Goal: Information Seeking & Learning: Learn about a topic

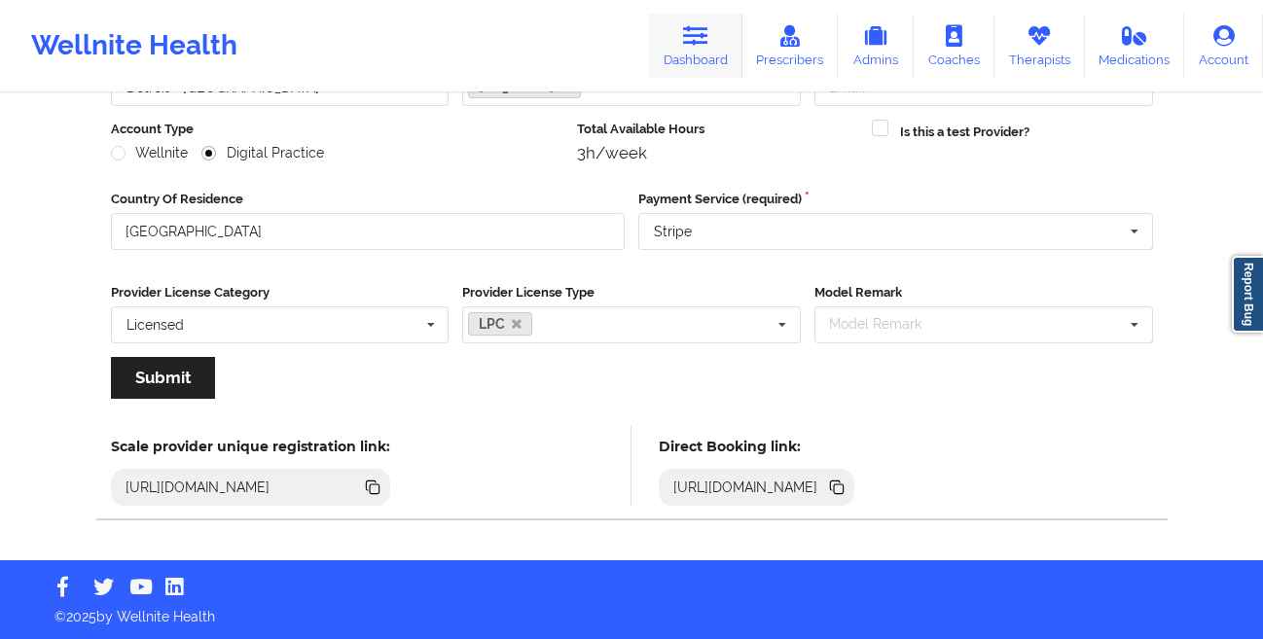
click at [693, 64] on link "Dashboard" at bounding box center [695, 46] width 93 height 64
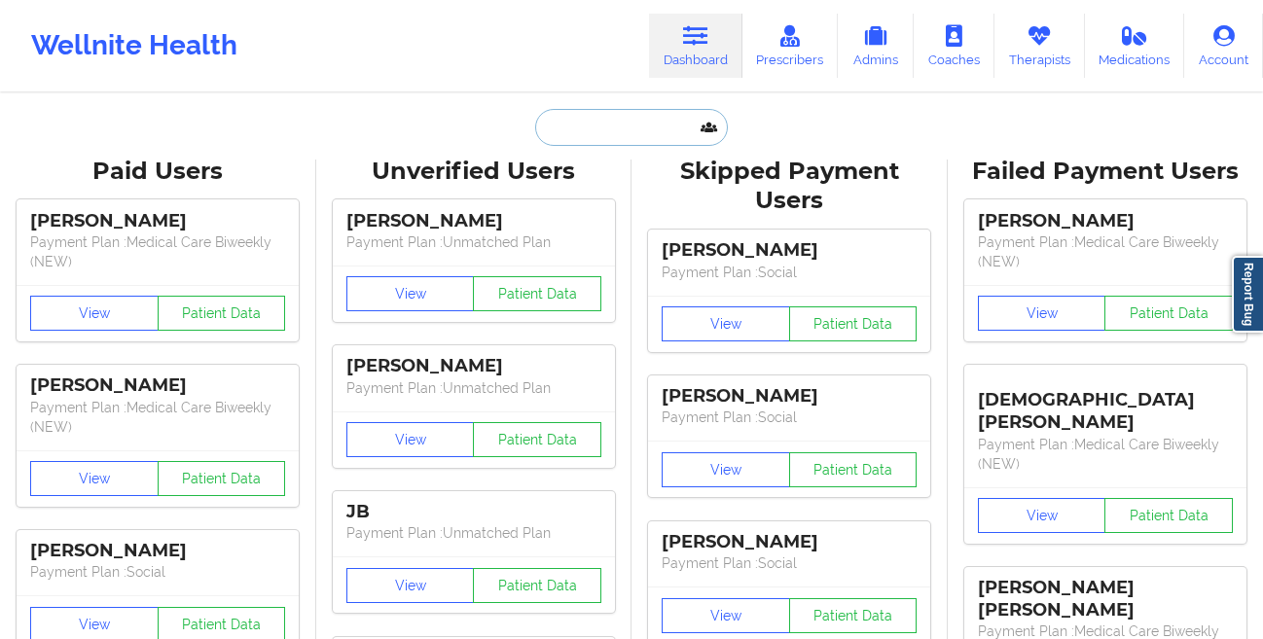
click at [576, 124] on input "text" at bounding box center [631, 127] width 193 height 37
paste input "18329319753"
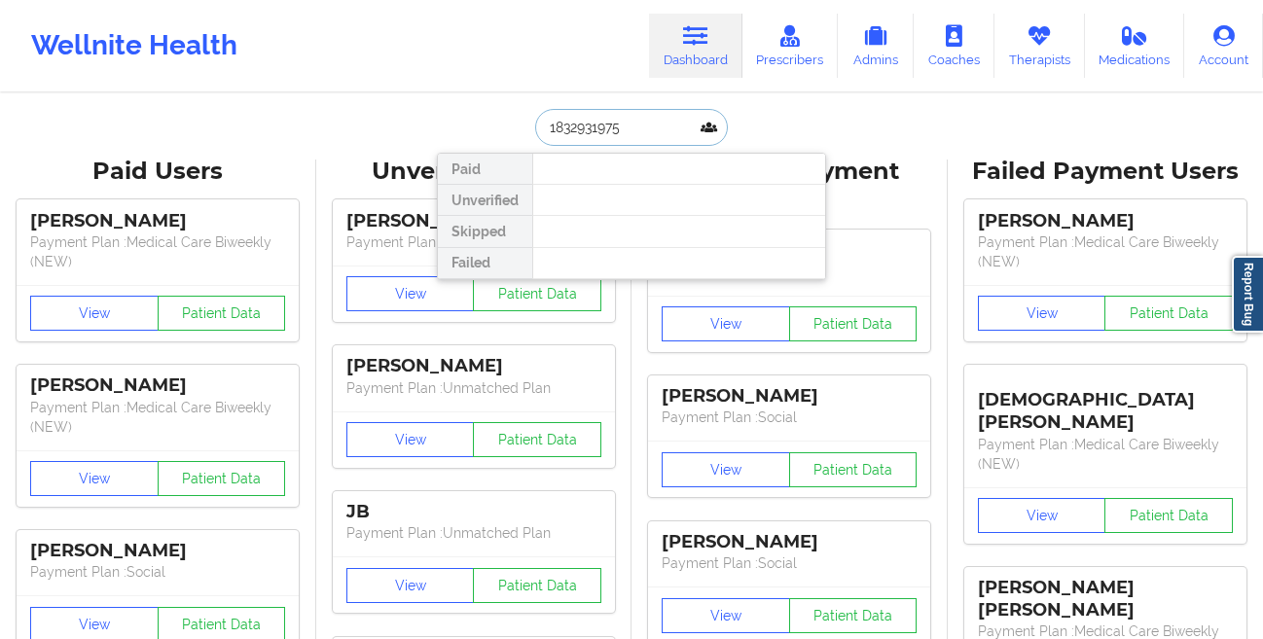
paste input "[PERSON_NAME]."
paste input "[EMAIL_ADDRESS][DOMAIN_NAME]"
type input "[EMAIL_ADDRESS][DOMAIN_NAME]"
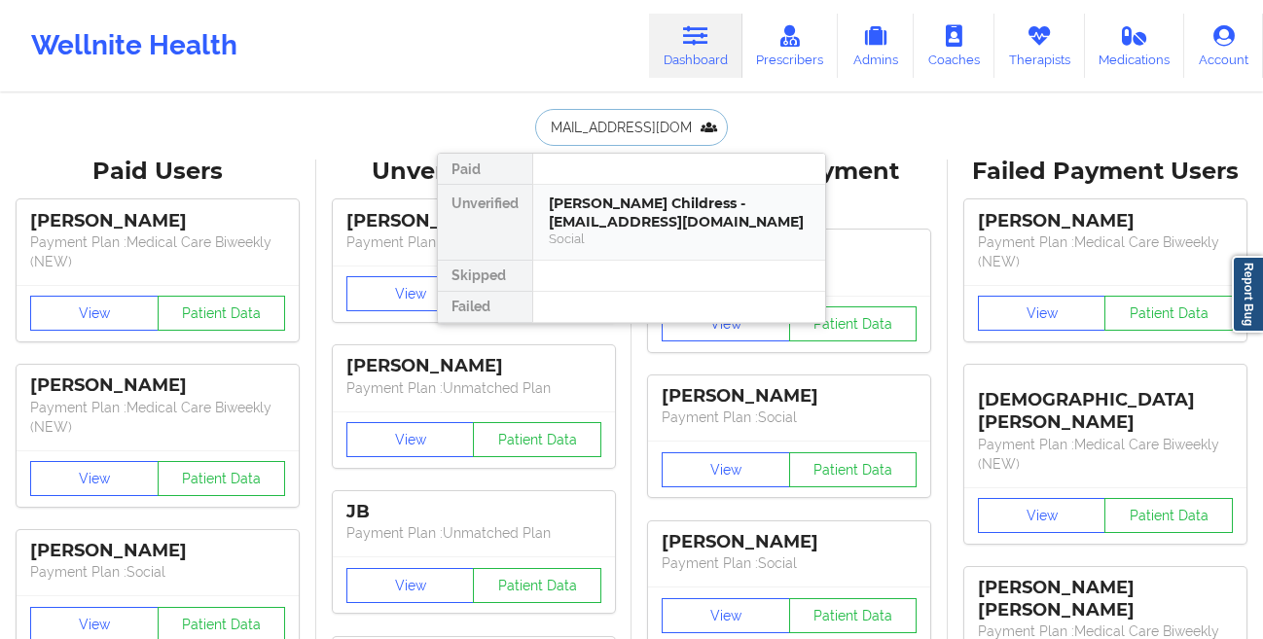
click at [622, 201] on div "[PERSON_NAME] Childress - [EMAIL_ADDRESS][DOMAIN_NAME]" at bounding box center [679, 213] width 261 height 36
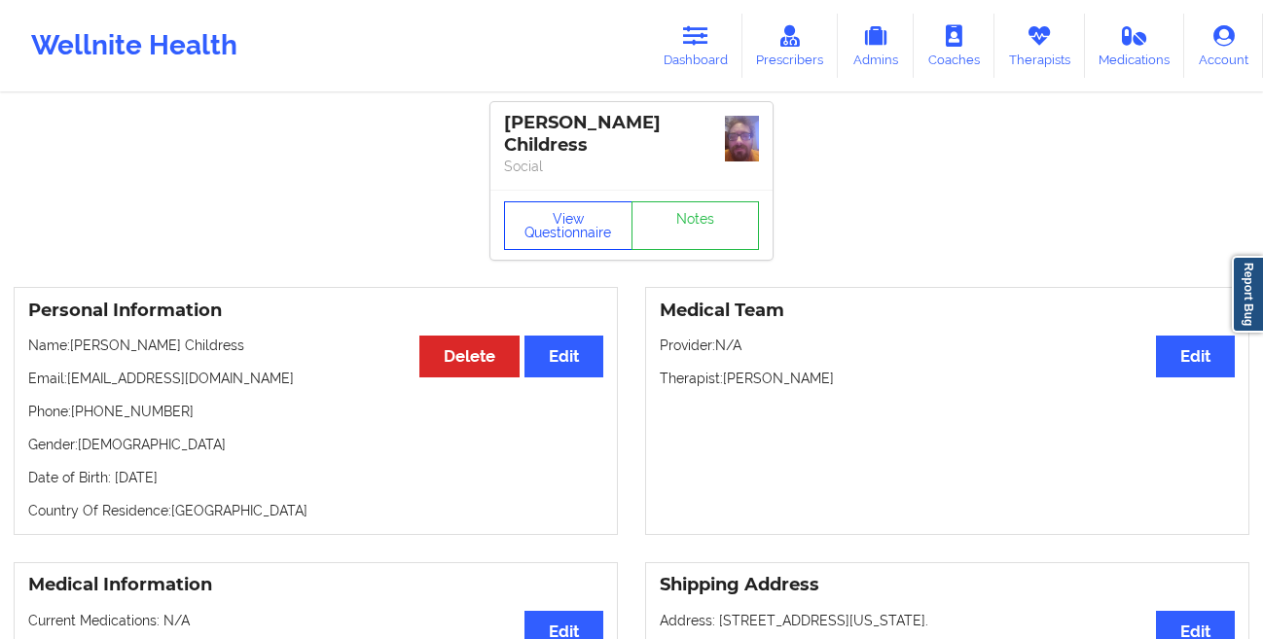
click at [530, 241] on button "View Questionnaire" at bounding box center [568, 225] width 128 height 49
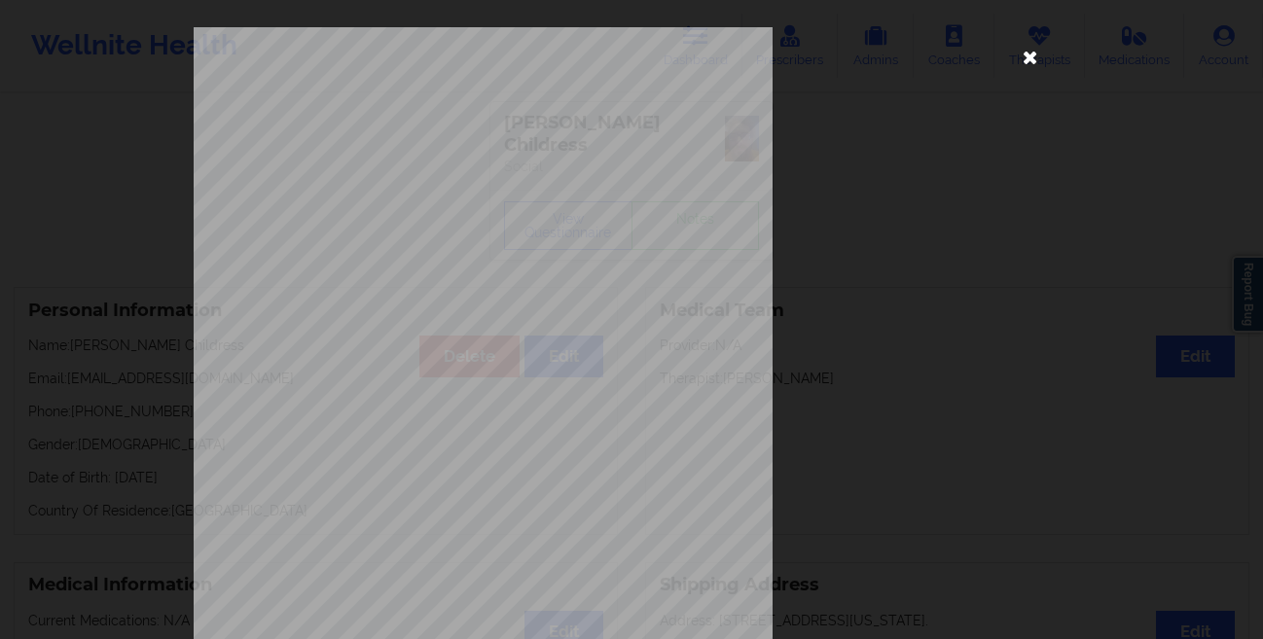
click at [1026, 54] on icon at bounding box center [1030, 56] width 31 height 31
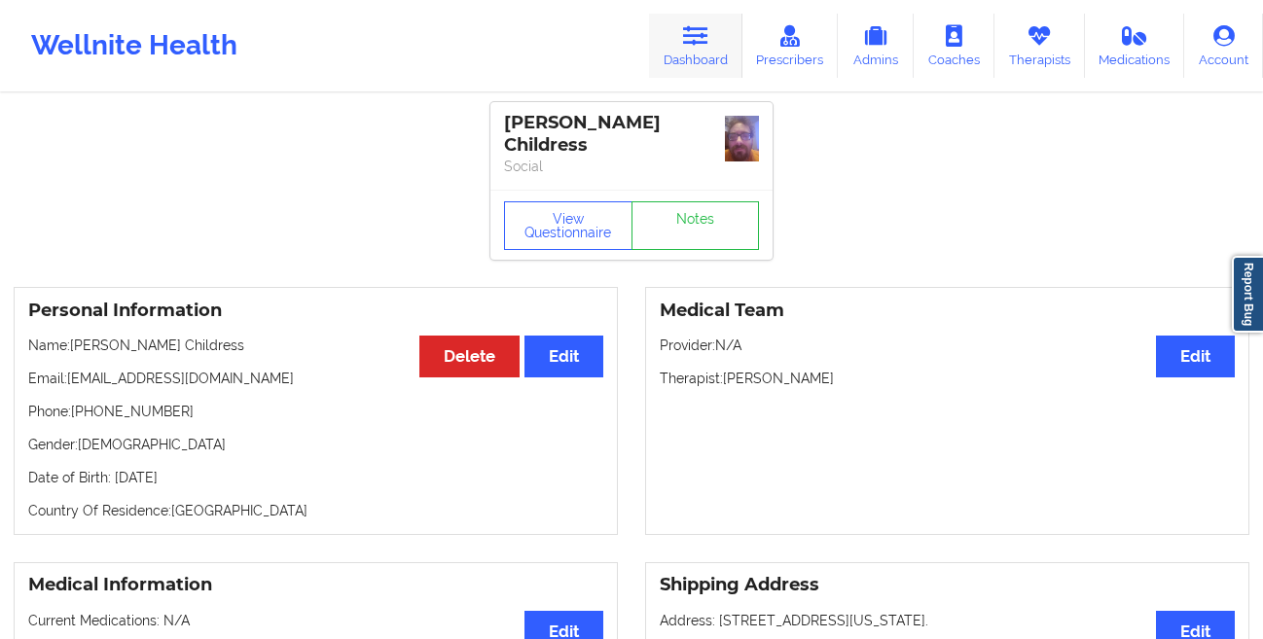
click at [686, 53] on link "Dashboard" at bounding box center [695, 46] width 93 height 64
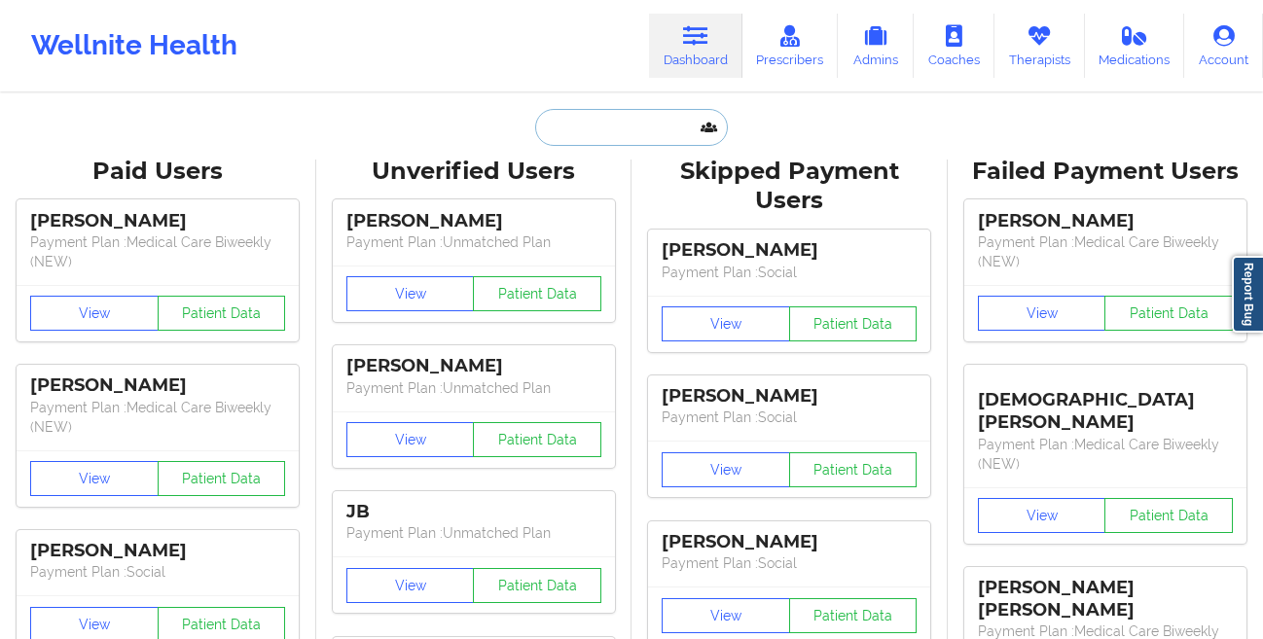
click at [598, 116] on input "text" at bounding box center [631, 127] width 193 height 37
paste input "[PERSON_NAME]"
type input "[PERSON_NAME]"
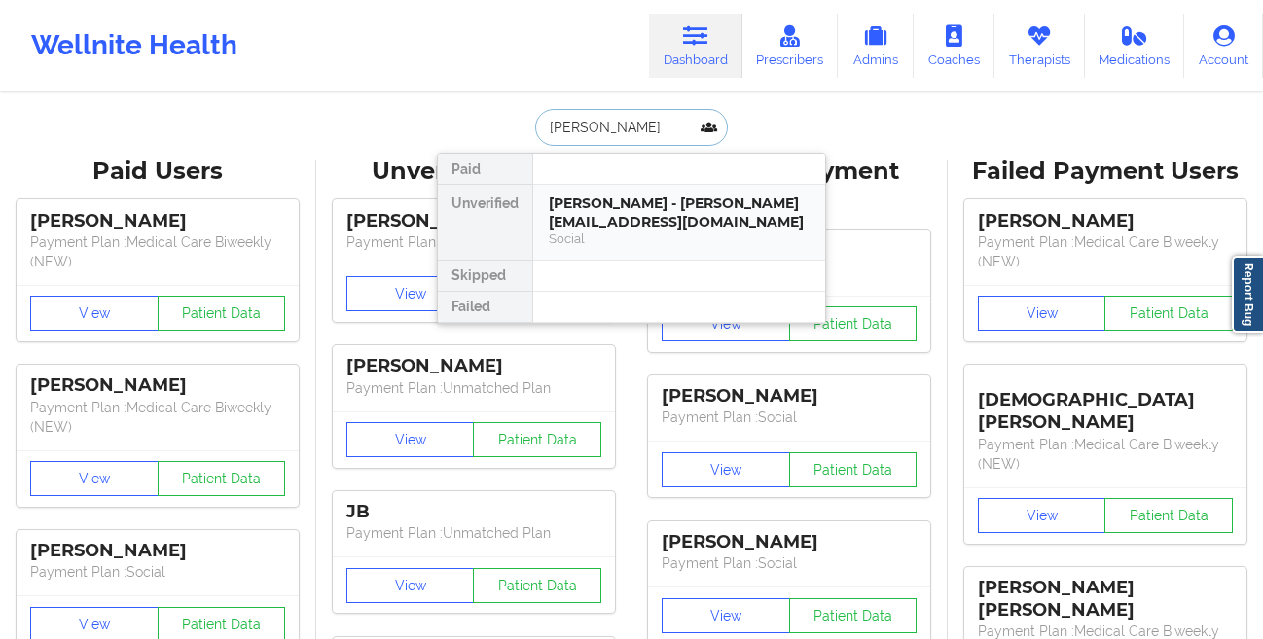
click at [595, 203] on div "[PERSON_NAME] - [PERSON_NAME][EMAIL_ADDRESS][DOMAIN_NAME]" at bounding box center [679, 213] width 261 height 36
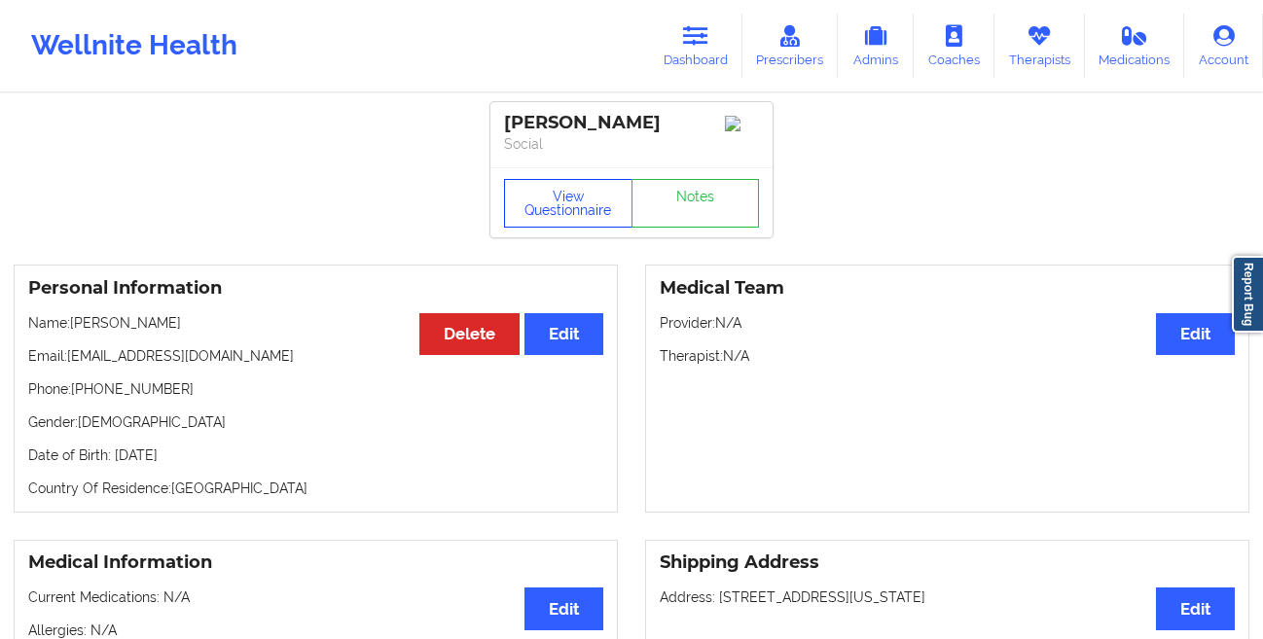
click at [529, 220] on button "View Questionnaire" at bounding box center [568, 203] width 128 height 49
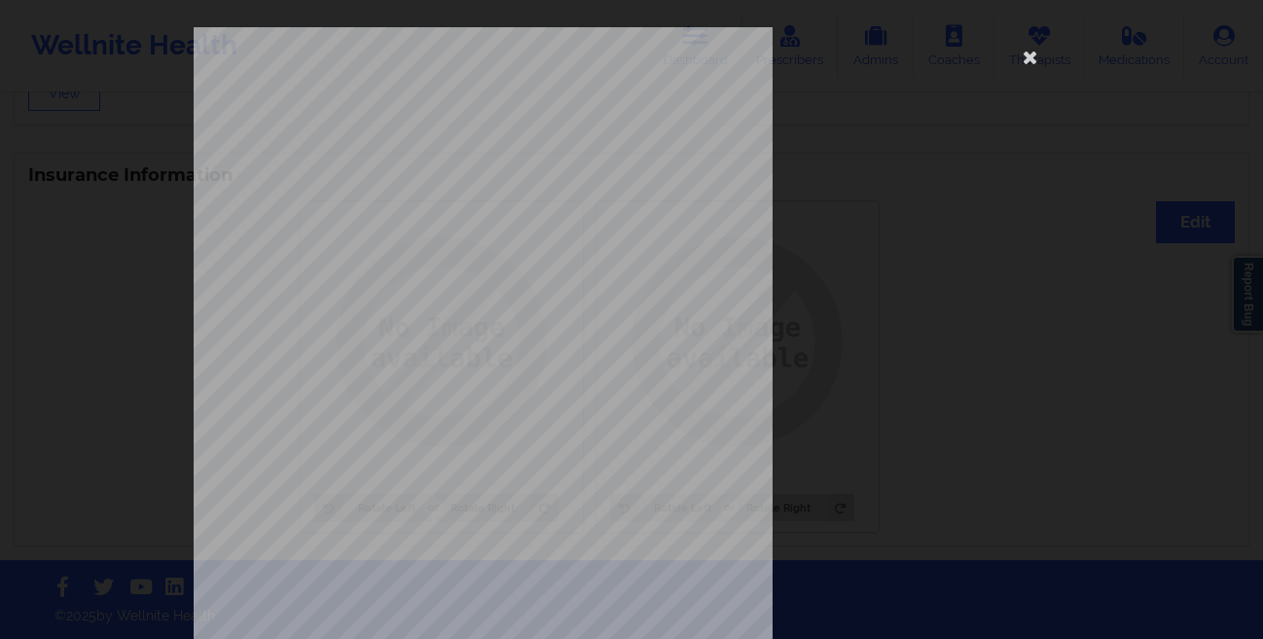
scroll to position [289, 0]
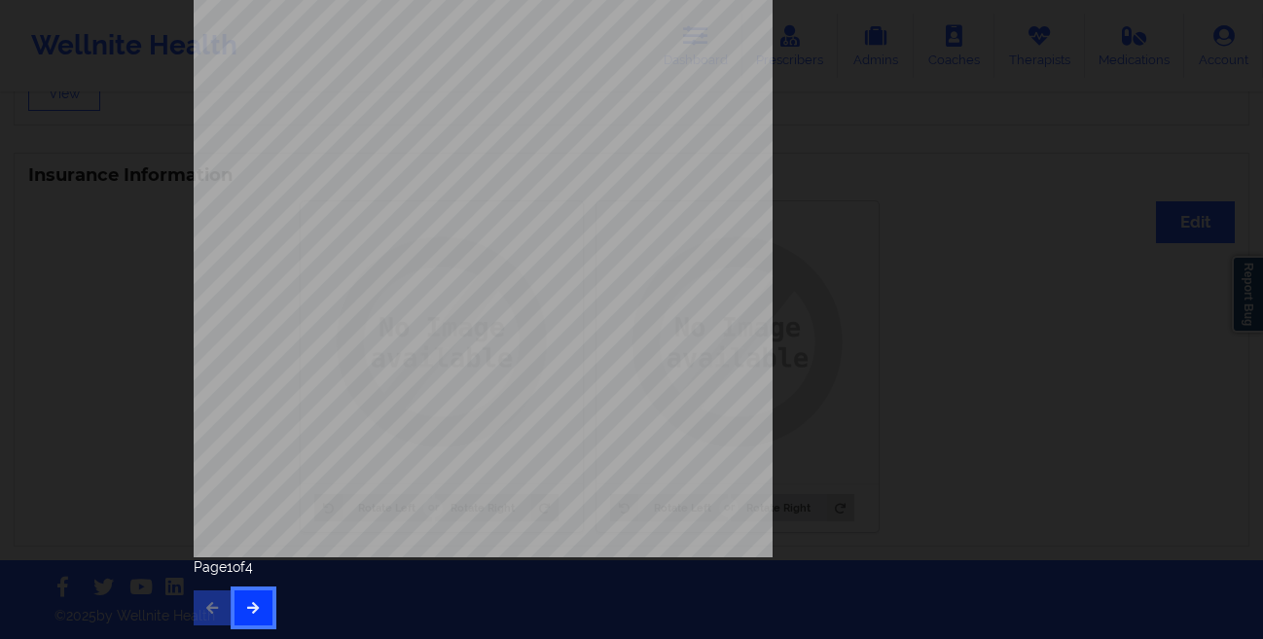
click at [243, 598] on button "button" at bounding box center [253, 607] width 38 height 35
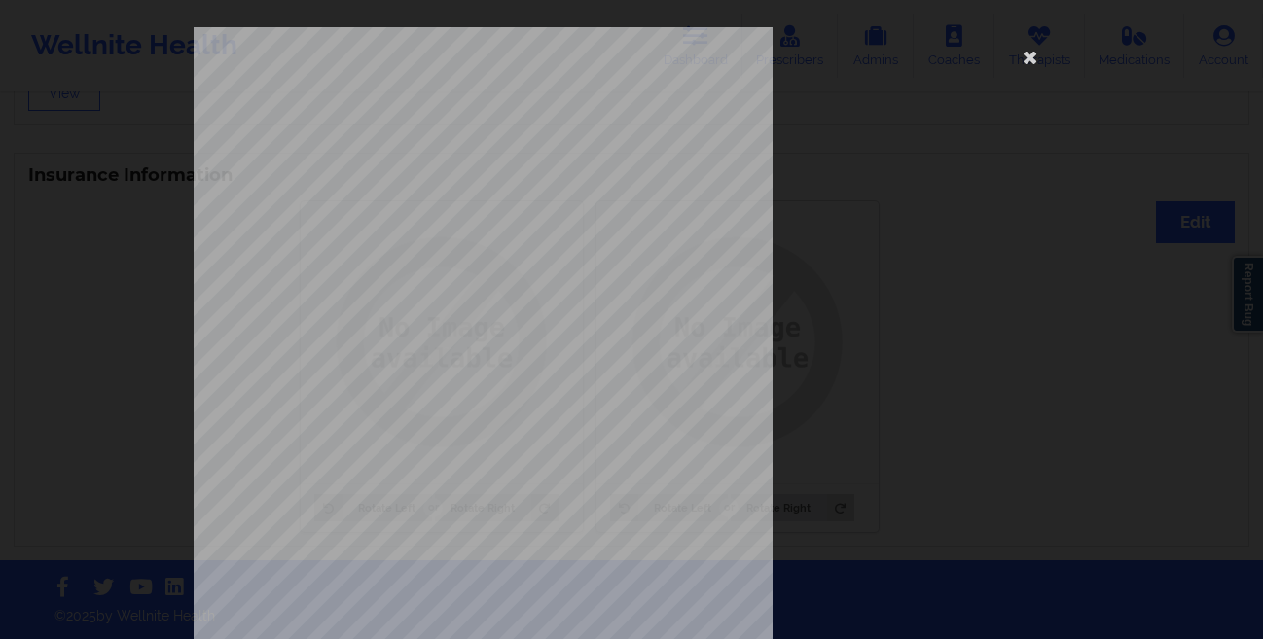
click at [854, 290] on div "Insurance company type details by patient commercial Insurance Member ID for pa…" at bounding box center [632, 436] width 876 height 819
click at [1018, 61] on icon at bounding box center [1030, 56] width 31 height 31
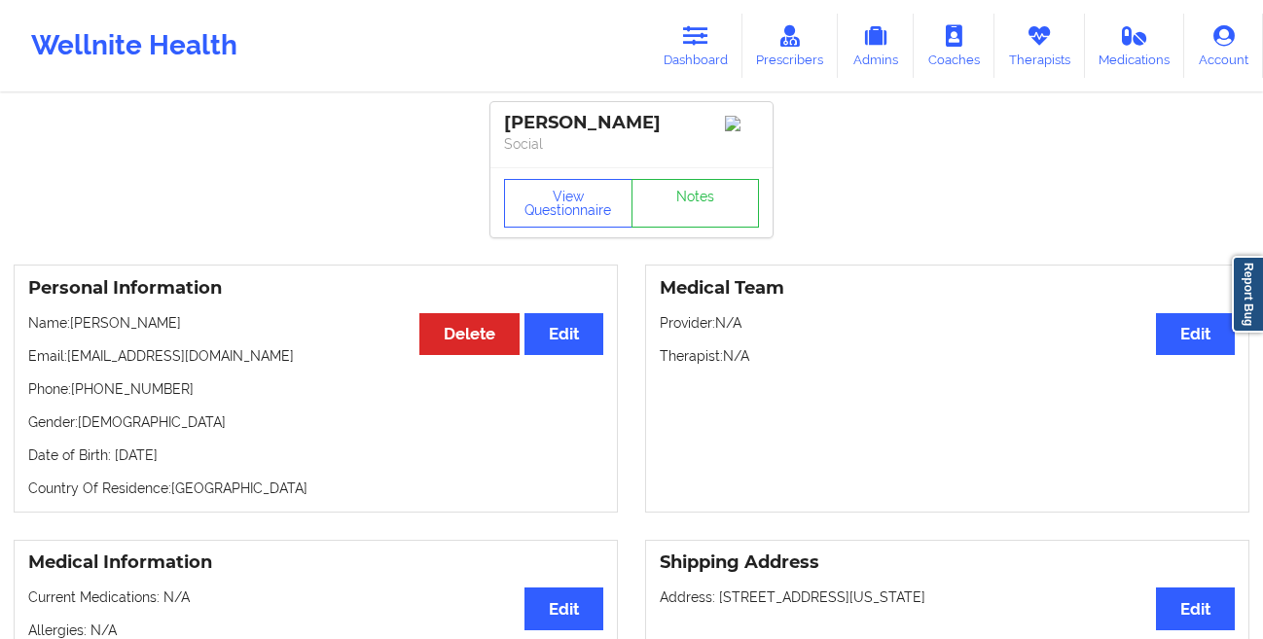
drag, startPoint x: 242, startPoint y: 465, endPoint x: 114, endPoint y: 462, distance: 128.4
click at [114, 462] on p "Date of Birth: [DEMOGRAPHIC_DATA]" at bounding box center [315, 455] width 575 height 19
copy p "[DATE]"
drag, startPoint x: 184, startPoint y: 326, endPoint x: 74, endPoint y: 324, distance: 109.9
click at [74, 324] on p "Name: [PERSON_NAME]" at bounding box center [315, 322] width 575 height 19
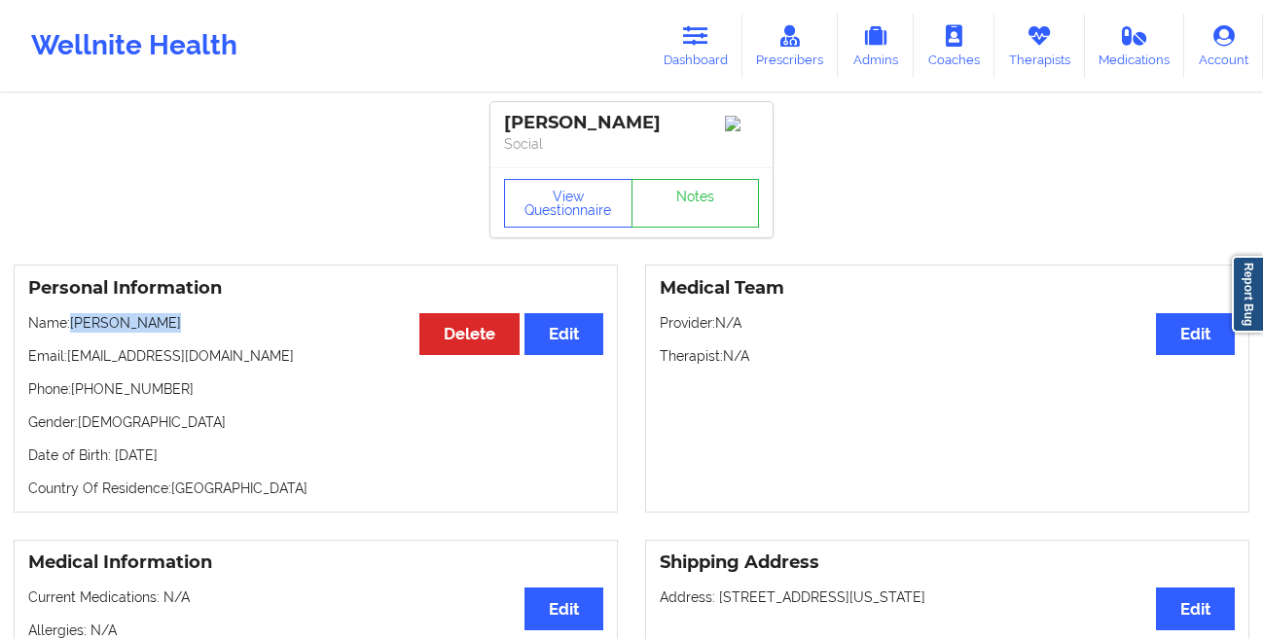
copy p "[PERSON_NAME]"
click at [545, 204] on button "View Questionnaire" at bounding box center [568, 203] width 128 height 49
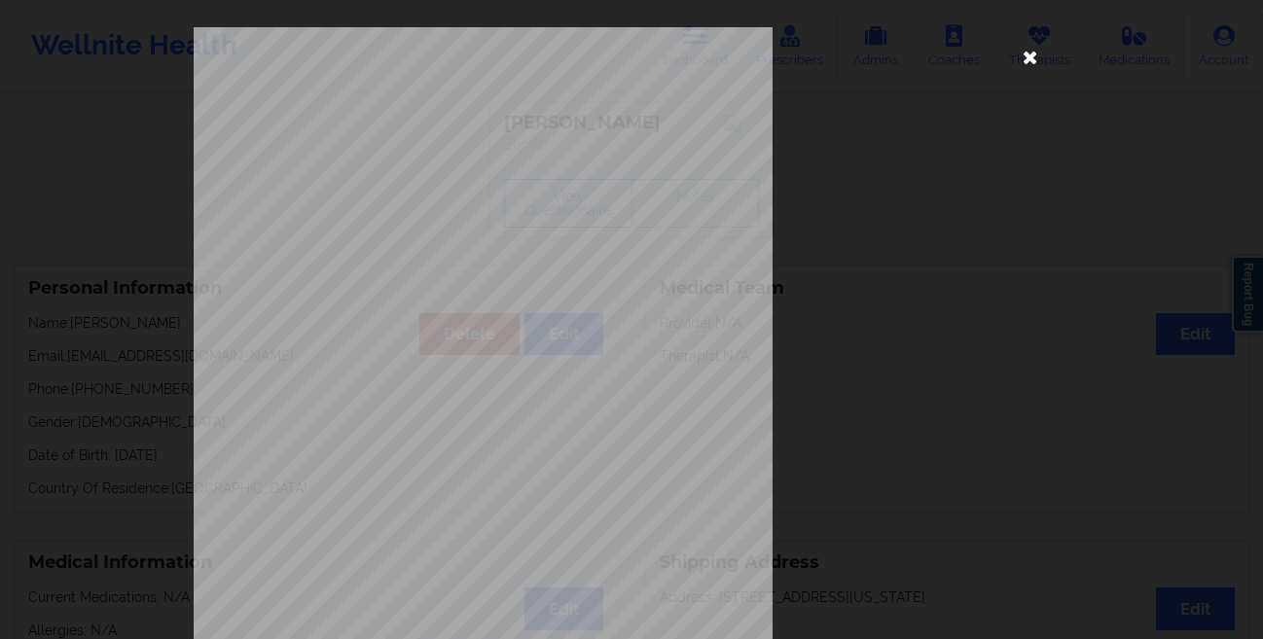
click at [1033, 57] on icon at bounding box center [1030, 56] width 31 height 31
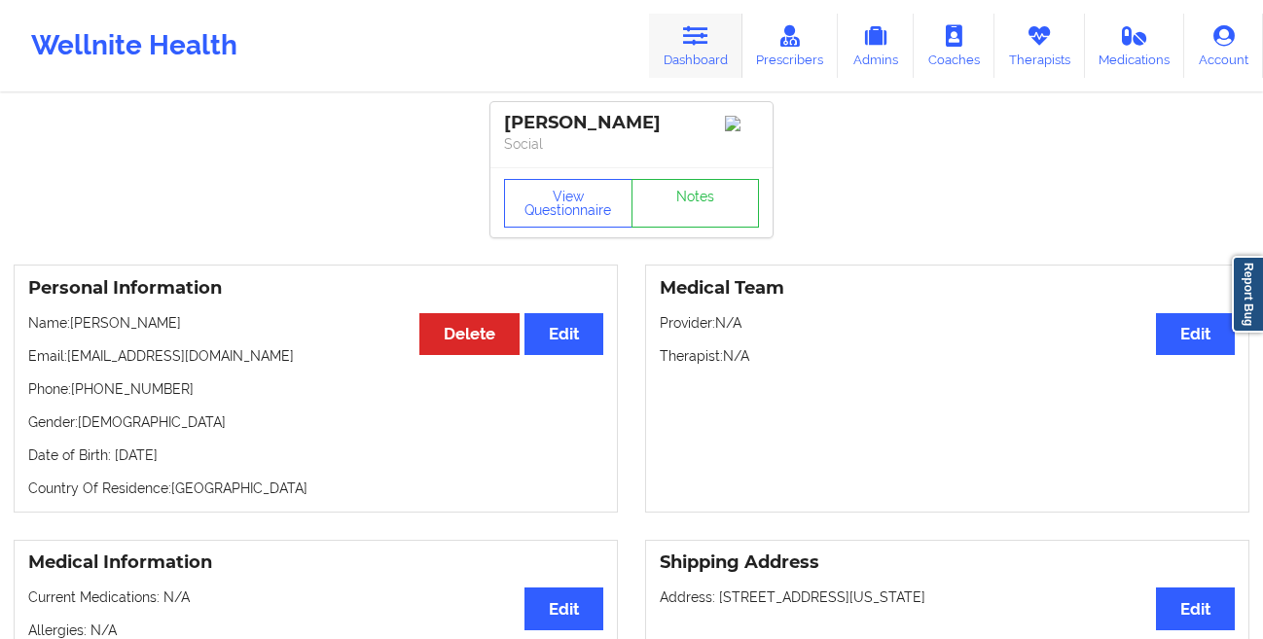
click at [661, 45] on link "Dashboard" at bounding box center [695, 46] width 93 height 64
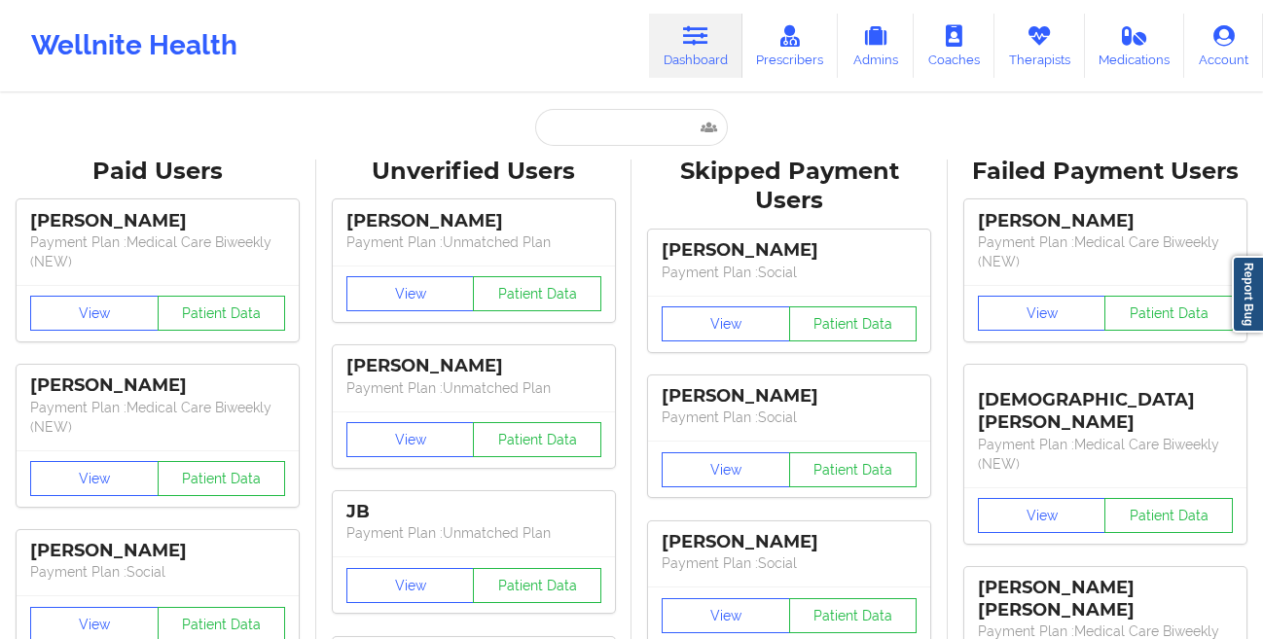
click at [581, 132] on input "text" at bounding box center [631, 127] width 193 height 37
paste input "[PERSON_NAME]"
type input "[PERSON_NAME]"
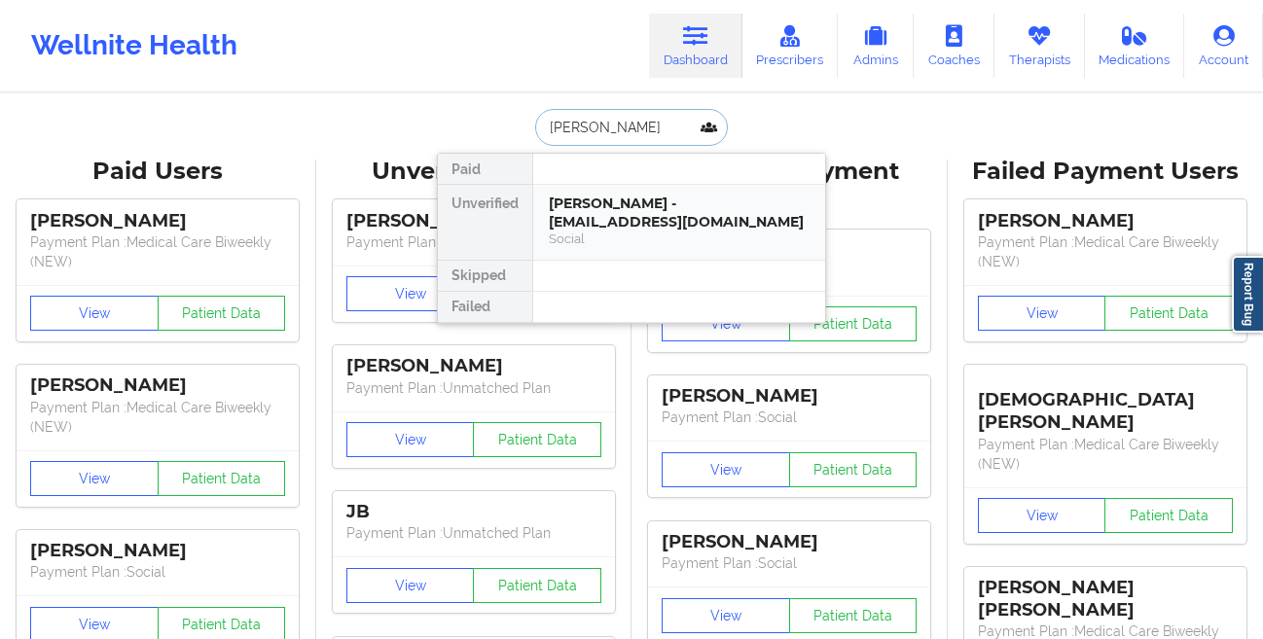
click at [577, 224] on div "[PERSON_NAME] - [EMAIL_ADDRESS][DOMAIN_NAME]" at bounding box center [679, 213] width 261 height 36
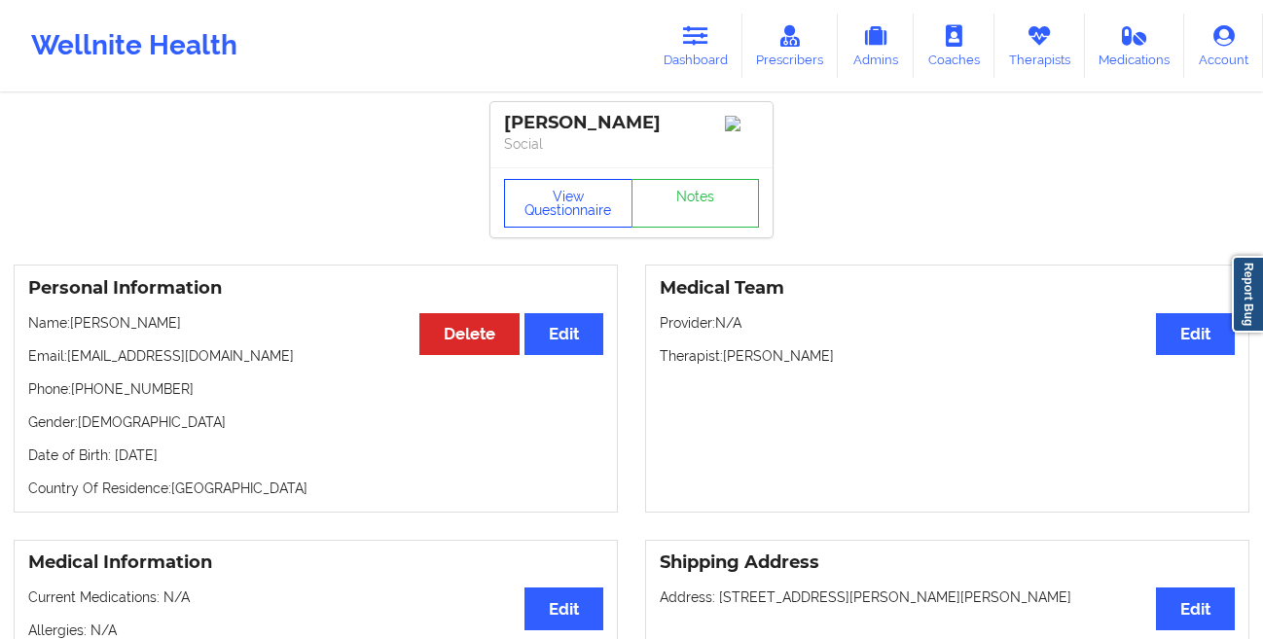
click at [547, 199] on button "View Questionnaire" at bounding box center [568, 203] width 128 height 49
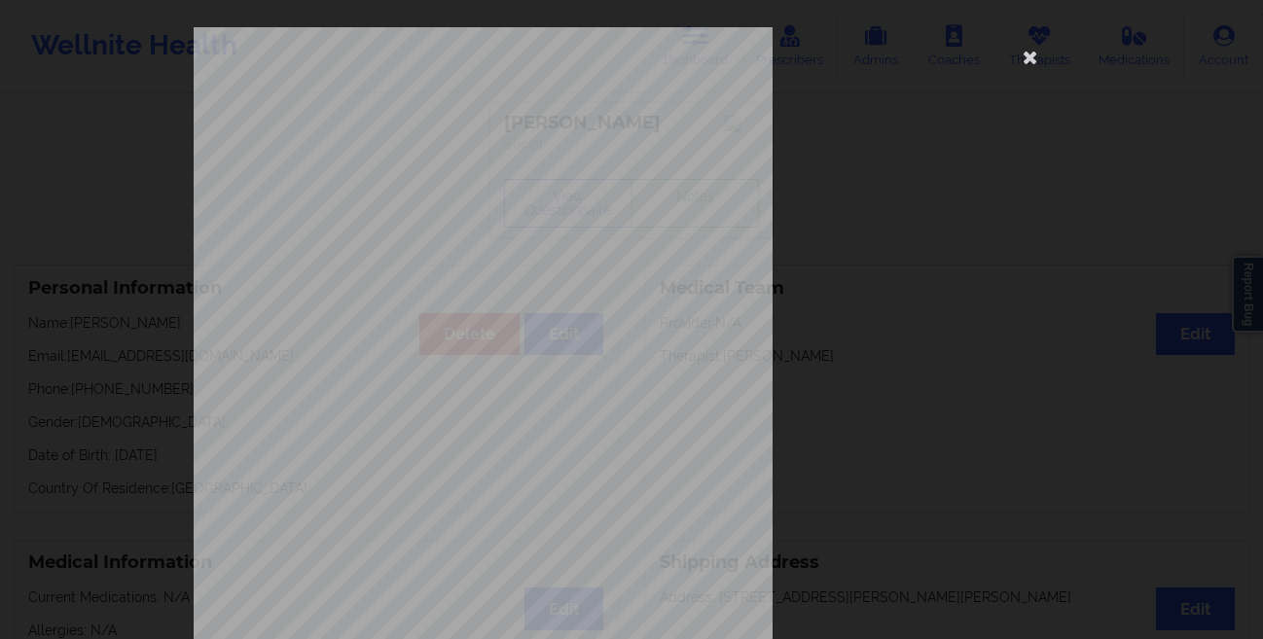
scroll to position [289, 0]
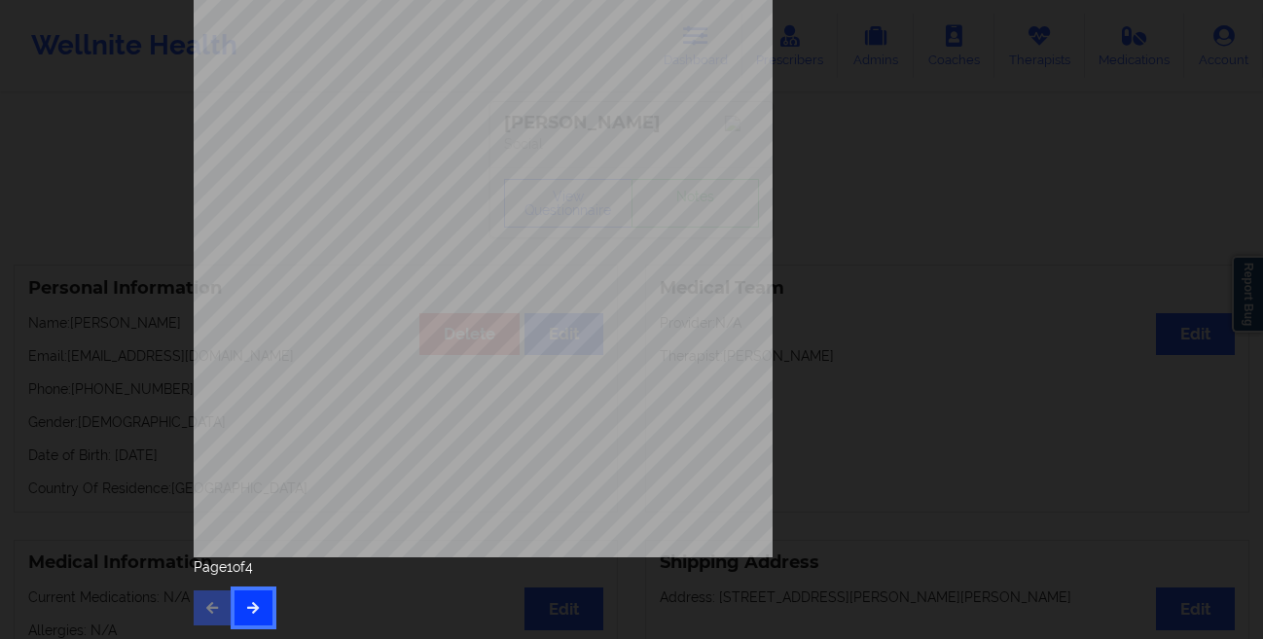
click at [243, 618] on button "button" at bounding box center [253, 607] width 38 height 35
click at [251, 603] on icon "button" at bounding box center [253, 607] width 17 height 12
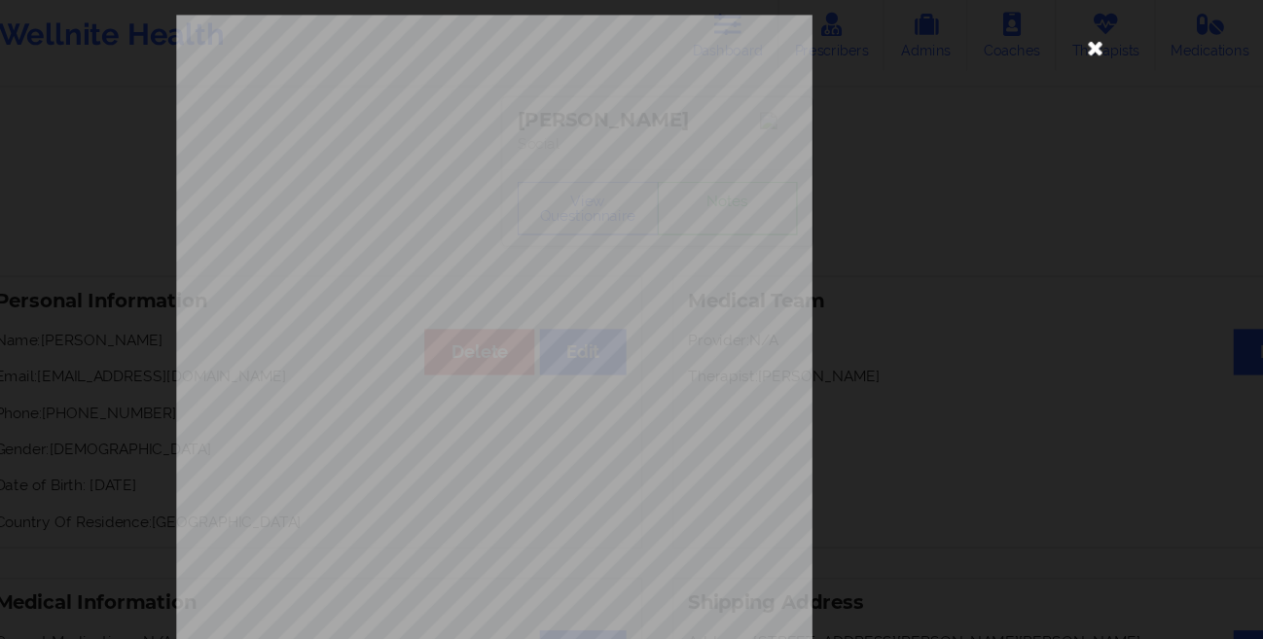
click at [1024, 57] on icon at bounding box center [1030, 56] width 31 height 31
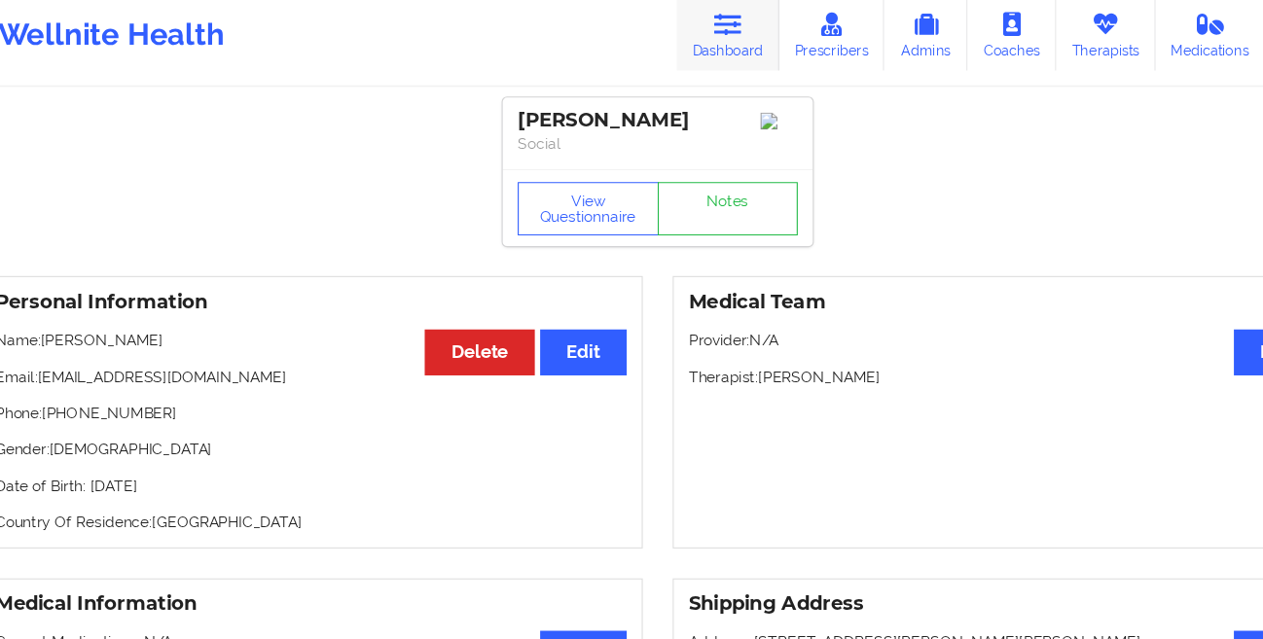
click at [659, 40] on link "Dashboard" at bounding box center [695, 46] width 93 height 64
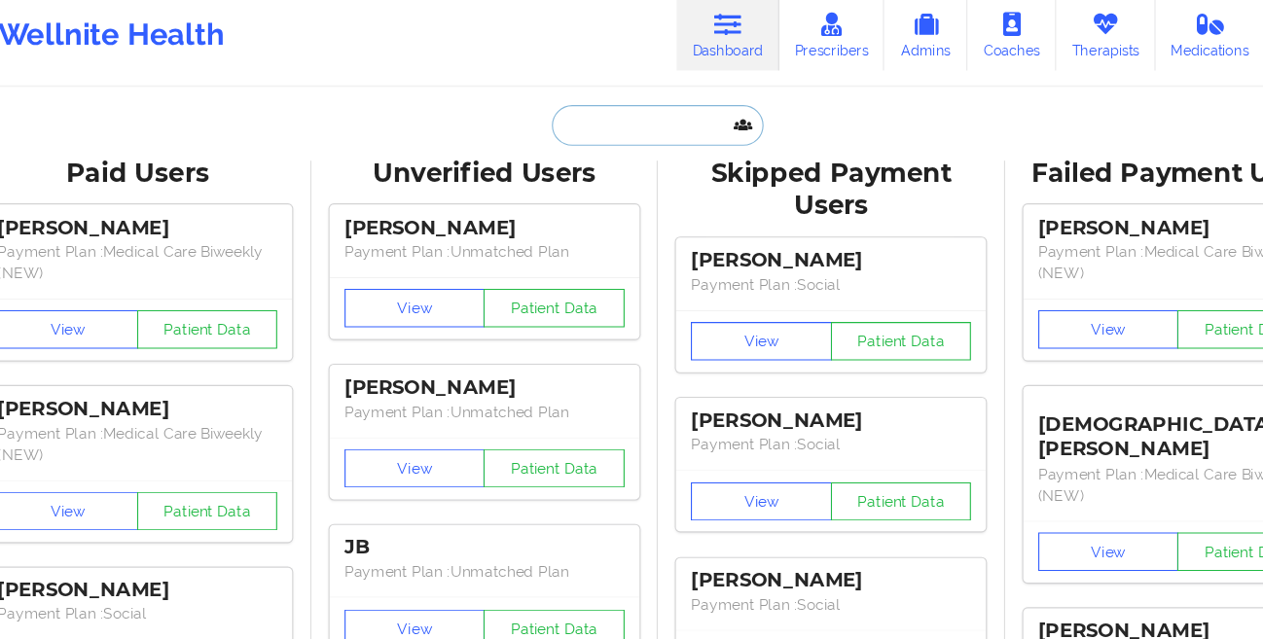
click at [640, 119] on input "text" at bounding box center [631, 127] width 193 height 37
paste input "[PERSON_NAME]"
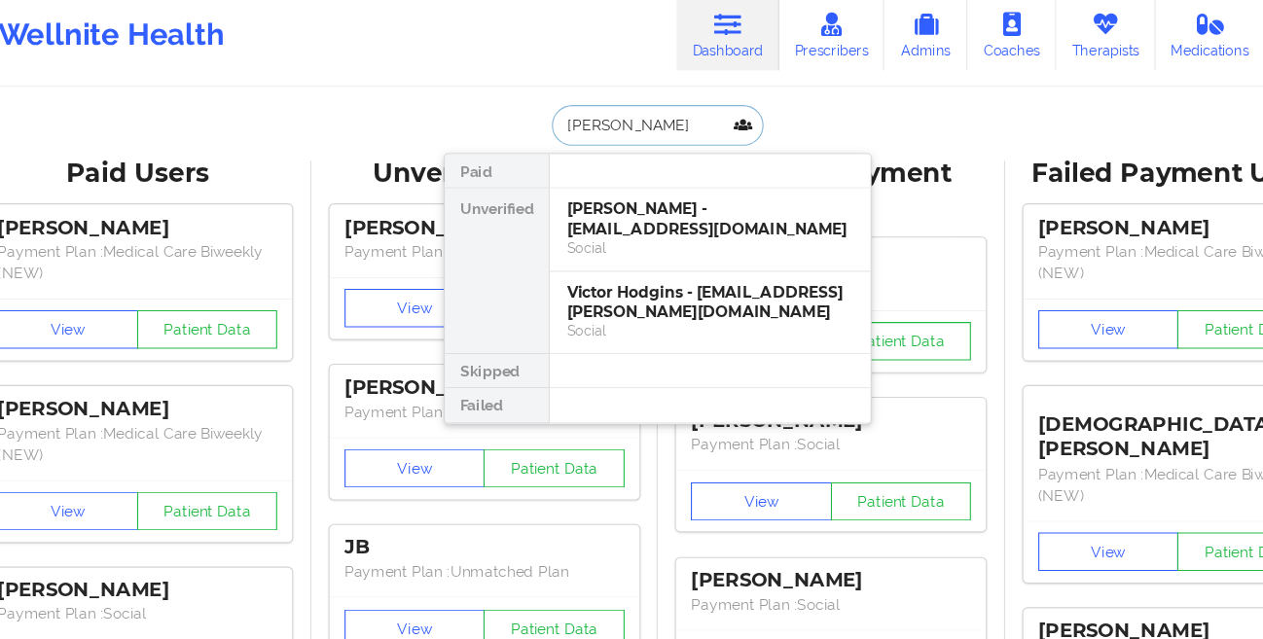
type input "[PERSON_NAME]"
click at [560, 293] on div "Victor Hodgins - [EMAIL_ADDRESS][PERSON_NAME][DOMAIN_NAME]" at bounding box center [679, 288] width 261 height 36
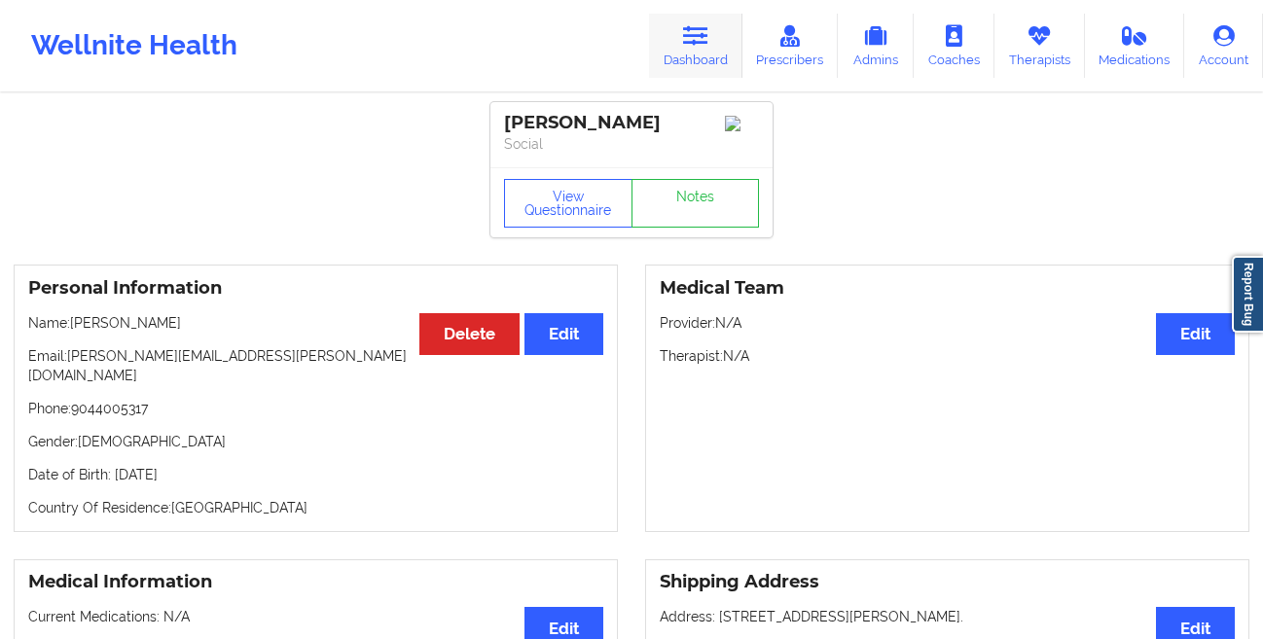
click at [702, 40] on icon at bounding box center [695, 35] width 25 height 21
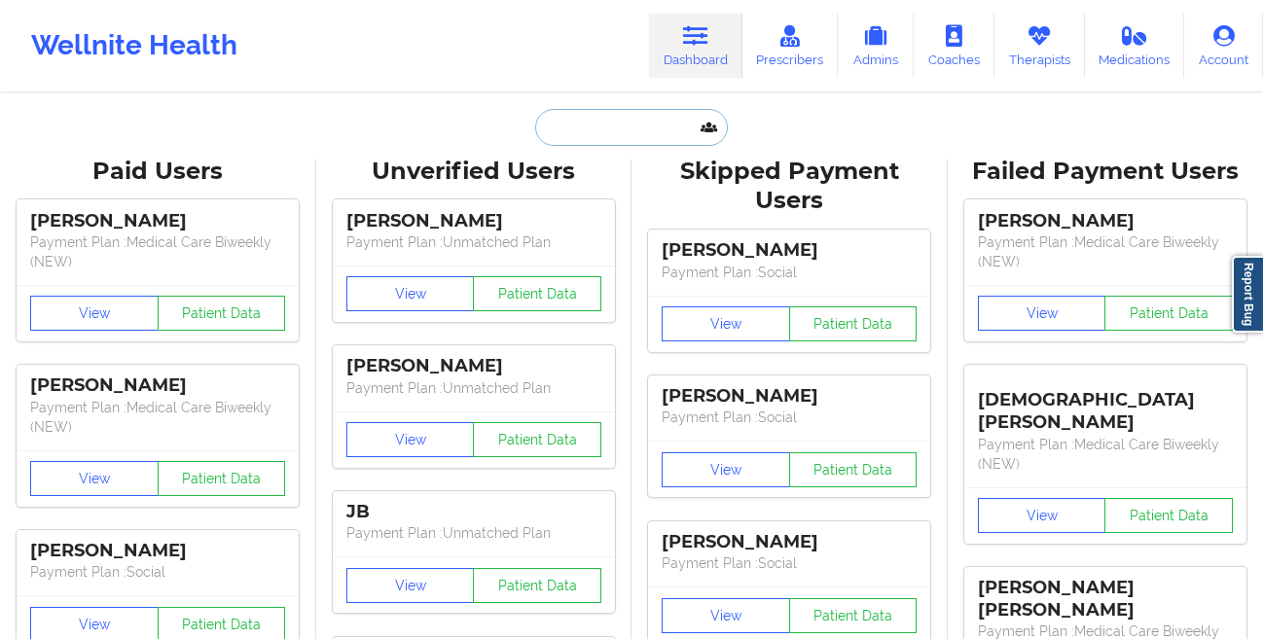
click at [572, 125] on input "text" at bounding box center [631, 127] width 193 height 37
paste input "[EMAIL_ADDRESS][DOMAIN_NAME]"
type input "[EMAIL_ADDRESS][DOMAIN_NAME]"
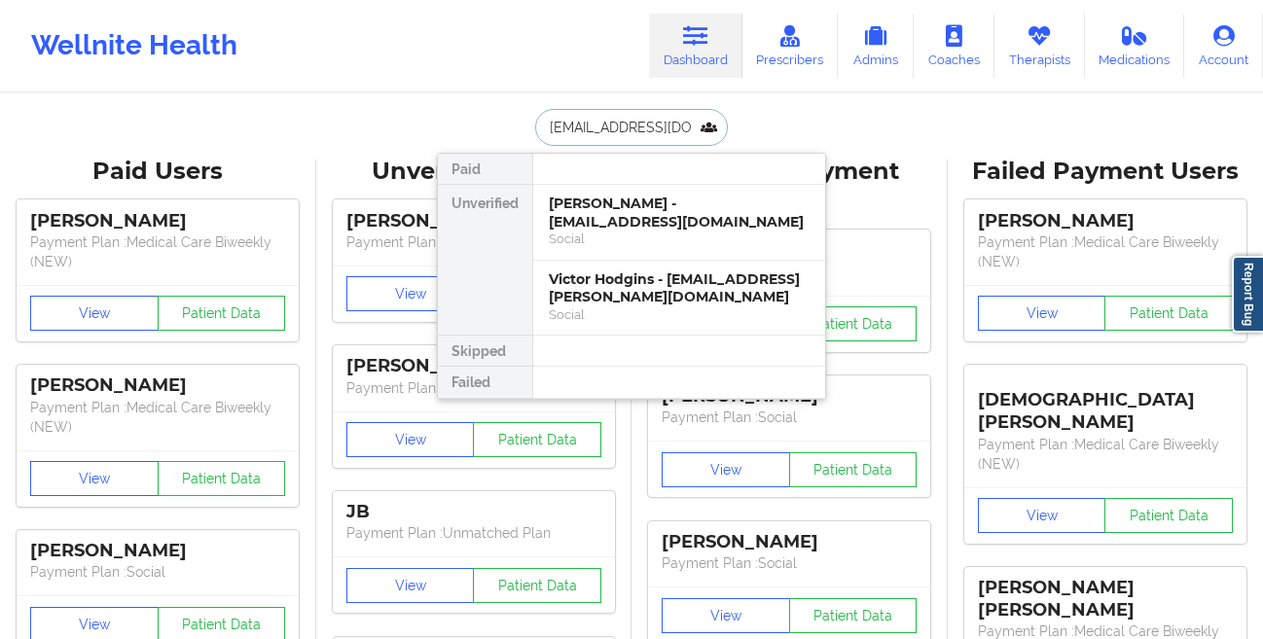
scroll to position [0, 20]
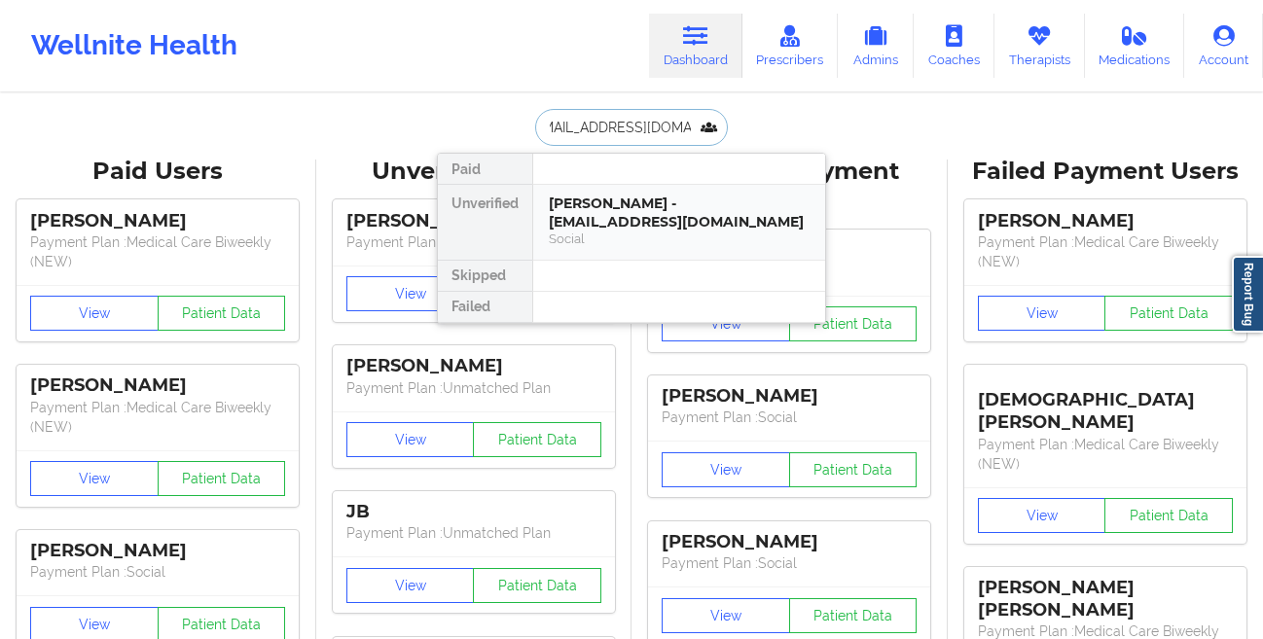
click at [558, 218] on div "[PERSON_NAME] - [EMAIL_ADDRESS][DOMAIN_NAME]" at bounding box center [679, 213] width 261 height 36
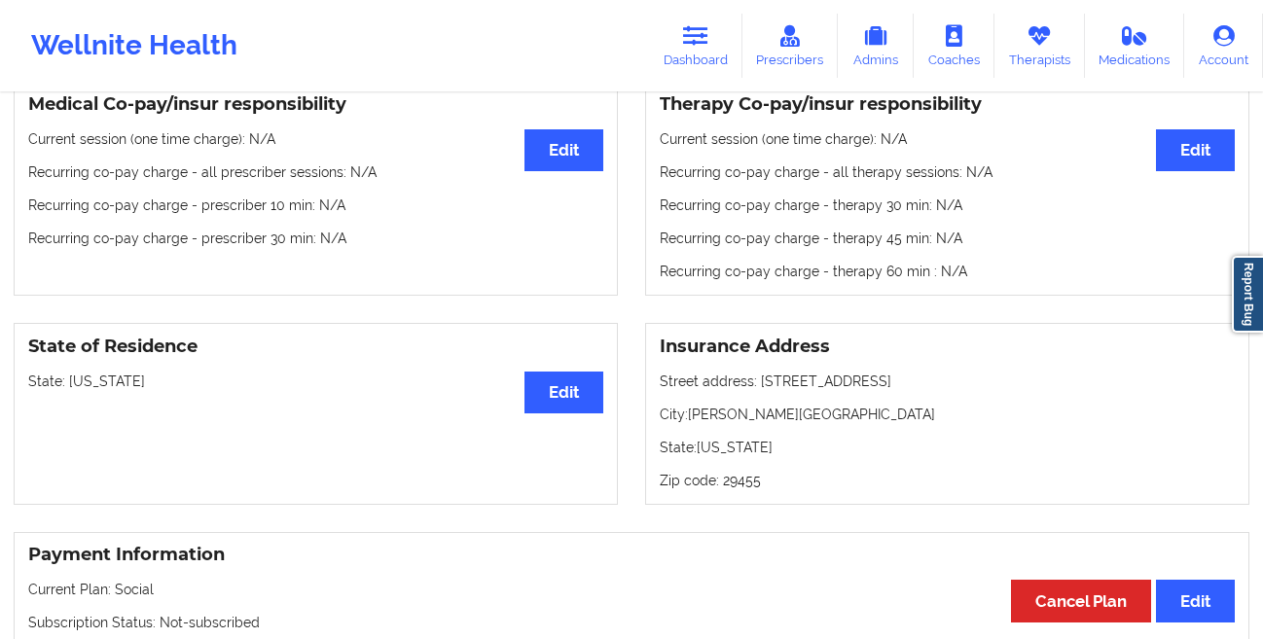
scroll to position [95, 0]
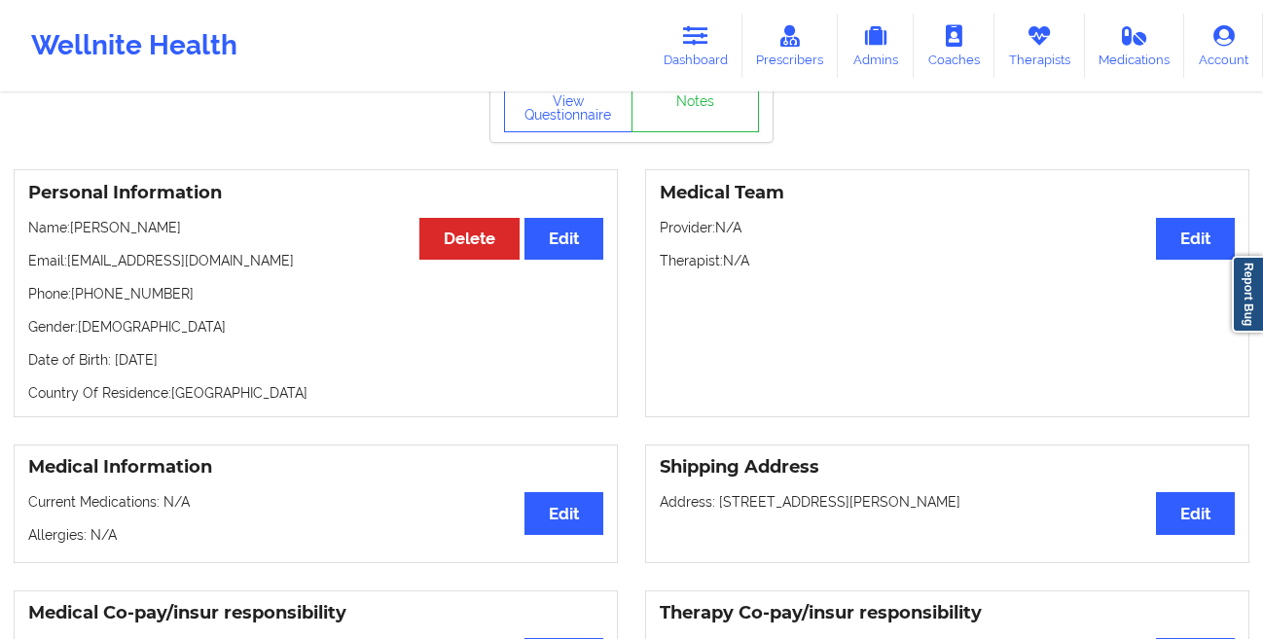
drag, startPoint x: 238, startPoint y: 358, endPoint x: 117, endPoint y: 357, distance: 121.6
click at [117, 357] on p "Date of Birth: [DEMOGRAPHIC_DATA]" at bounding box center [315, 359] width 575 height 19
copy p "0th of [DATE]"
click at [540, 106] on button "View Questionnaire" at bounding box center [568, 108] width 128 height 49
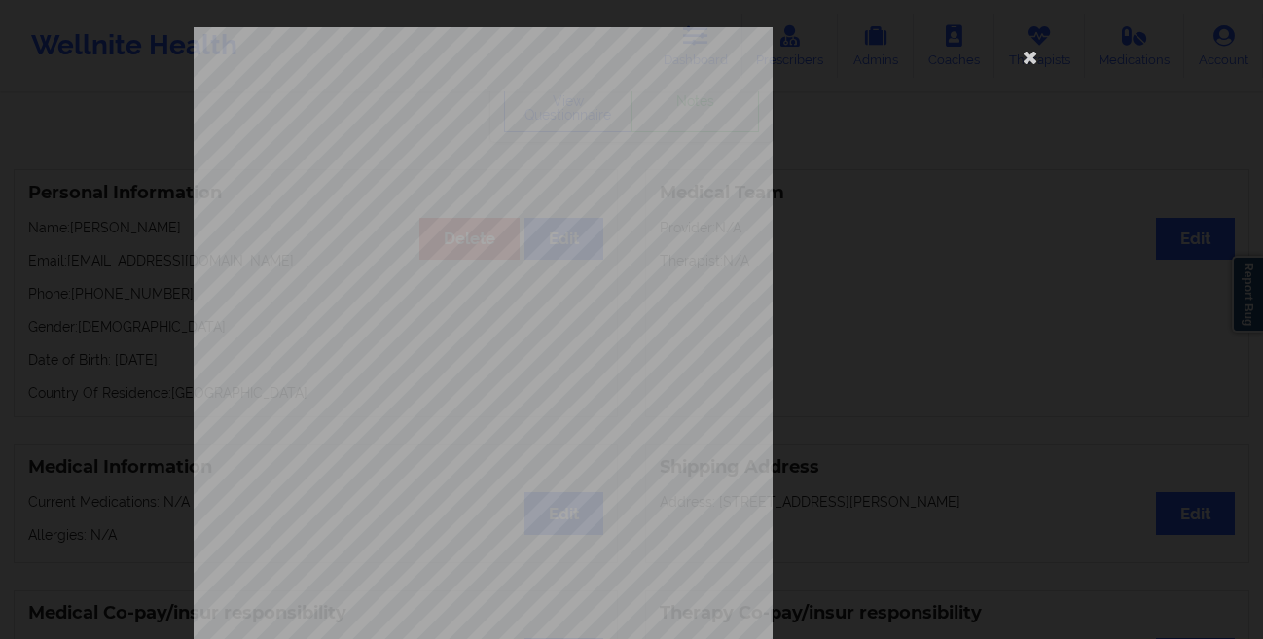
scroll to position [289, 0]
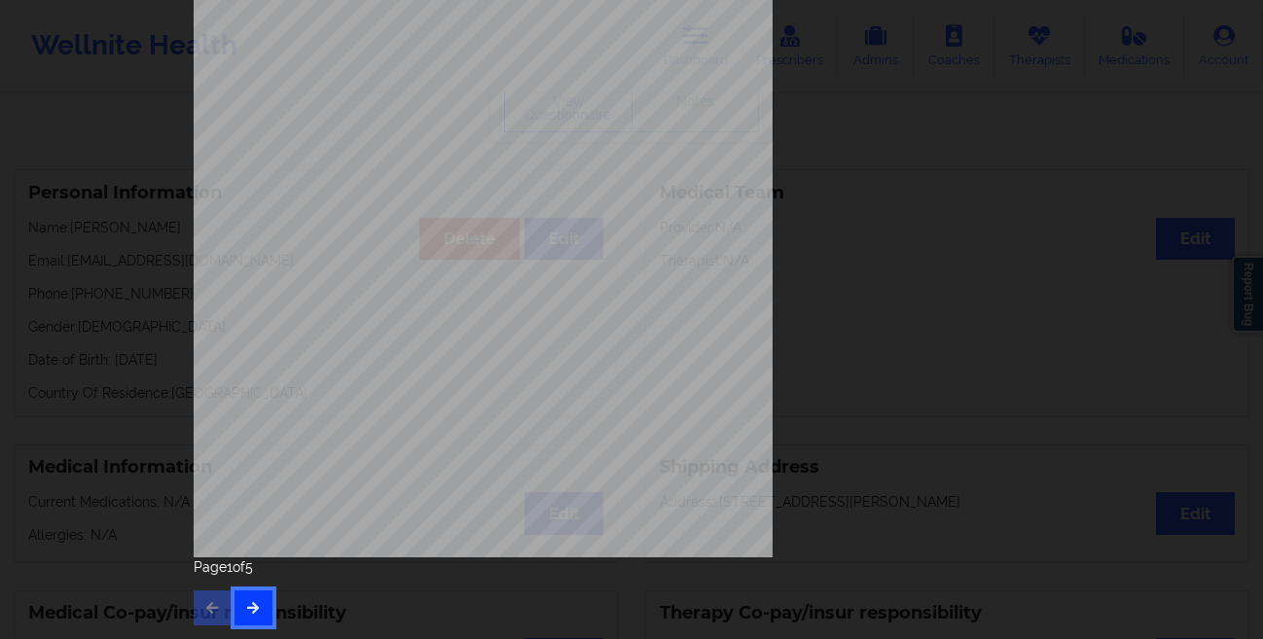
click at [251, 597] on button "button" at bounding box center [253, 607] width 38 height 35
click at [251, 596] on button "button" at bounding box center [253, 607] width 38 height 35
click at [238, 591] on button "button" at bounding box center [253, 607] width 38 height 35
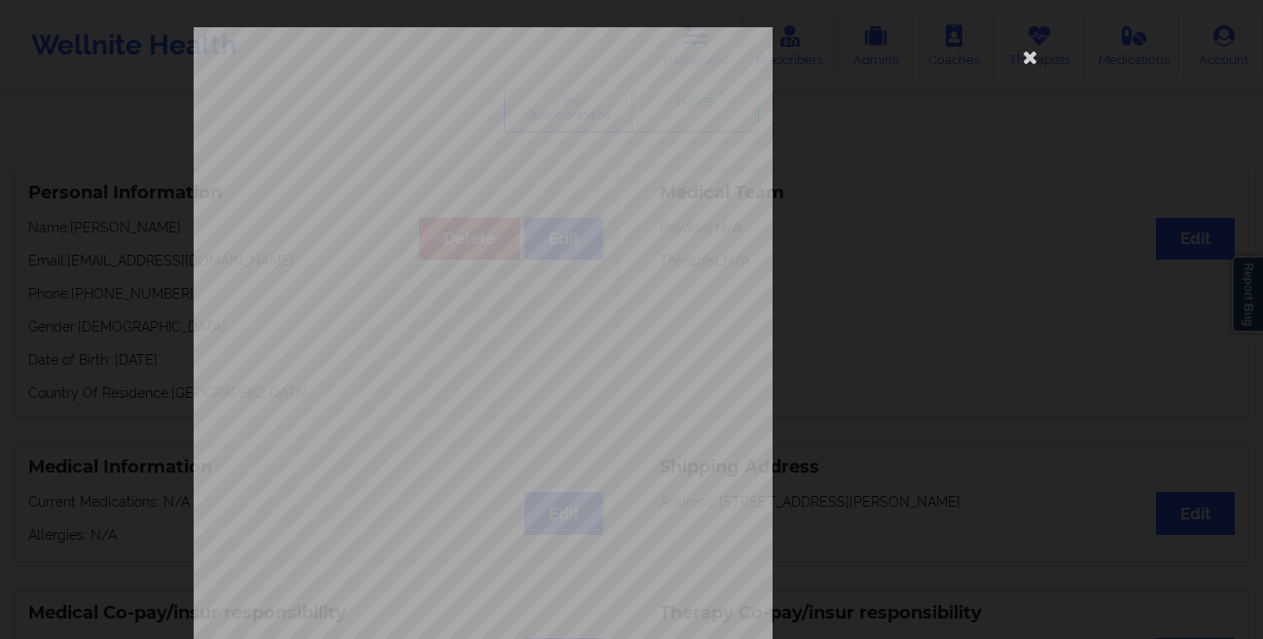
click at [1022, 34] on div "Insurance company type details by patient commercial Insurance Member ID for pa…" at bounding box center [632, 436] width 876 height 819
click at [1024, 60] on icon at bounding box center [1030, 56] width 31 height 31
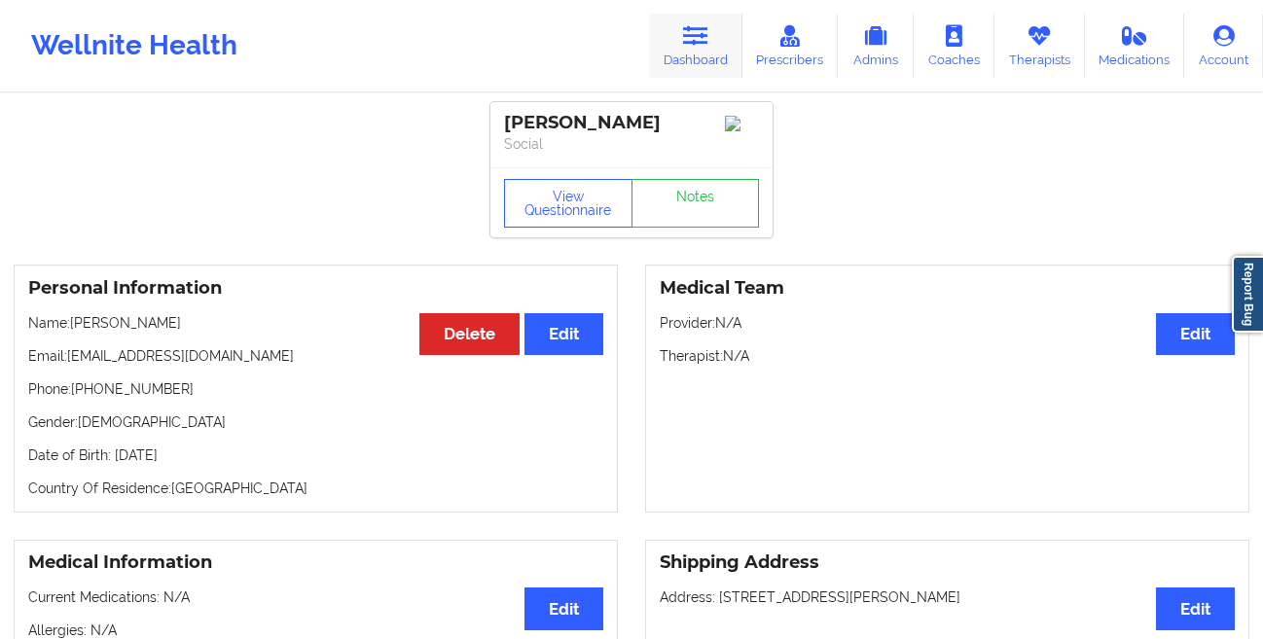
click at [690, 61] on link "Dashboard" at bounding box center [695, 46] width 93 height 64
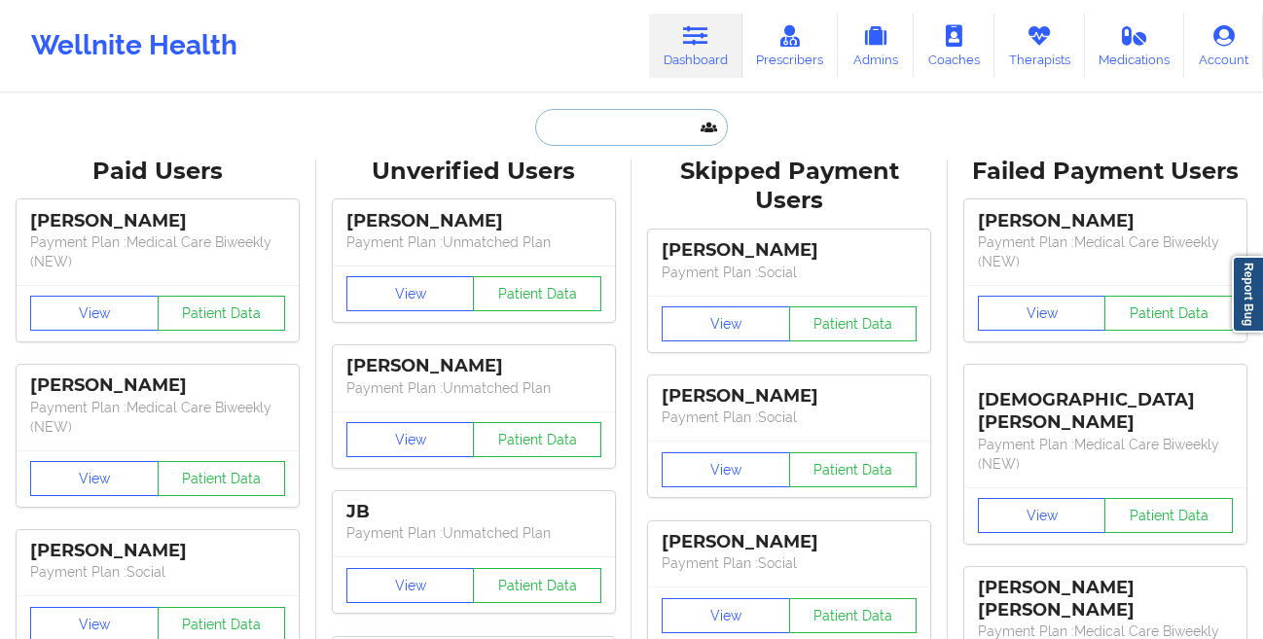
click at [586, 133] on input "text" at bounding box center [631, 127] width 193 height 37
paste input "[PERSON_NAME]"
type input "[PERSON_NAME]"
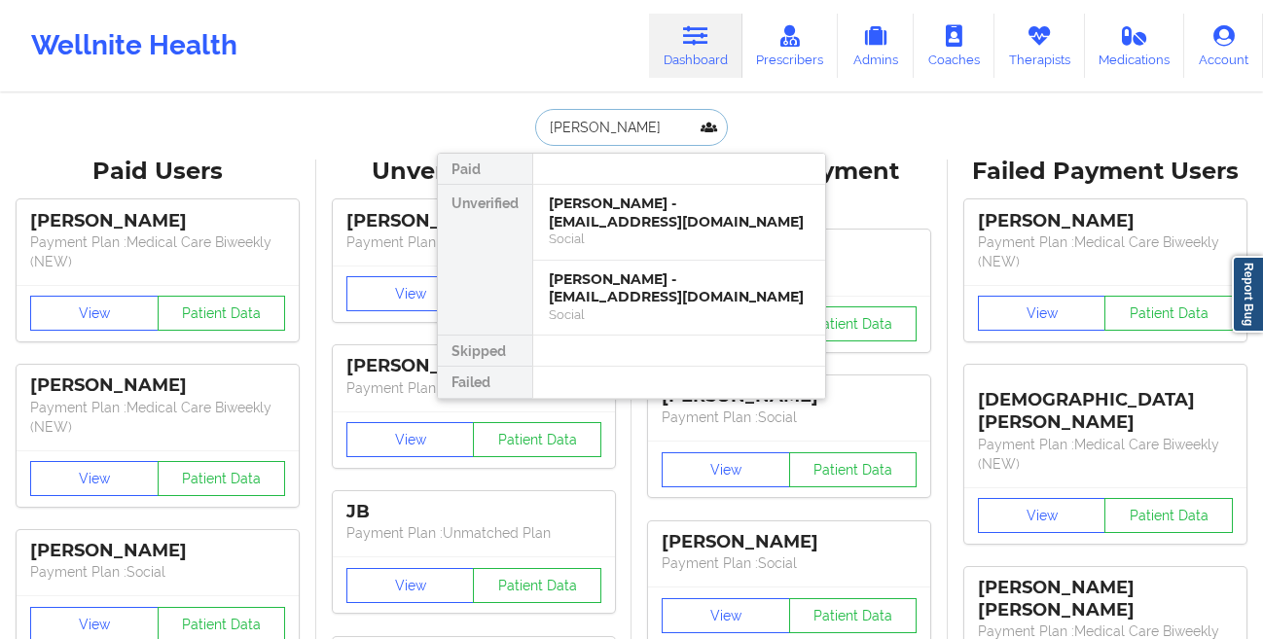
click at [552, 215] on div "[PERSON_NAME] - [EMAIL_ADDRESS][DOMAIN_NAME]" at bounding box center [679, 213] width 261 height 36
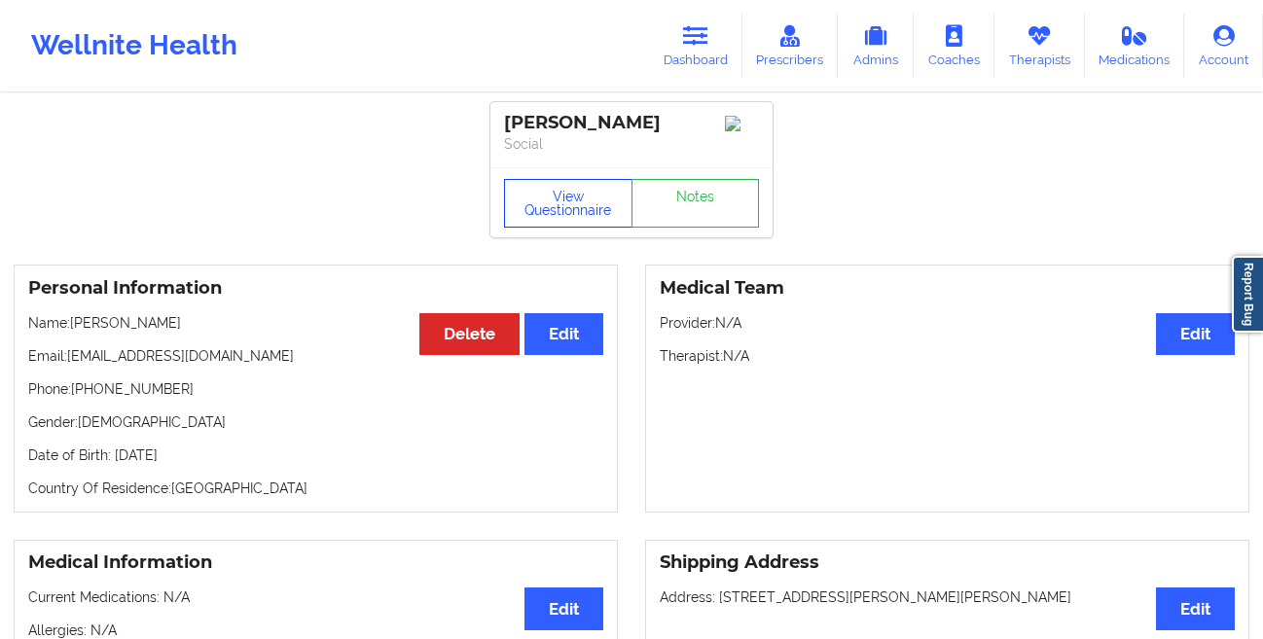
click at [542, 221] on button "View Questionnaire" at bounding box center [568, 203] width 128 height 49
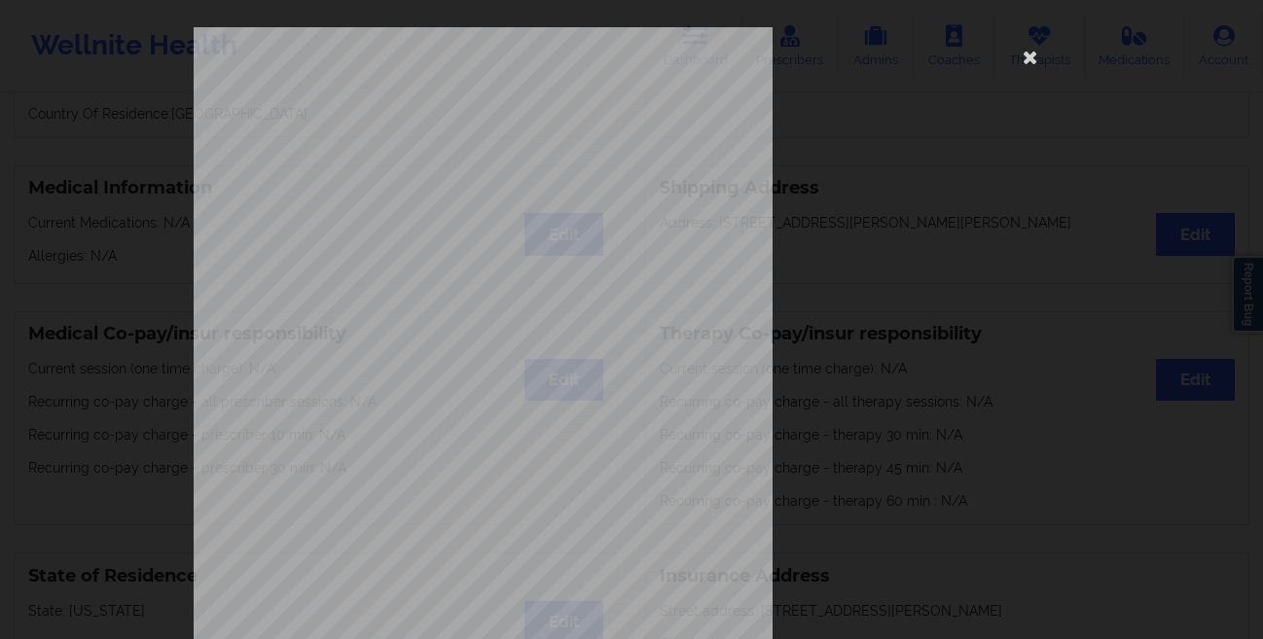
scroll to position [289, 0]
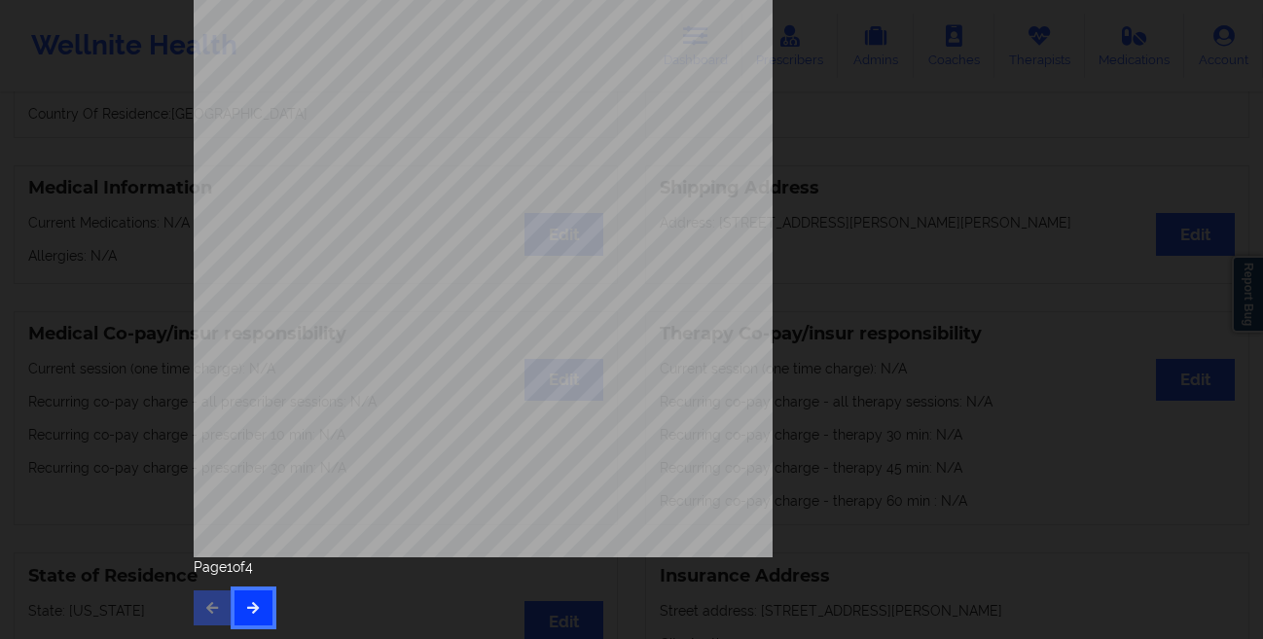
click at [239, 599] on button "button" at bounding box center [253, 607] width 38 height 35
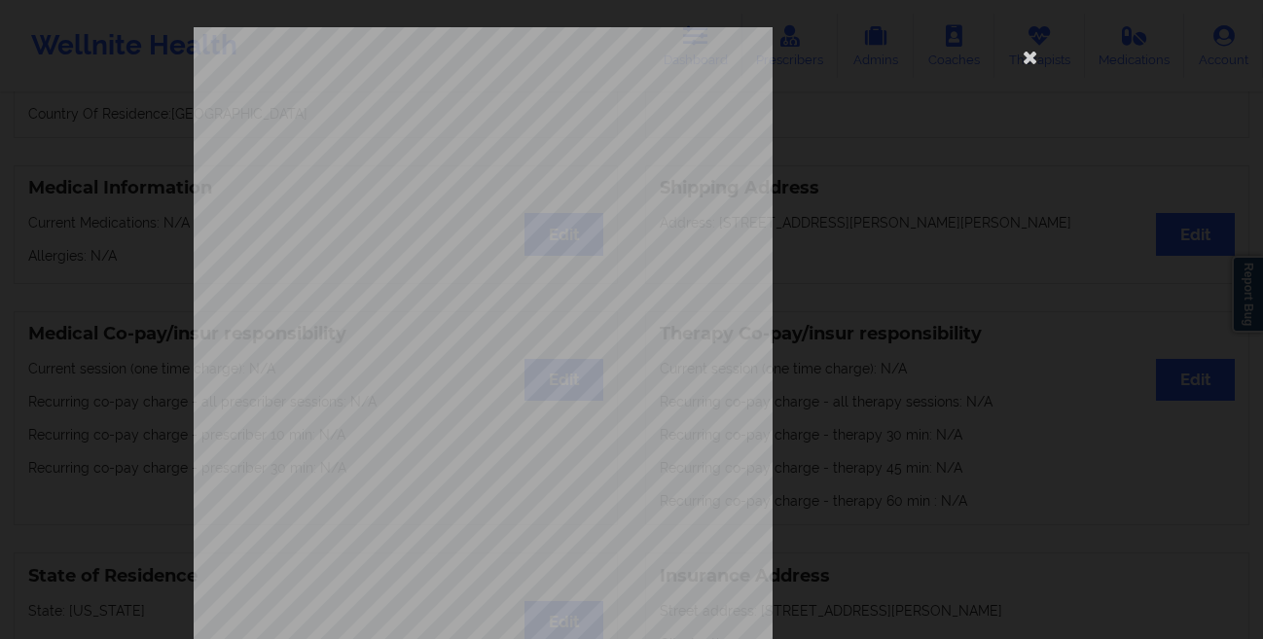
click at [849, 420] on div "commercial Insurance Member ID for patient 914071053 Insurance company name det…" at bounding box center [632, 436] width 876 height 819
click at [1028, 56] on icon at bounding box center [1030, 56] width 31 height 31
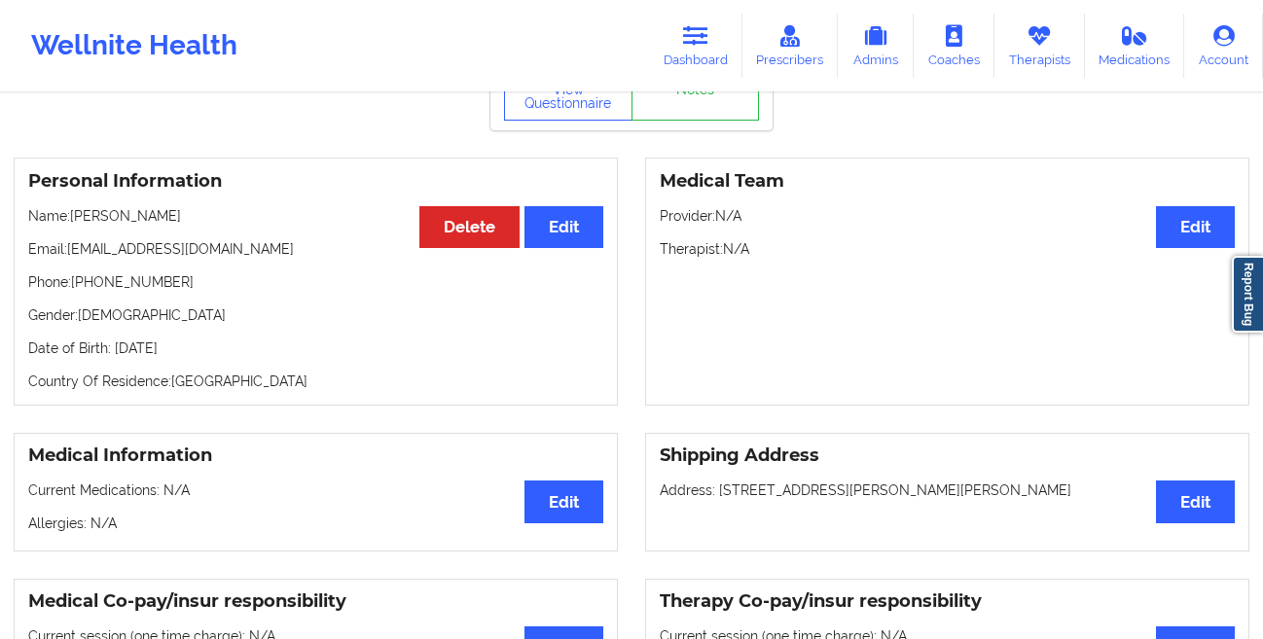
scroll to position [101, 0]
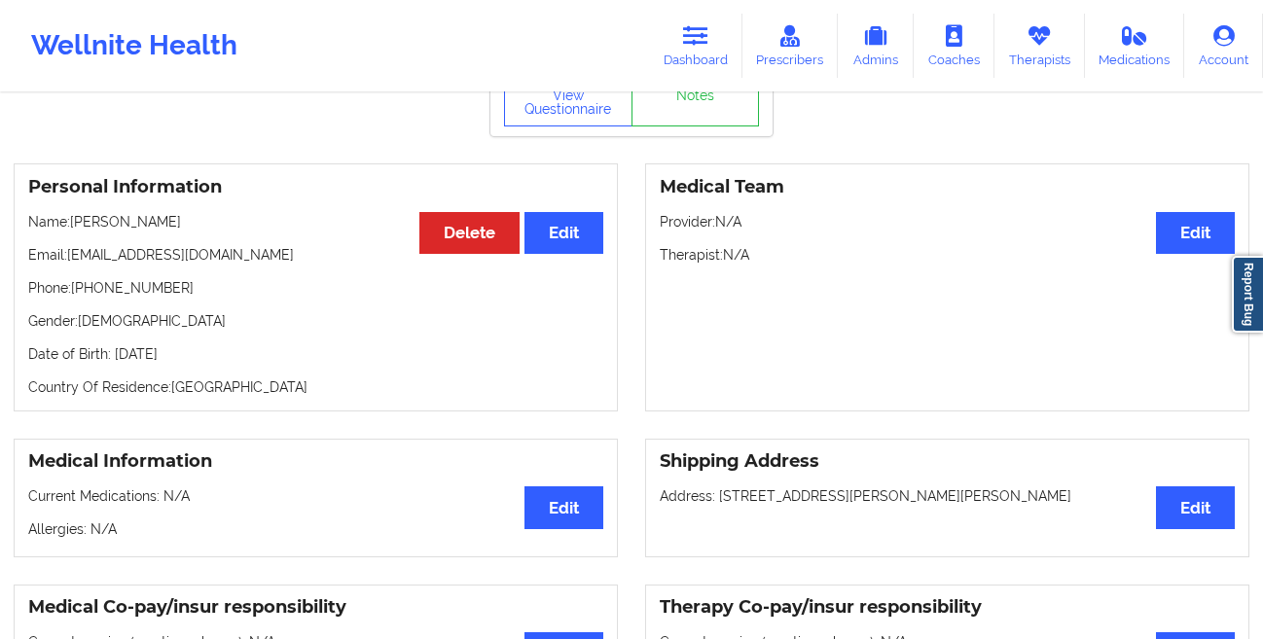
drag, startPoint x: 265, startPoint y: 360, endPoint x: 113, endPoint y: 368, distance: 152.0
click at [113, 364] on p "Date of Birth: [DEMOGRAPHIC_DATA]" at bounding box center [315, 353] width 575 height 19
copy p "[DATE]"
click at [1063, 59] on link "Therapists" at bounding box center [1039, 46] width 90 height 64
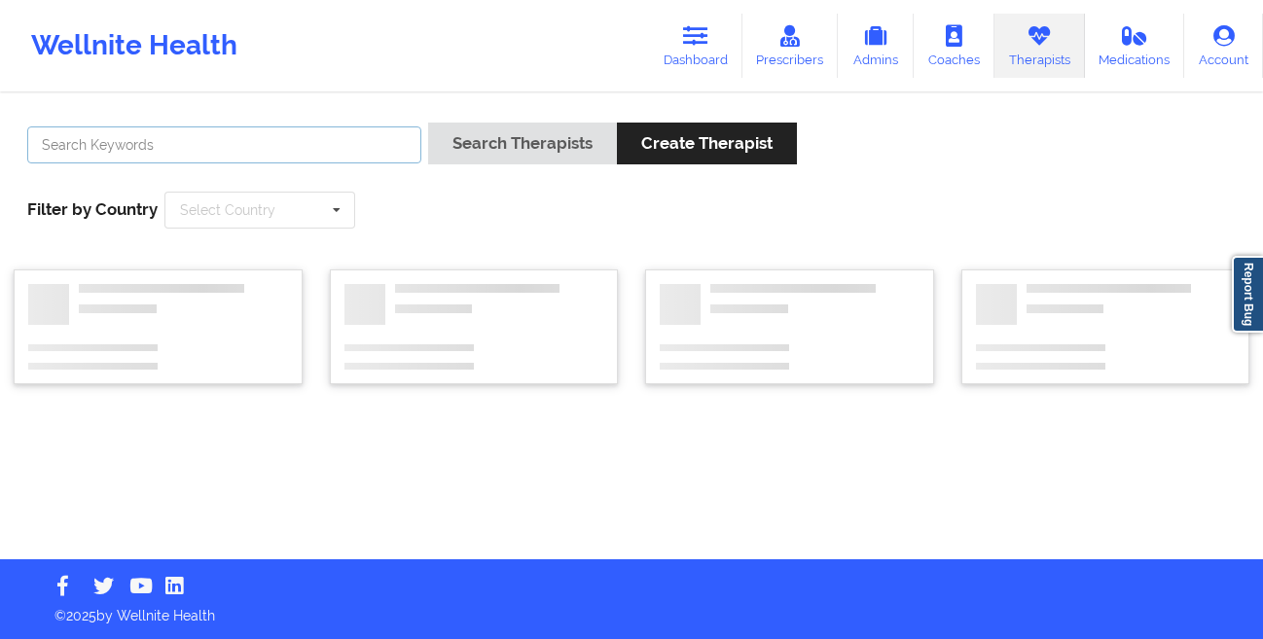
click at [367, 161] on input "text" at bounding box center [224, 144] width 394 height 37
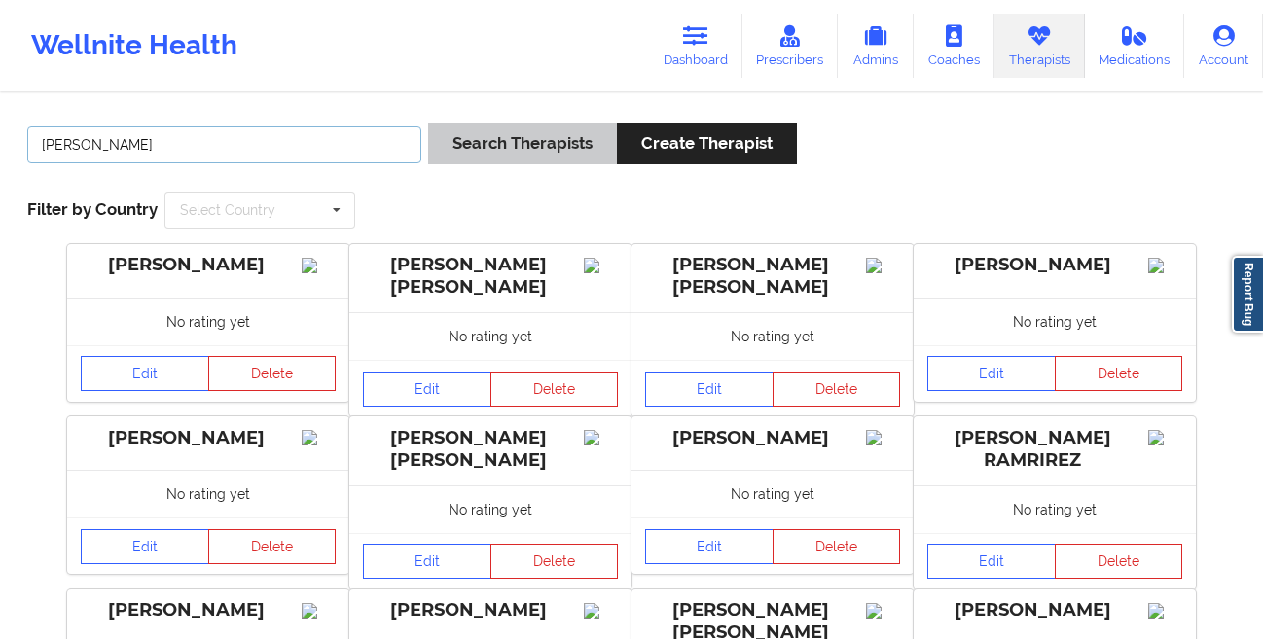
type input "[PERSON_NAME]"
click at [503, 133] on button "Search Therapists" at bounding box center [522, 144] width 189 height 42
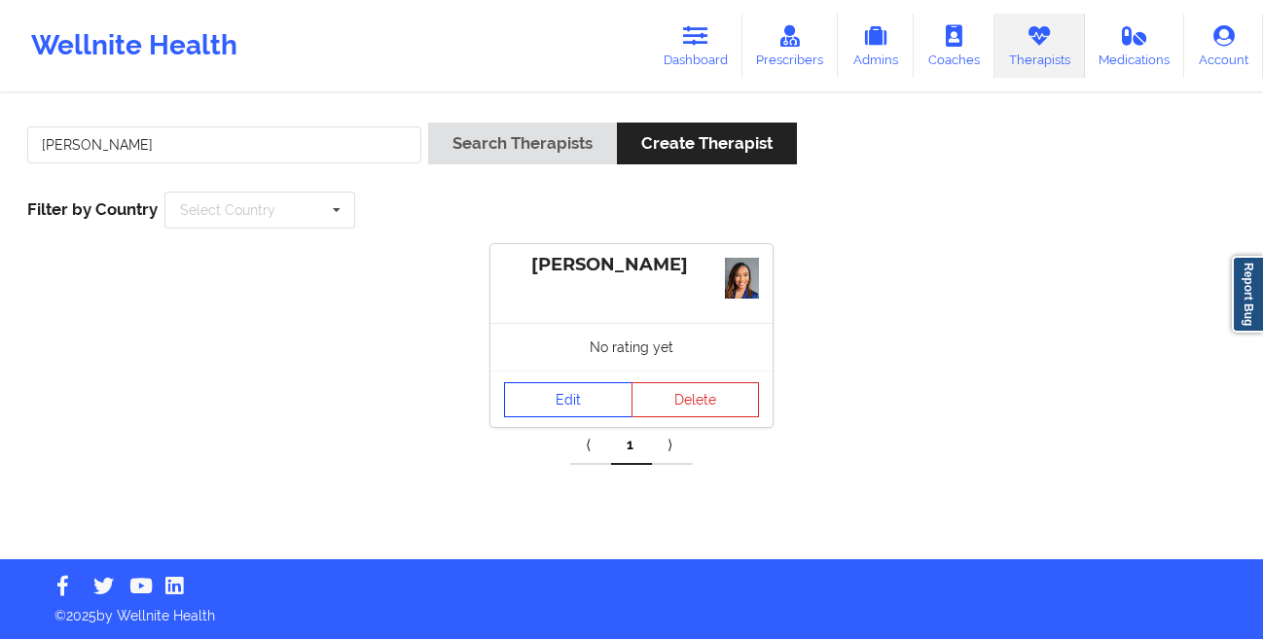
click at [530, 388] on link "Edit" at bounding box center [568, 399] width 128 height 35
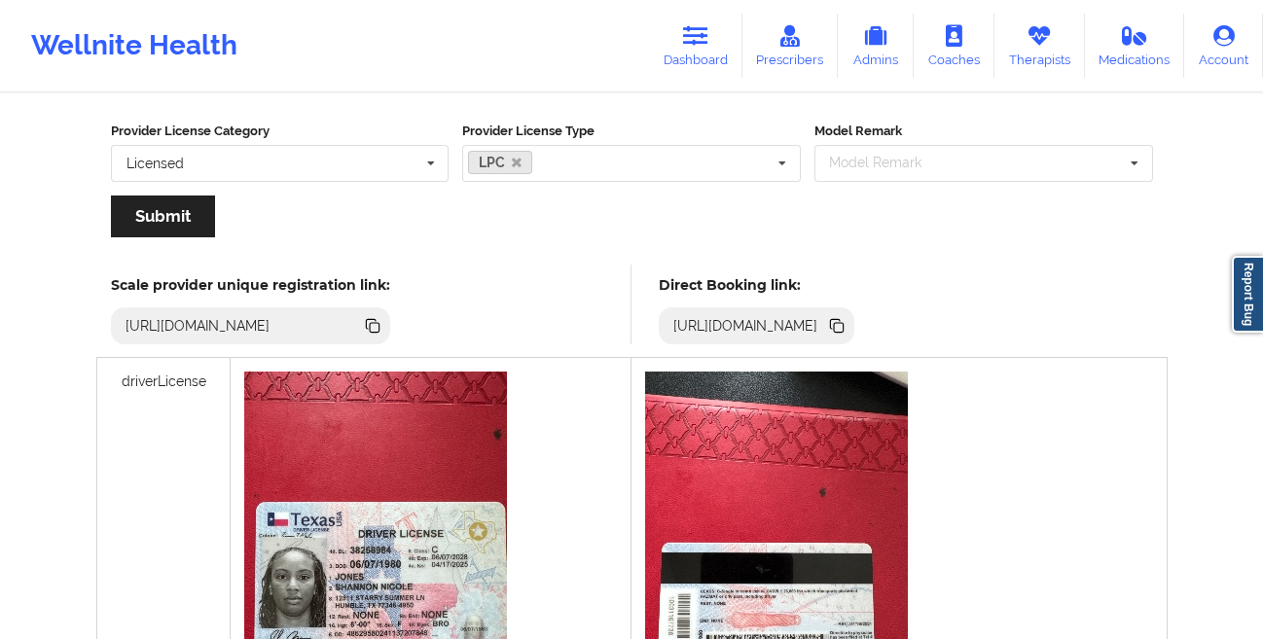
scroll to position [388, 0]
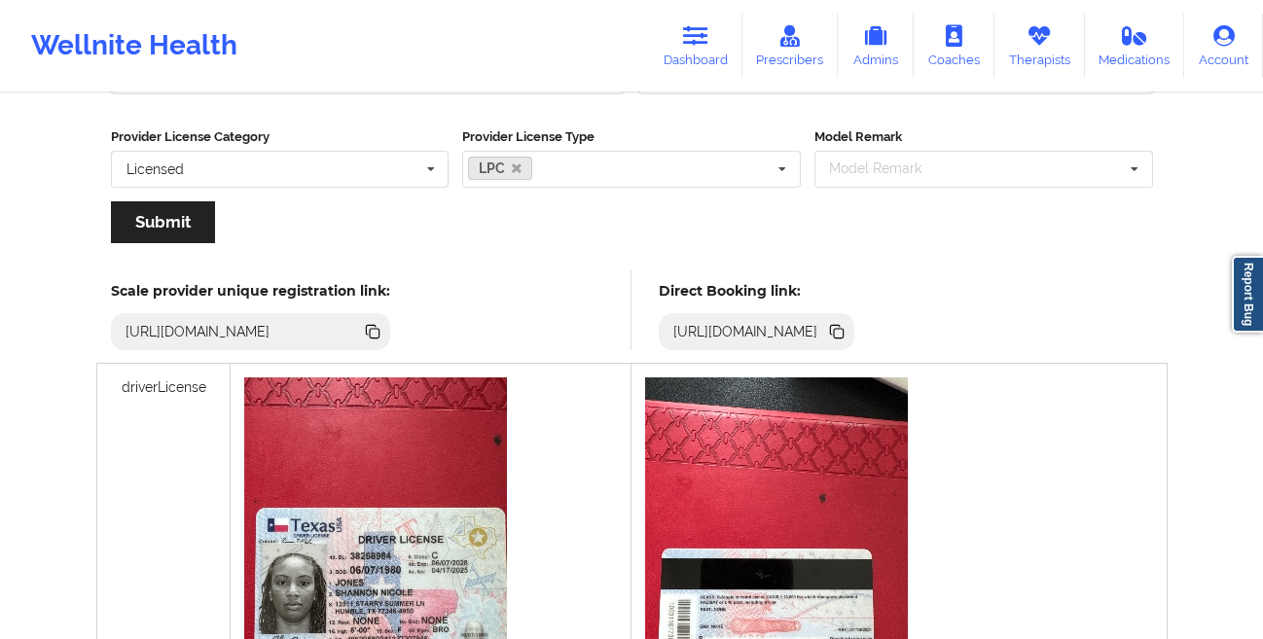
click at [843, 336] on icon at bounding box center [839, 334] width 10 height 10
click at [710, 55] on link "Dashboard" at bounding box center [695, 46] width 93 height 64
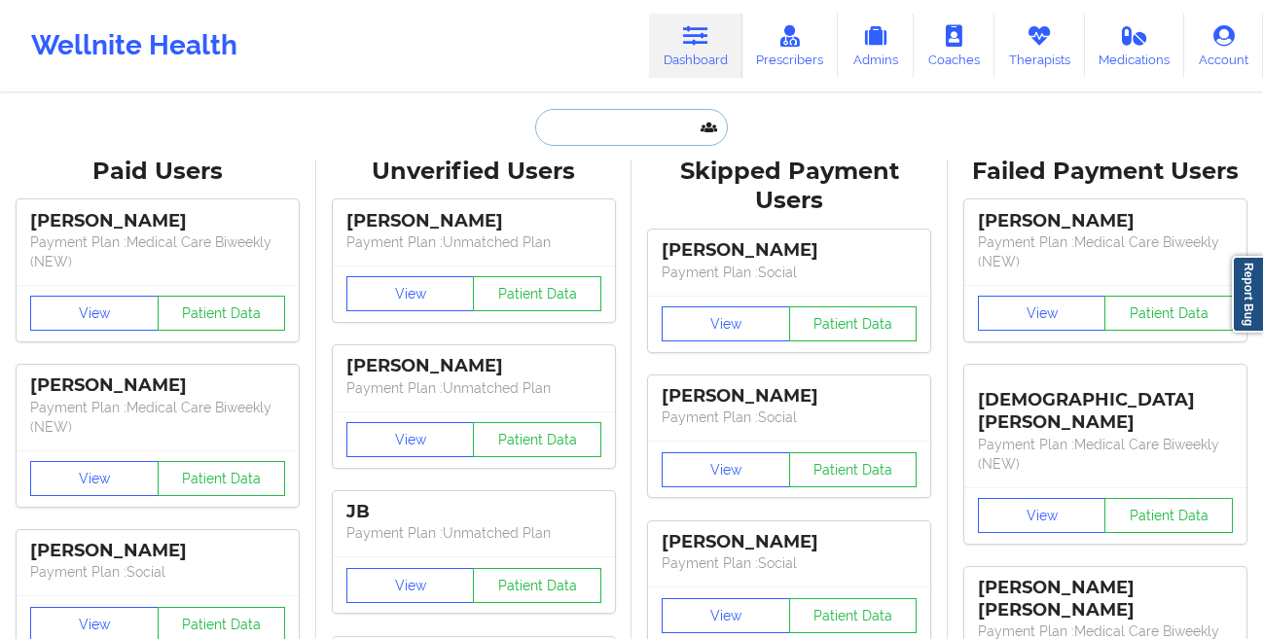
click at [642, 141] on input "text" at bounding box center [631, 127] width 193 height 37
paste input "[PERSON_NAME]"
type input "[PERSON_NAME]"
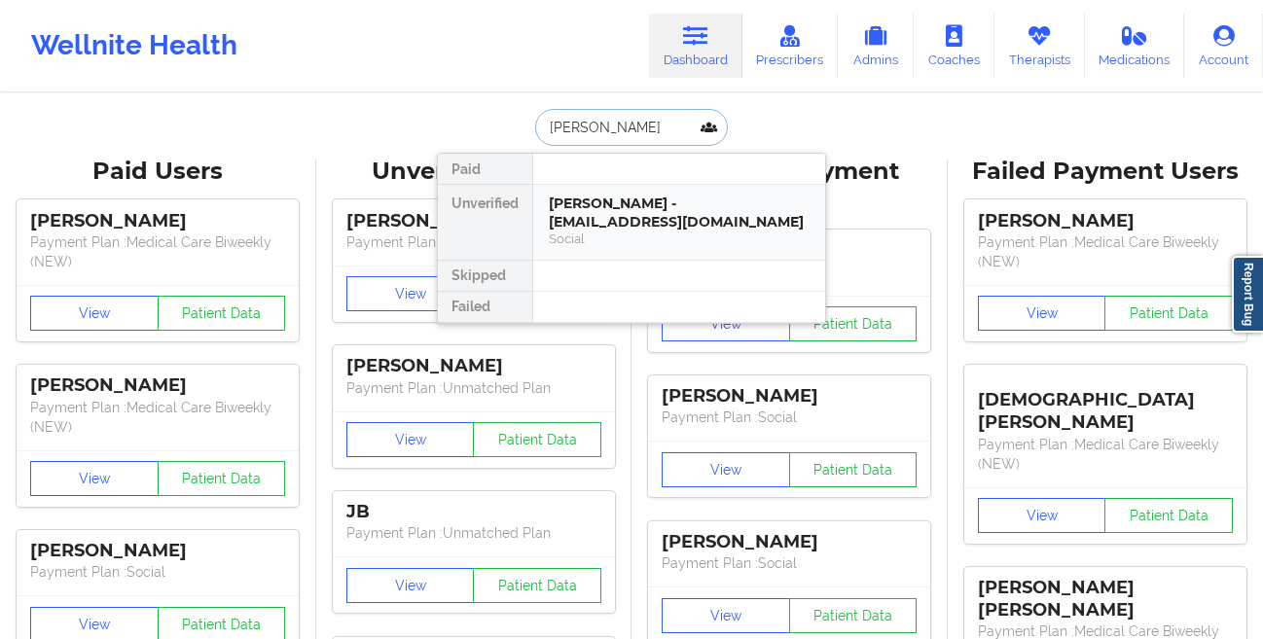
click at [609, 213] on div "[PERSON_NAME] - [EMAIL_ADDRESS][DOMAIN_NAME]" at bounding box center [679, 213] width 261 height 36
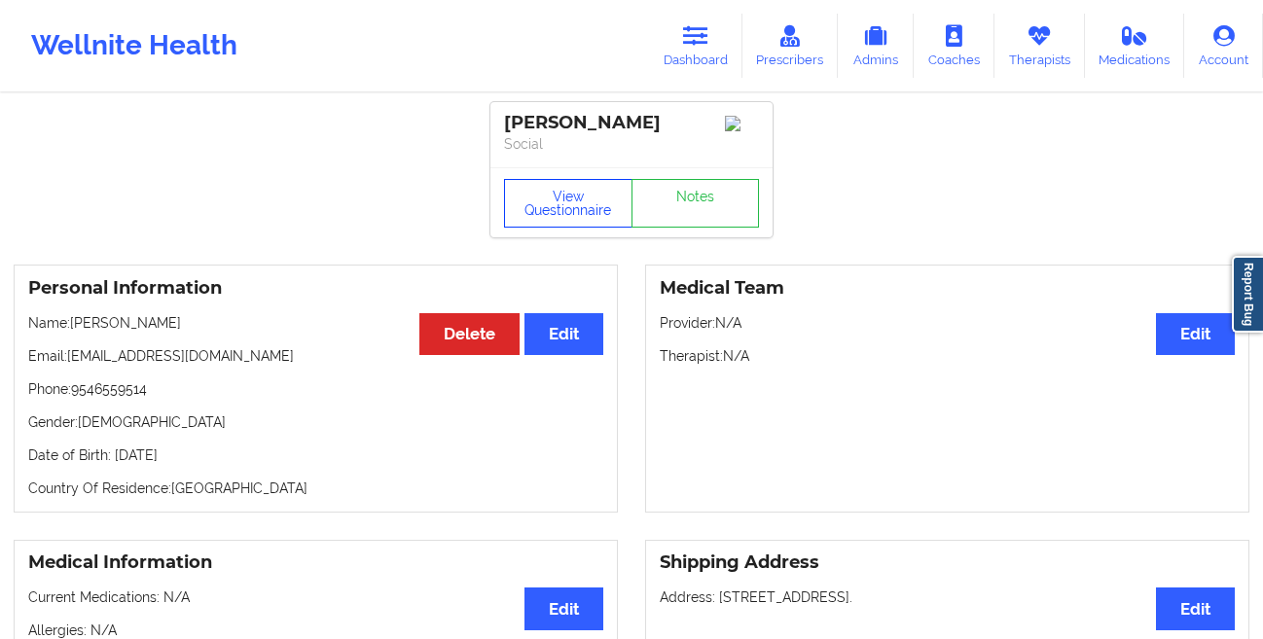
click at [524, 211] on button "View Questionnaire" at bounding box center [568, 203] width 128 height 49
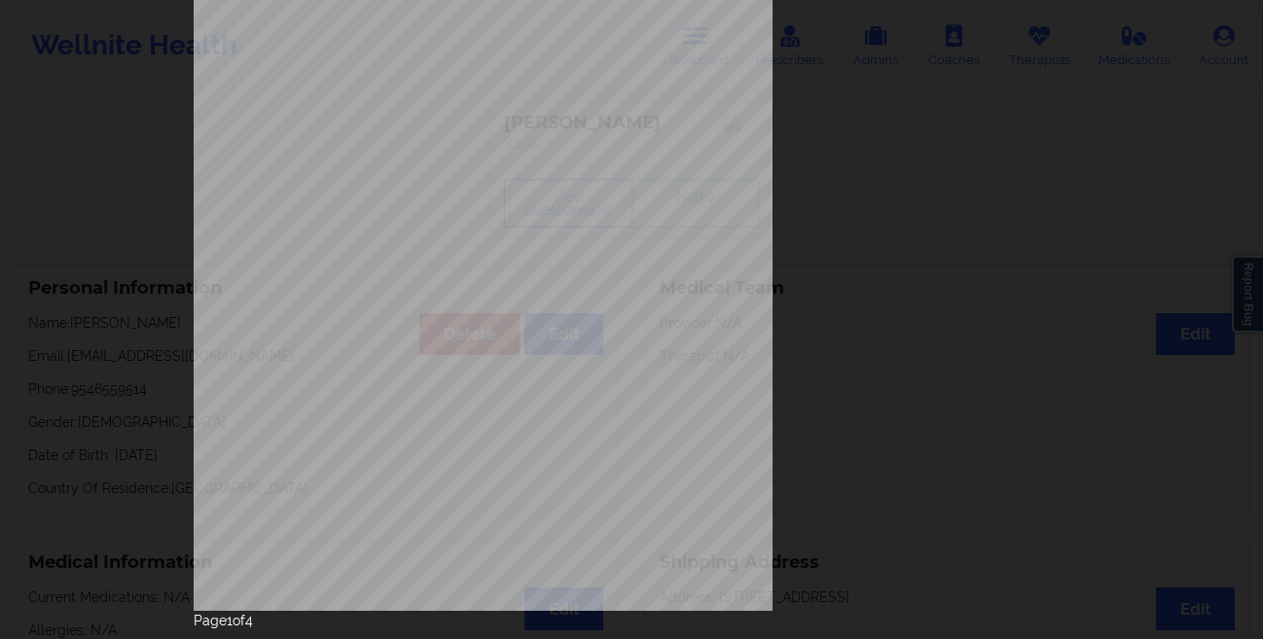
scroll to position [289, 0]
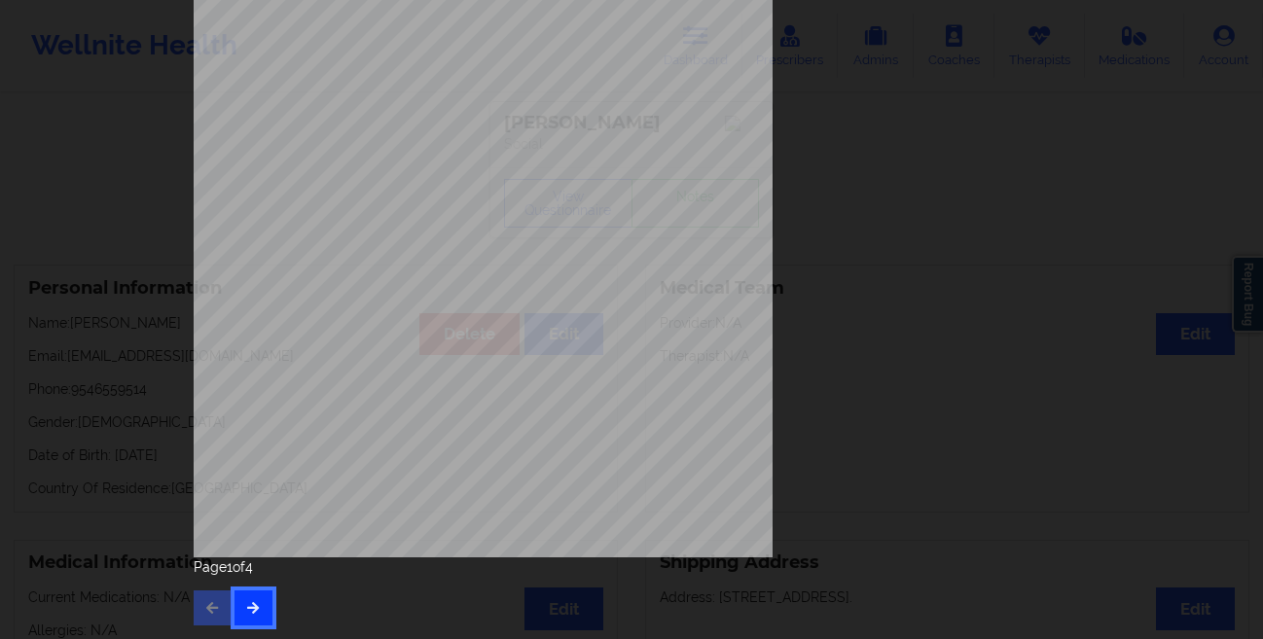
click at [239, 597] on button "button" at bounding box center [253, 607] width 38 height 35
click at [98, 455] on div "This patient has not provided the type of insurance Insurance Member ID for pat…" at bounding box center [631, 319] width 1263 height 639
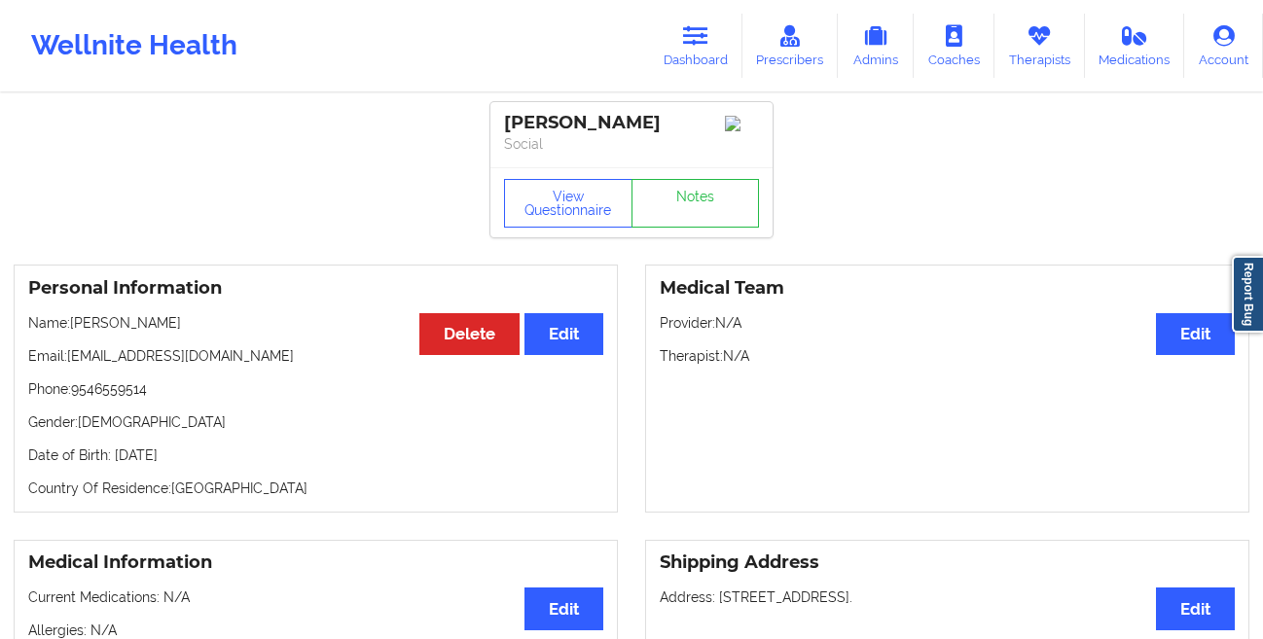
drag, startPoint x: 247, startPoint y: 335, endPoint x: 77, endPoint y: 339, distance: 170.3
click at [77, 339] on div "Personal Information Edit Delete Name: [PERSON_NAME] Email: [EMAIL_ADDRESS][DOM…" at bounding box center [316, 389] width 604 height 248
copy p "[PERSON_NAME]"
click at [1032, 45] on icon at bounding box center [1038, 35] width 25 height 21
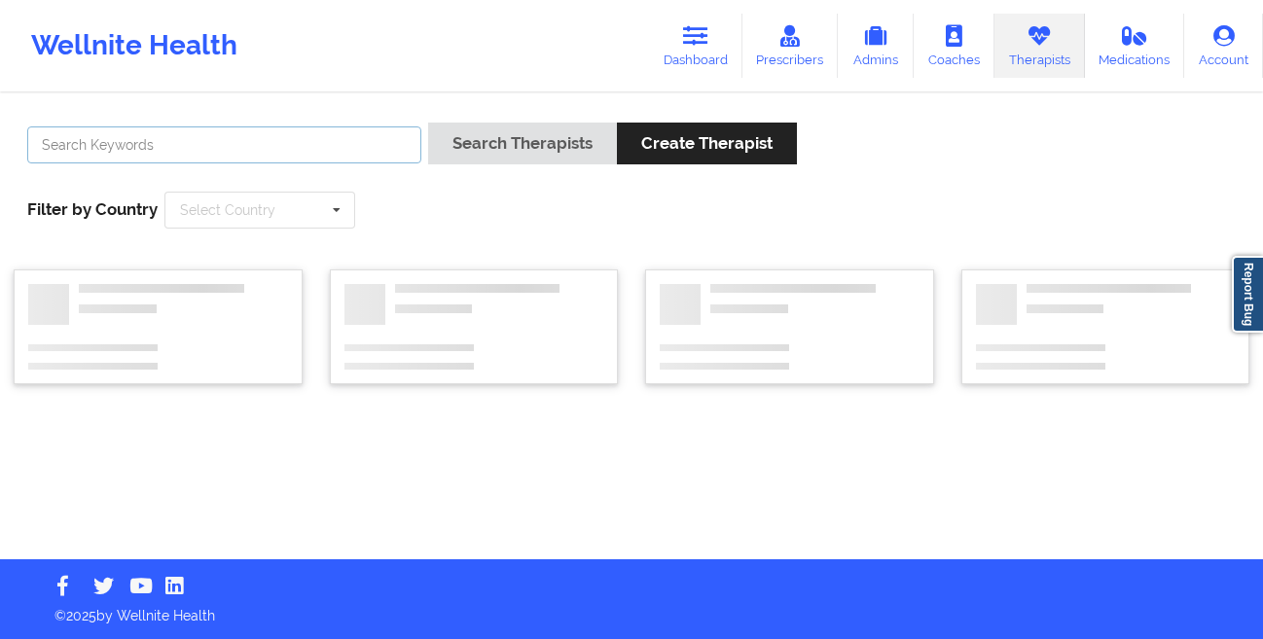
click at [285, 144] on input "text" at bounding box center [224, 144] width 394 height 37
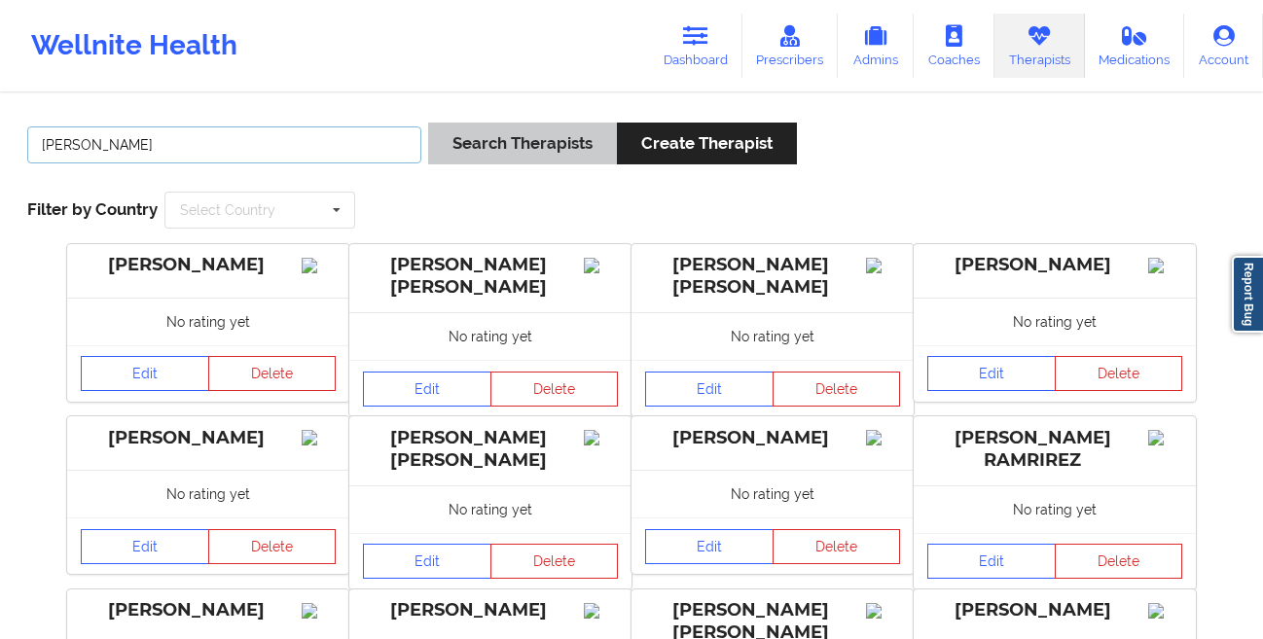
type input "[PERSON_NAME]"
click at [463, 148] on button "Search Therapists" at bounding box center [522, 144] width 189 height 42
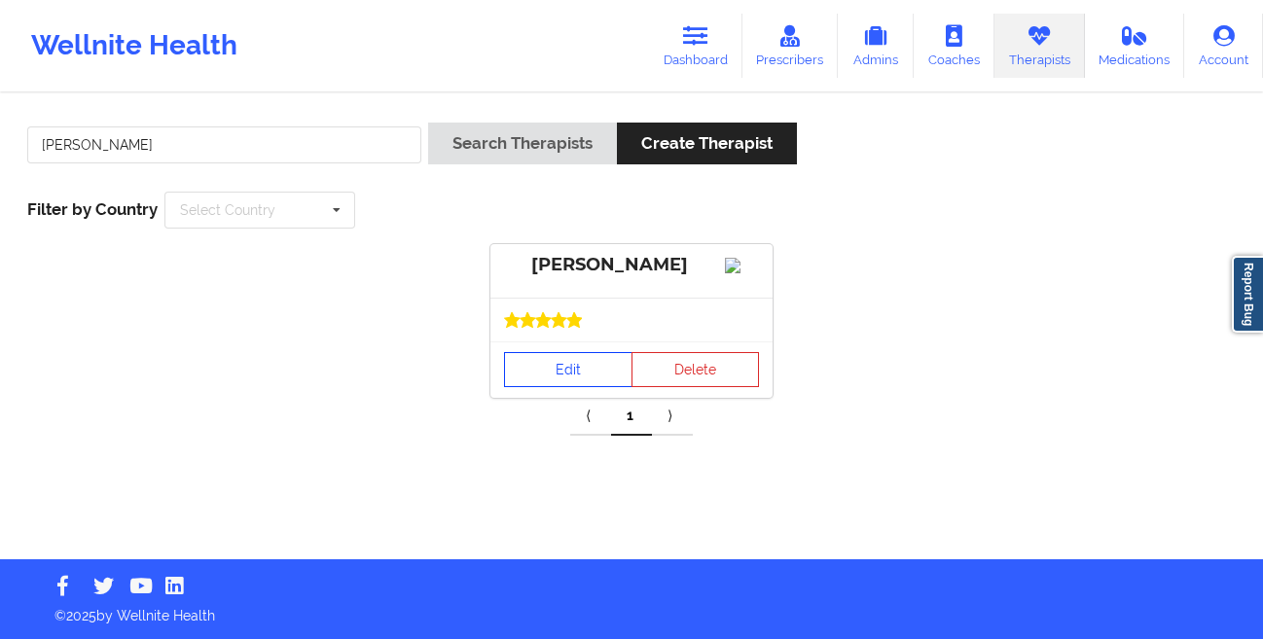
click at [549, 387] on link "Edit" at bounding box center [568, 369] width 128 height 35
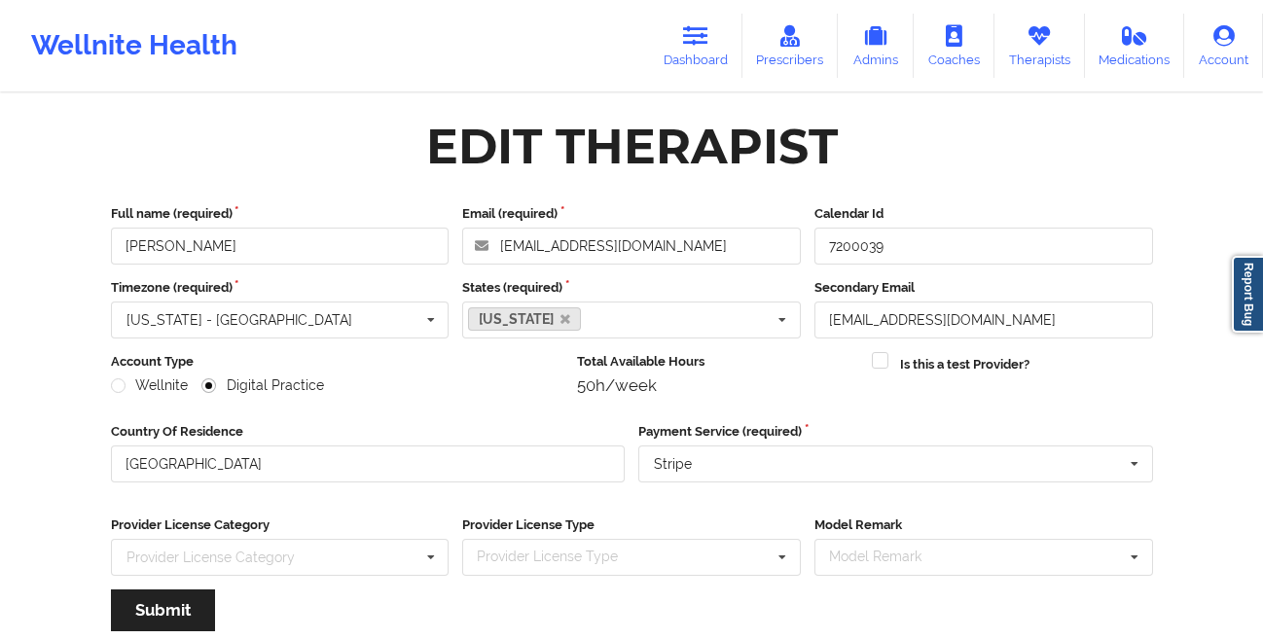
scroll to position [233, 0]
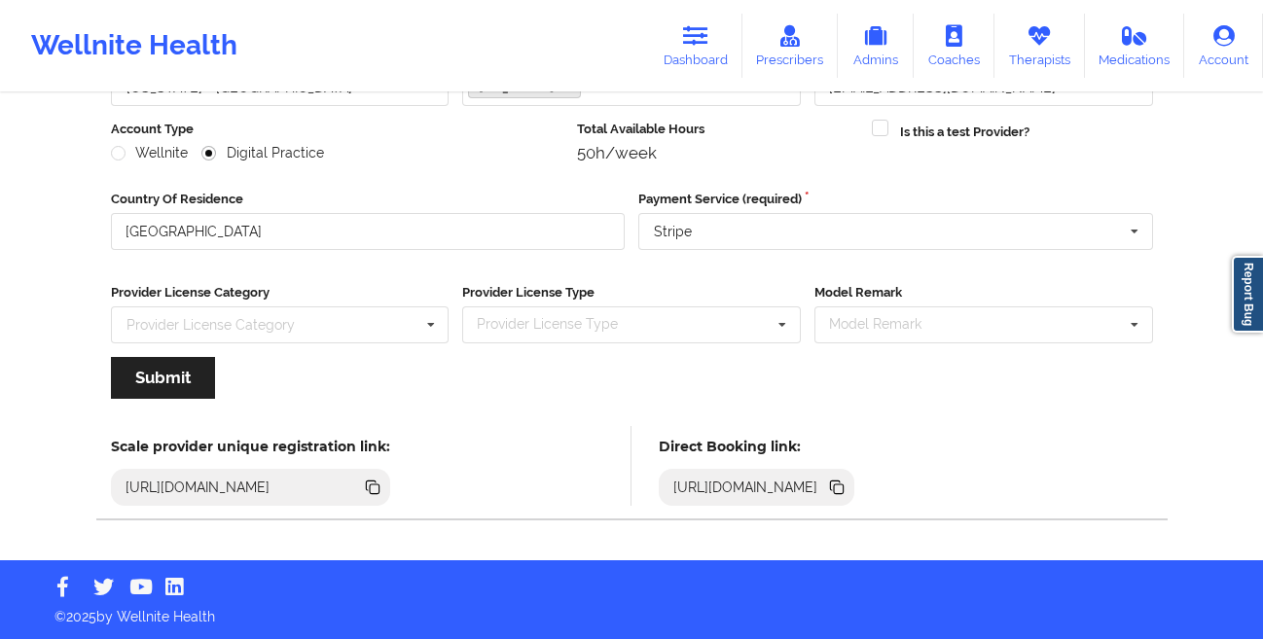
click at [843, 484] on icon at bounding box center [839, 489] width 10 height 10
click at [684, 58] on link "Dashboard" at bounding box center [695, 46] width 93 height 64
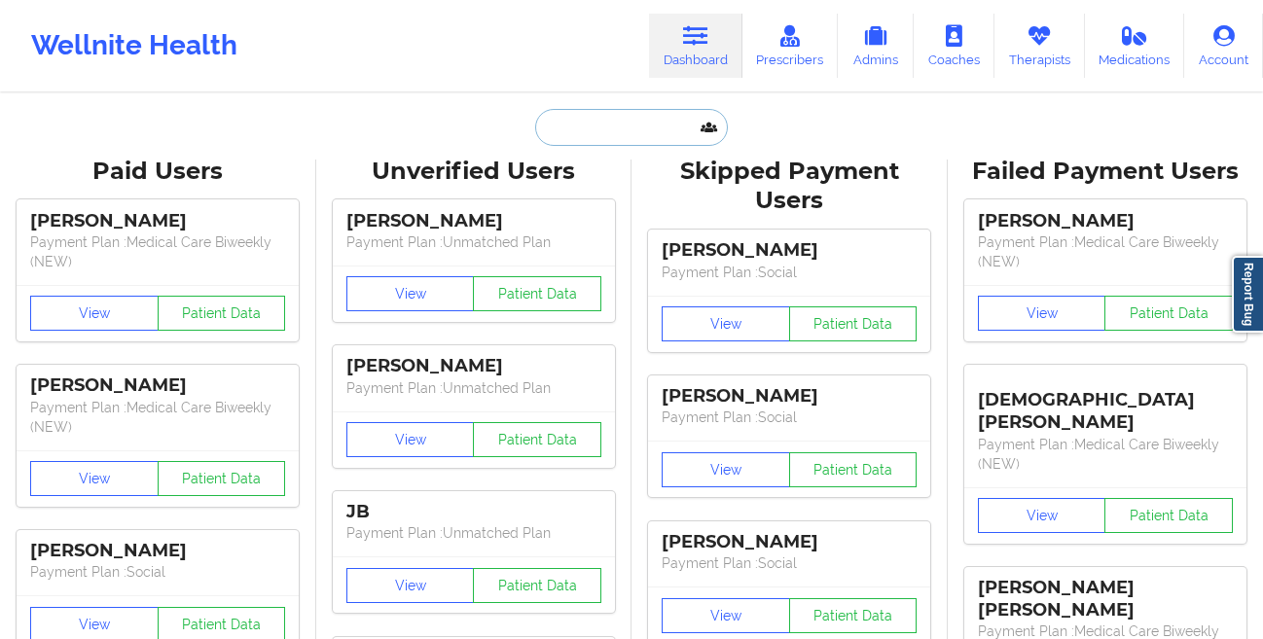
click at [590, 129] on input "text" at bounding box center [631, 127] width 193 height 37
paste input "[PERSON_NAME]"
type input "[PERSON_NAME]"
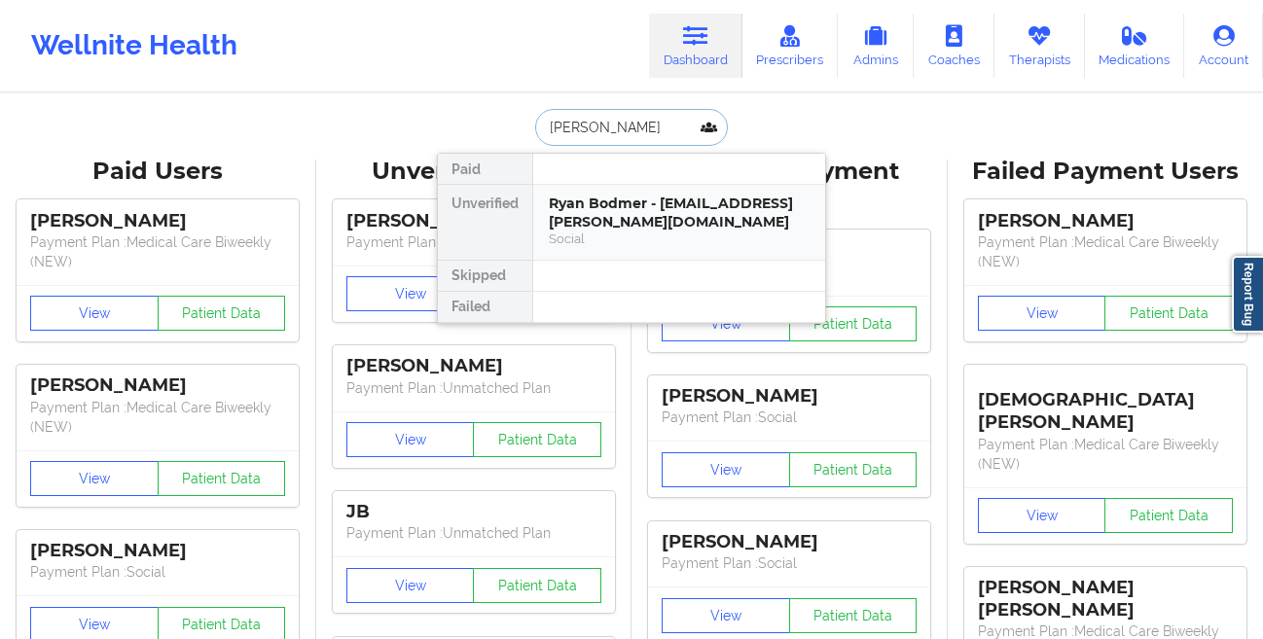
click at [572, 215] on div "Ryan Bodmer - [EMAIL_ADDRESS][PERSON_NAME][DOMAIN_NAME]" at bounding box center [679, 213] width 261 height 36
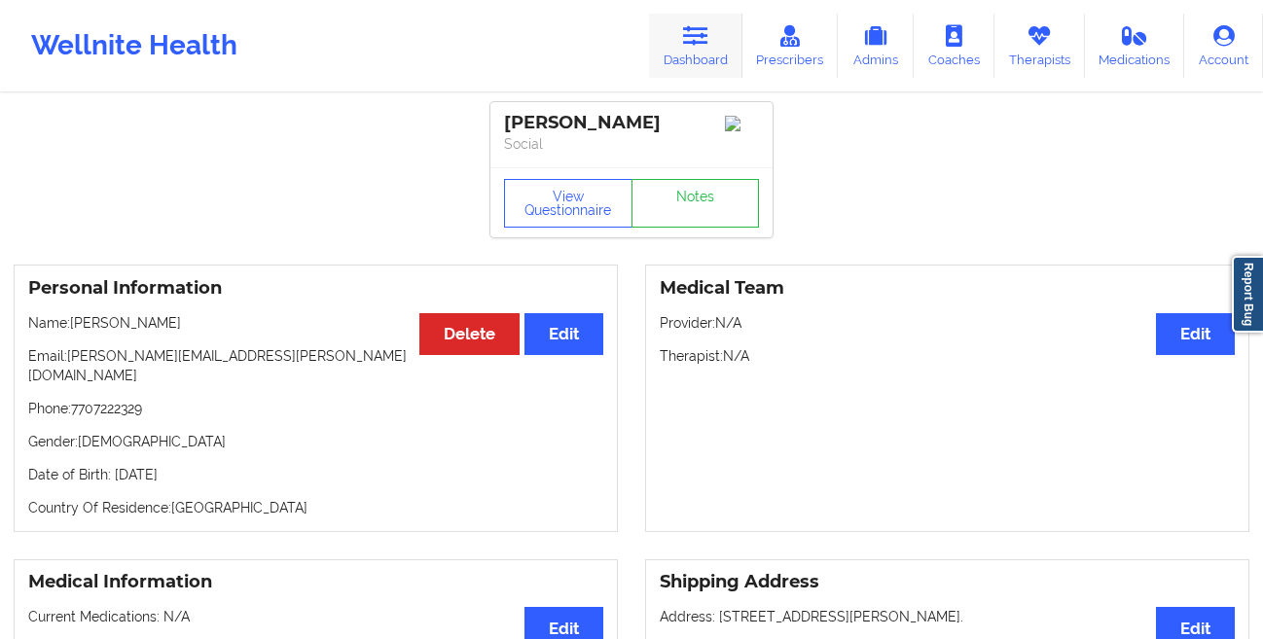
click at [688, 59] on link "Dashboard" at bounding box center [695, 46] width 93 height 64
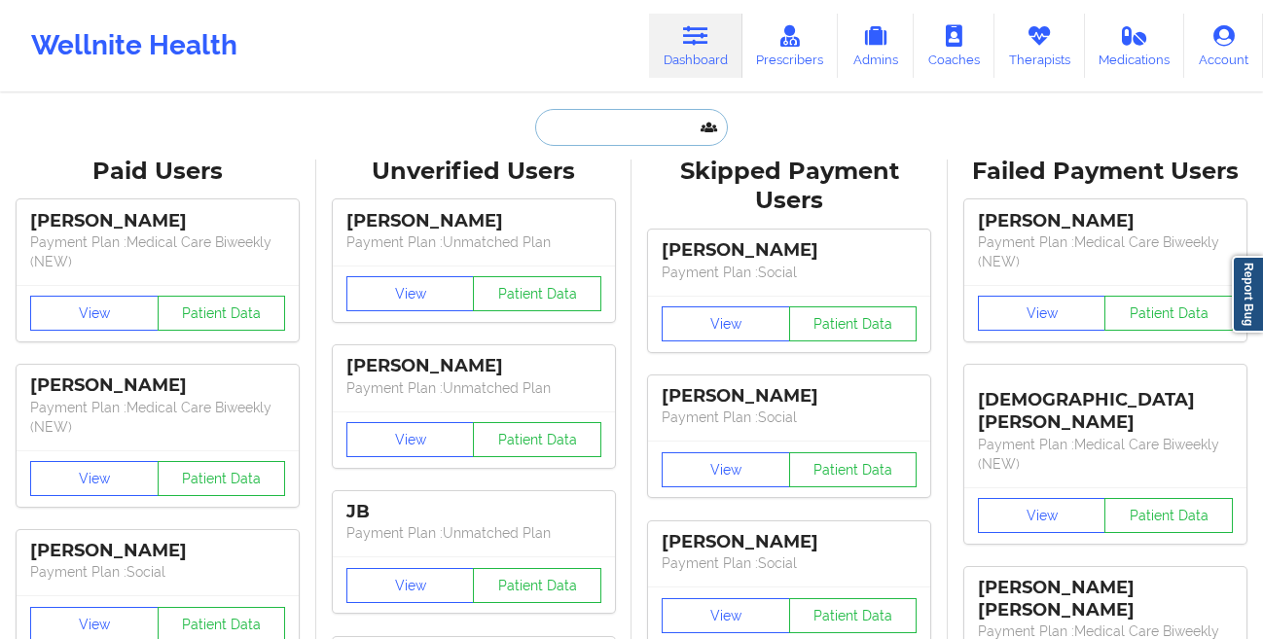
click at [565, 132] on input "text" at bounding box center [631, 127] width 193 height 37
paste input "[PERSON_NAME]"
type input "[PERSON_NAME]"
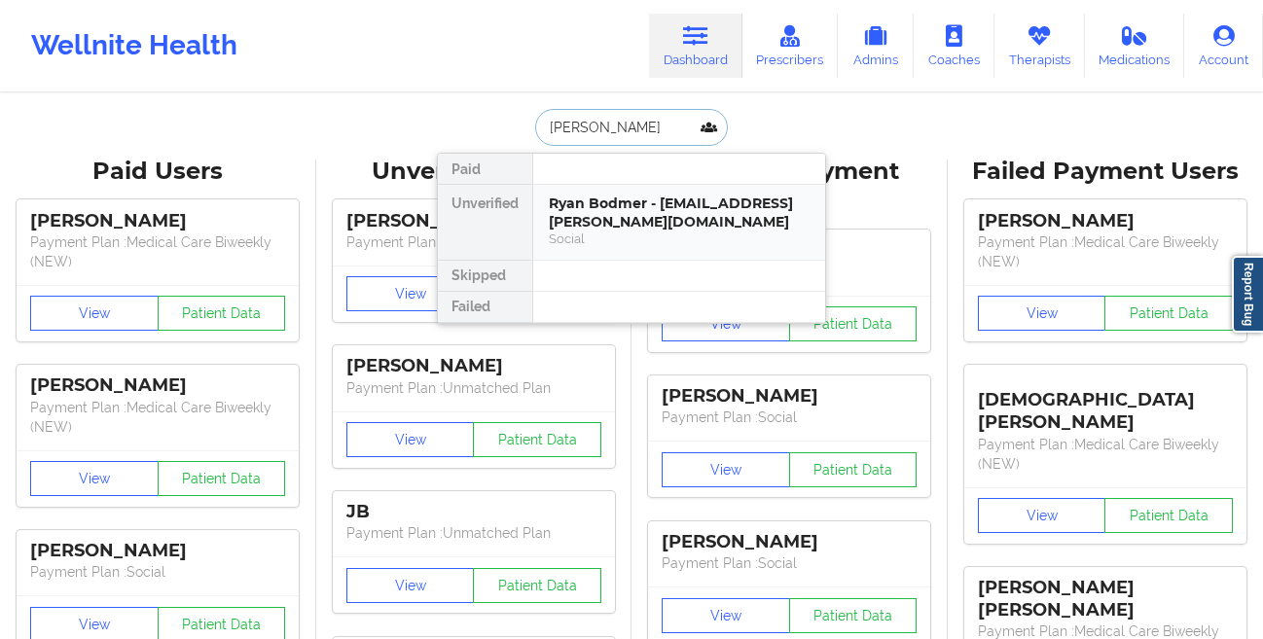
click at [575, 192] on div "Ryan Bodmer - [EMAIL_ADDRESS][PERSON_NAME][DOMAIN_NAME] Social" at bounding box center [679, 222] width 292 height 75
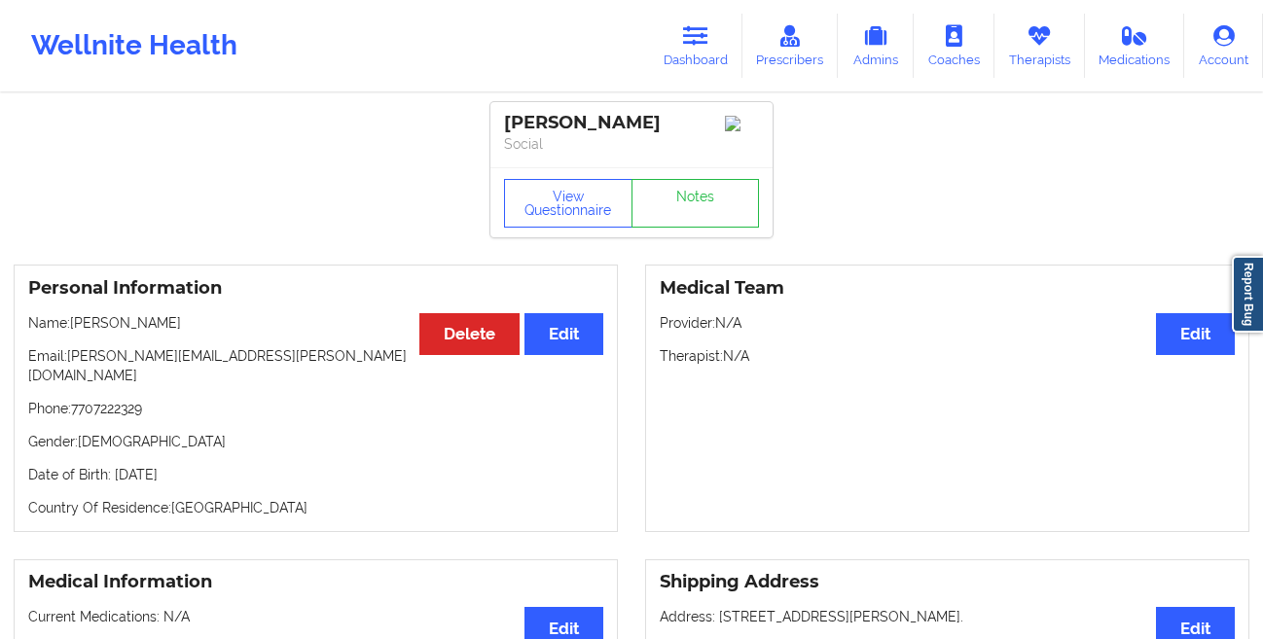
click at [507, 167] on div "[PERSON_NAME] Social" at bounding box center [631, 134] width 282 height 65
click at [518, 203] on button "View Questionnaire" at bounding box center [568, 203] width 128 height 49
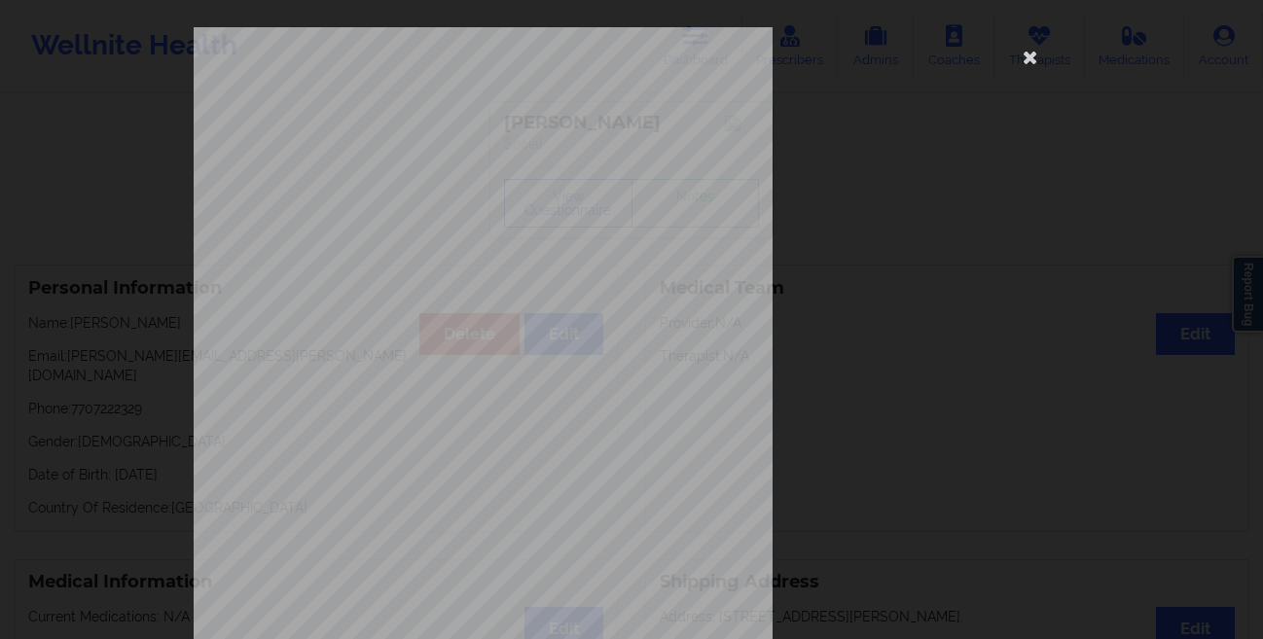
scroll to position [289, 0]
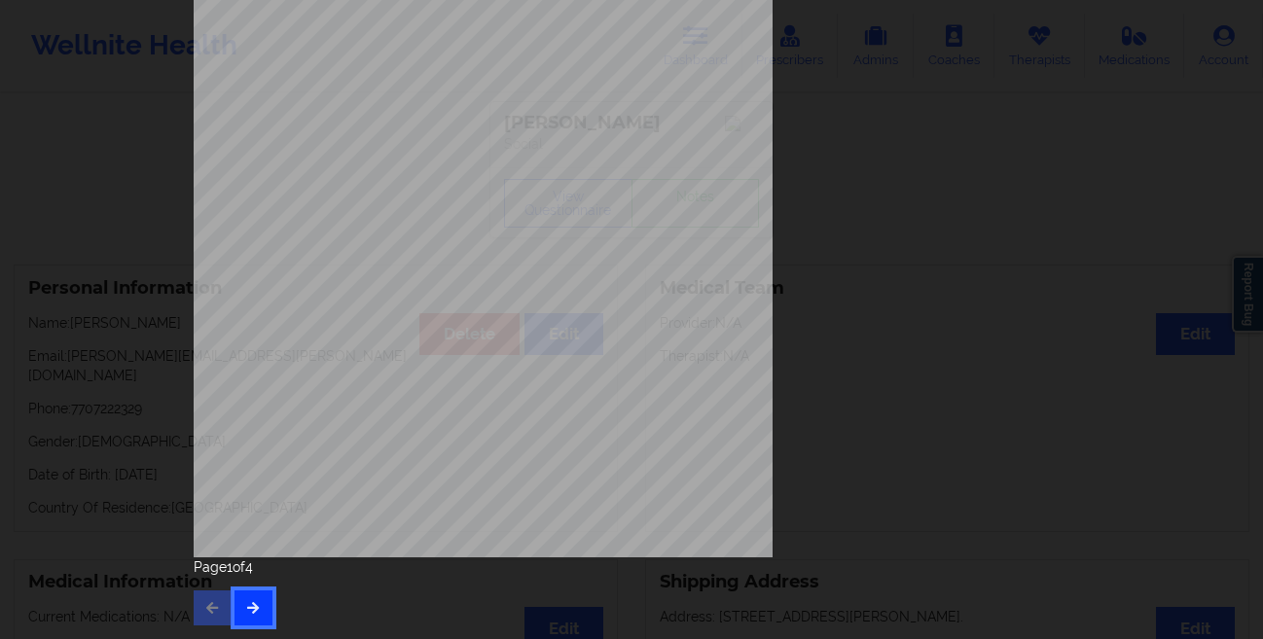
click at [245, 597] on button "button" at bounding box center [253, 607] width 38 height 35
click at [91, 482] on div "This patient has not provided the type of insurance Insurance Member ID for pat…" at bounding box center [631, 319] width 1263 height 639
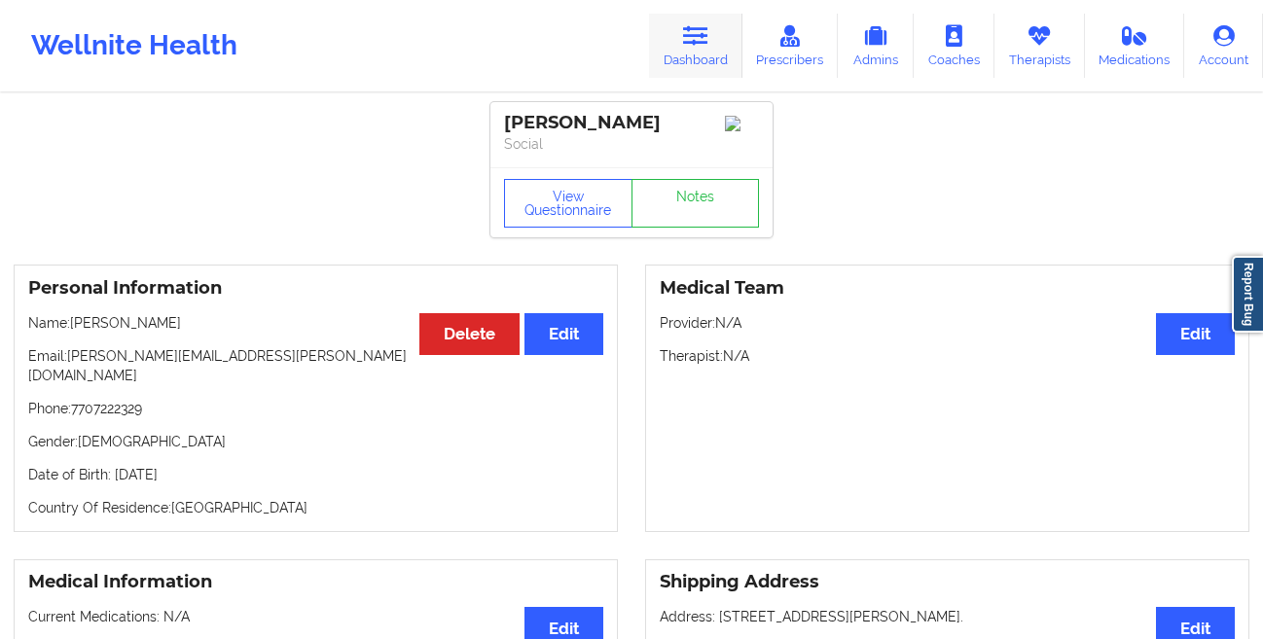
click at [701, 56] on link "Dashboard" at bounding box center [695, 46] width 93 height 64
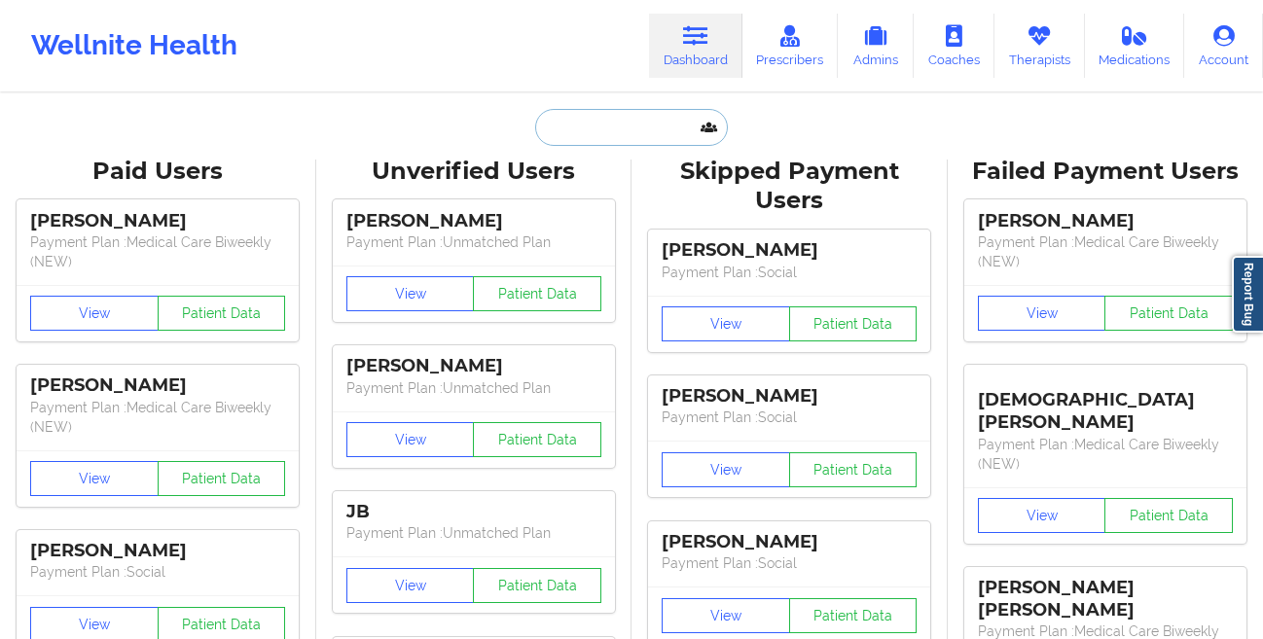
click at [584, 136] on input "text" at bounding box center [631, 127] width 193 height 37
paste input "[PERSON_NAME]"
type input "[PERSON_NAME]"
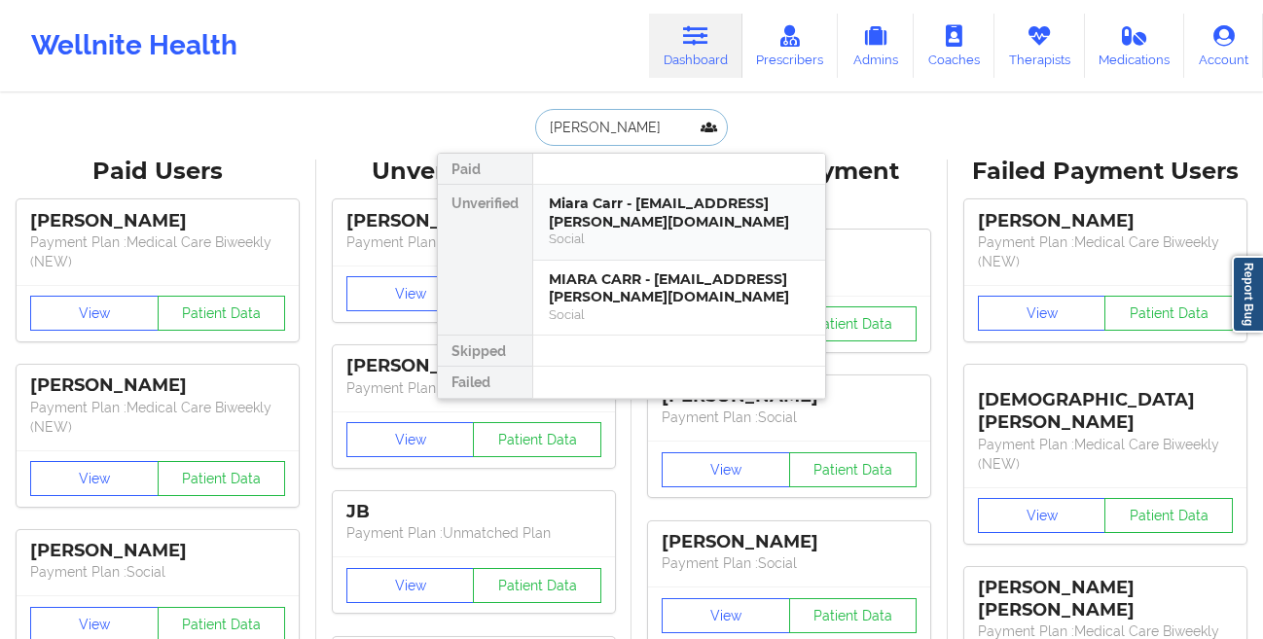
click at [613, 205] on div "Miara Carr - [EMAIL_ADDRESS][PERSON_NAME][DOMAIN_NAME]" at bounding box center [679, 213] width 261 height 36
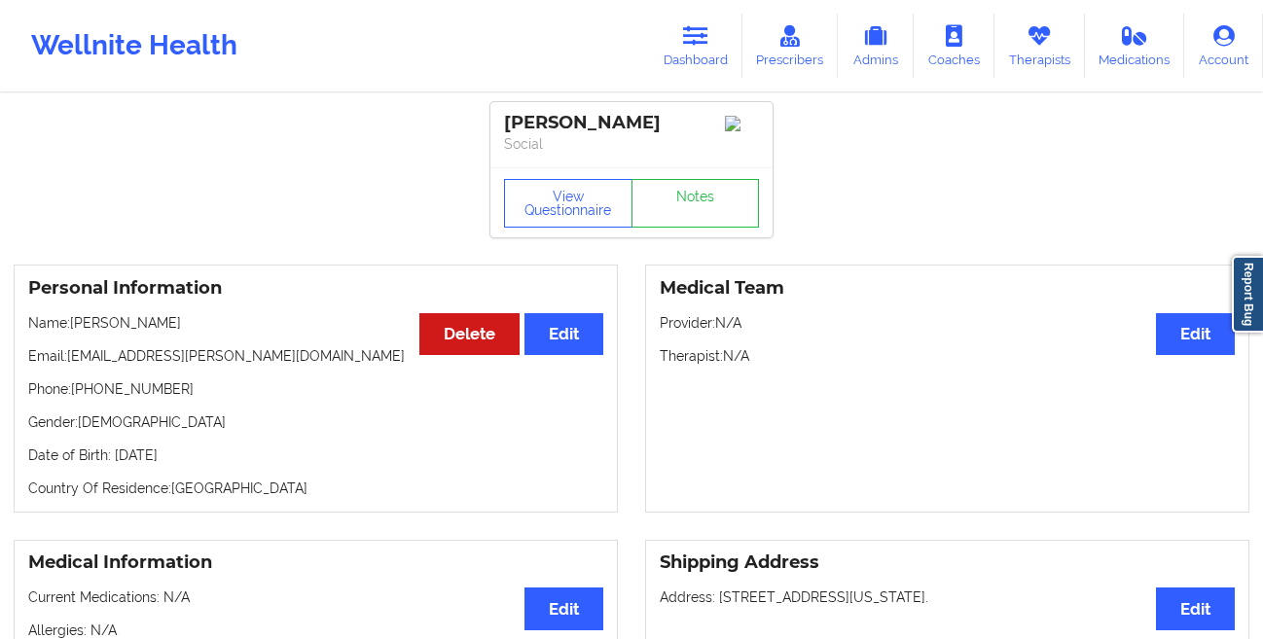
scroll to position [8, 0]
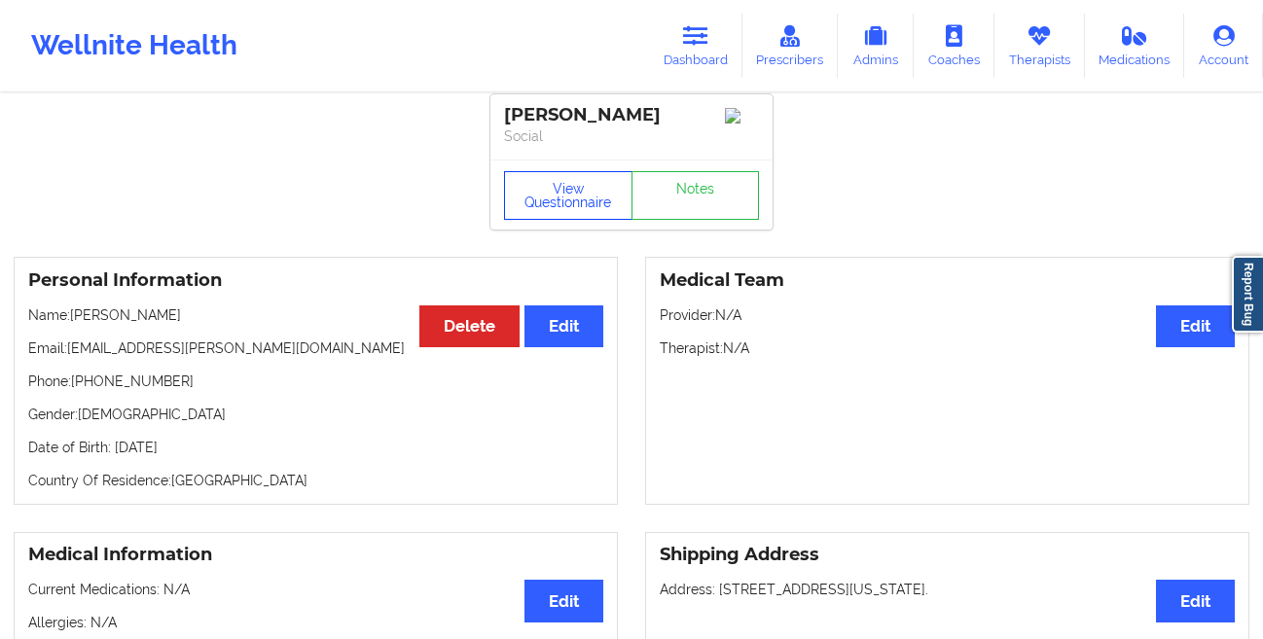
click at [556, 214] on button "View Questionnaire" at bounding box center [568, 195] width 128 height 49
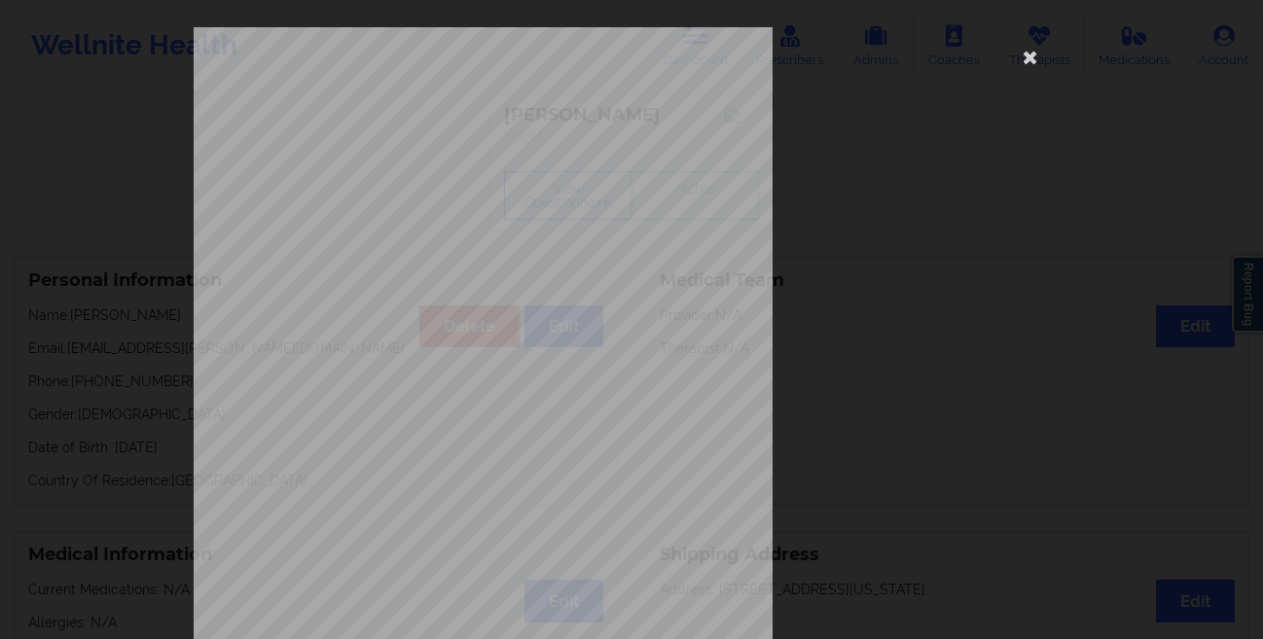
scroll to position [289, 0]
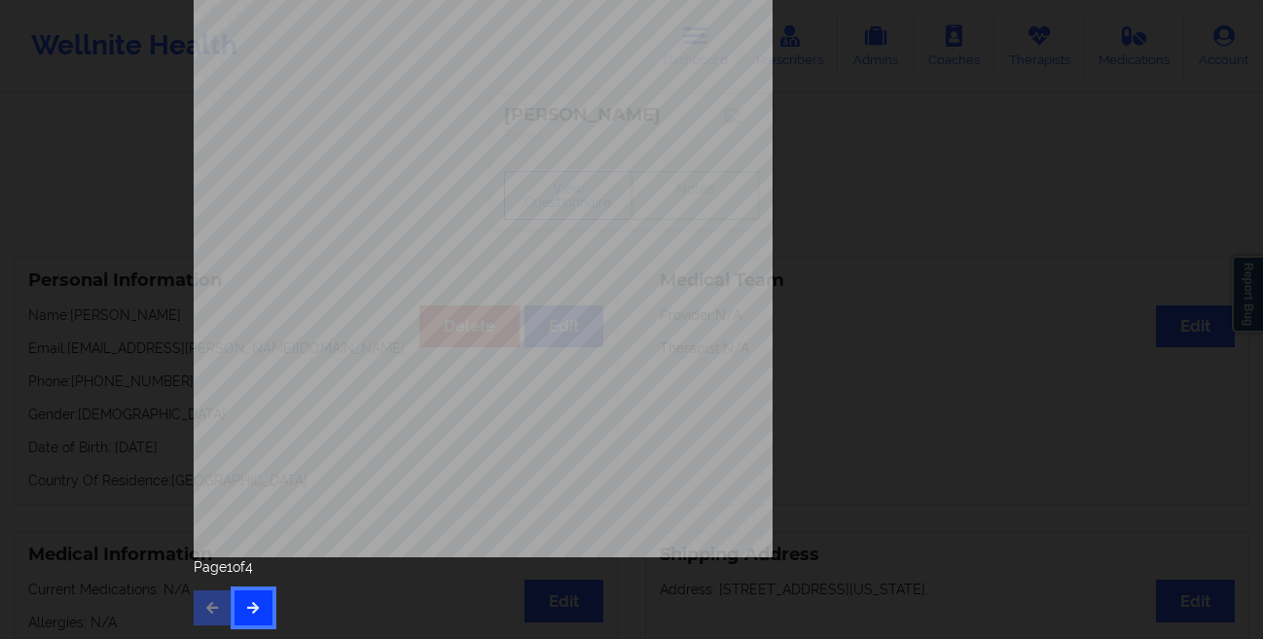
click at [248, 613] on icon "button" at bounding box center [253, 607] width 17 height 12
click at [248, 615] on button "button" at bounding box center [253, 607] width 38 height 35
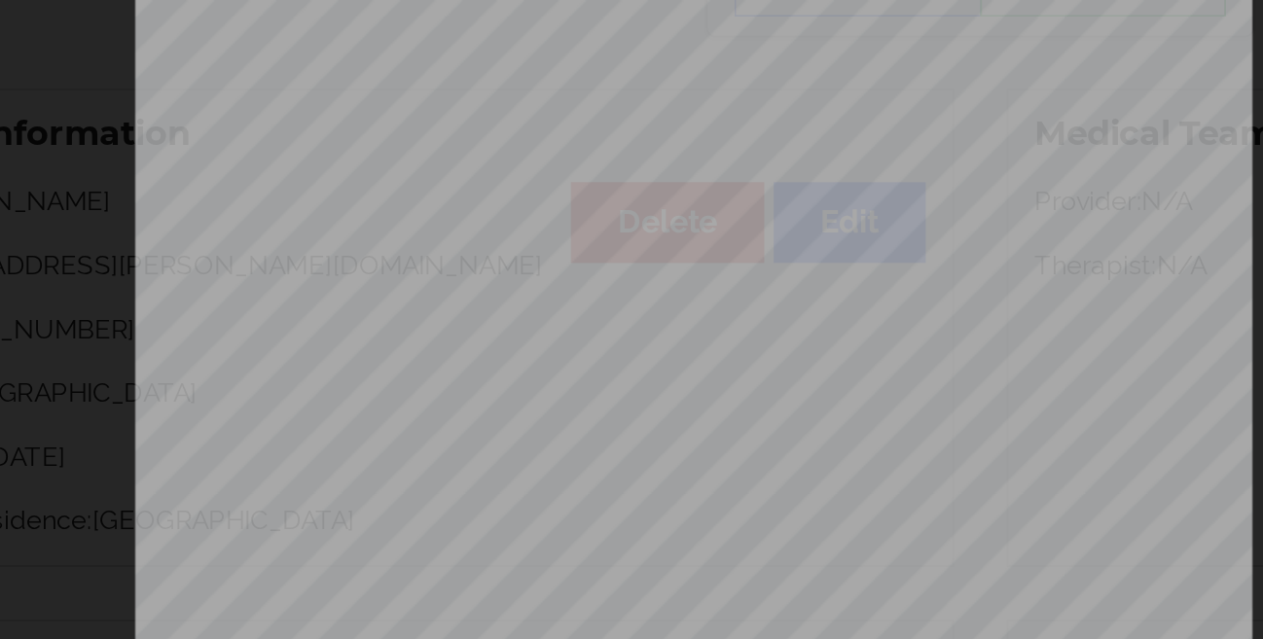
click at [136, 434] on div "Have you ever suf fered from seizures or have you been treated with anti-seizur…" at bounding box center [631, 319] width 1263 height 639
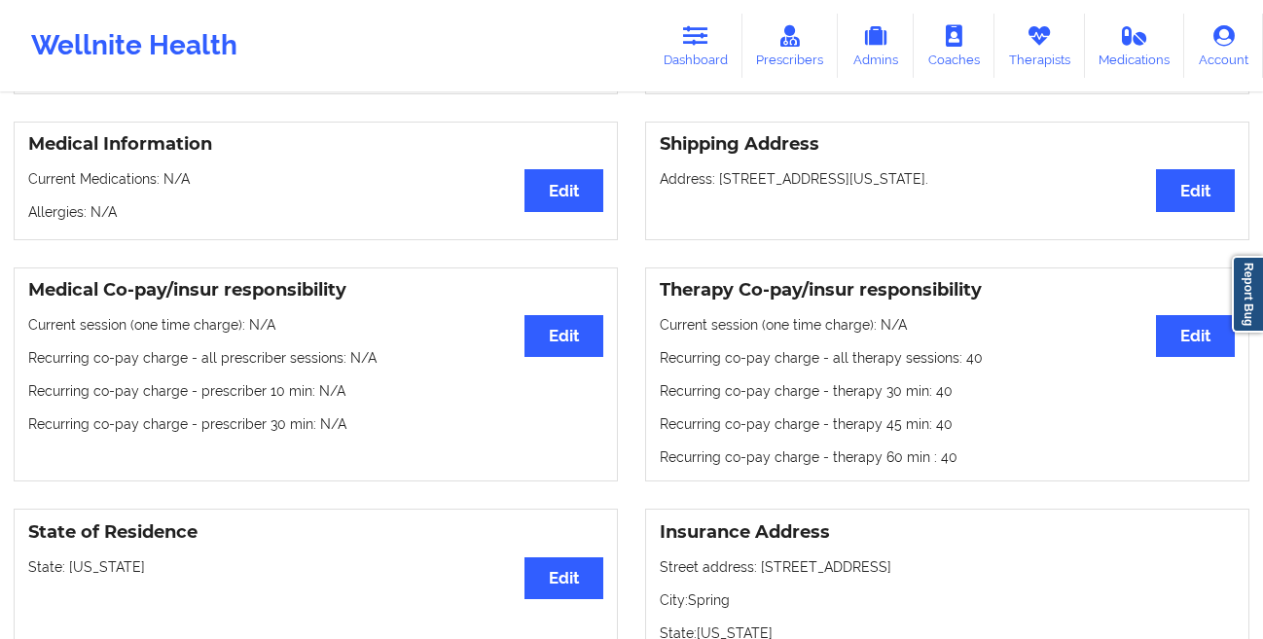
scroll to position [84, 0]
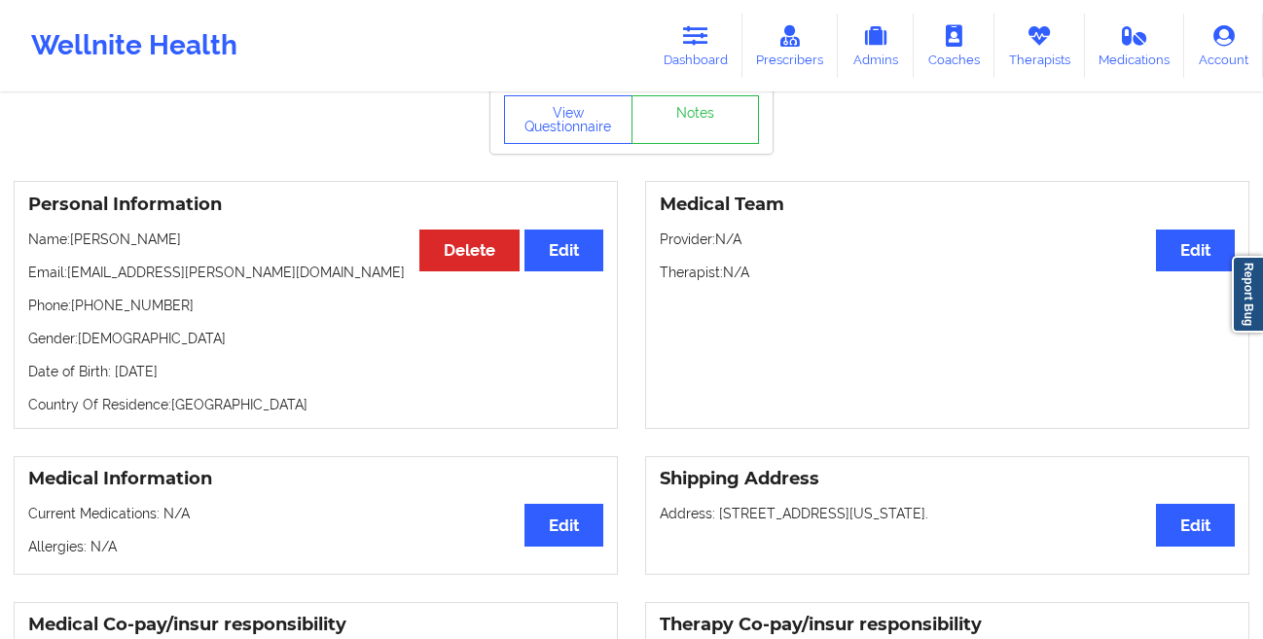
drag, startPoint x: 223, startPoint y: 380, endPoint x: 111, endPoint y: 381, distance: 111.9
click at [111, 381] on p "Date of Birth: [DEMOGRAPHIC_DATA]" at bounding box center [315, 371] width 575 height 19
copy p "[DATE]"
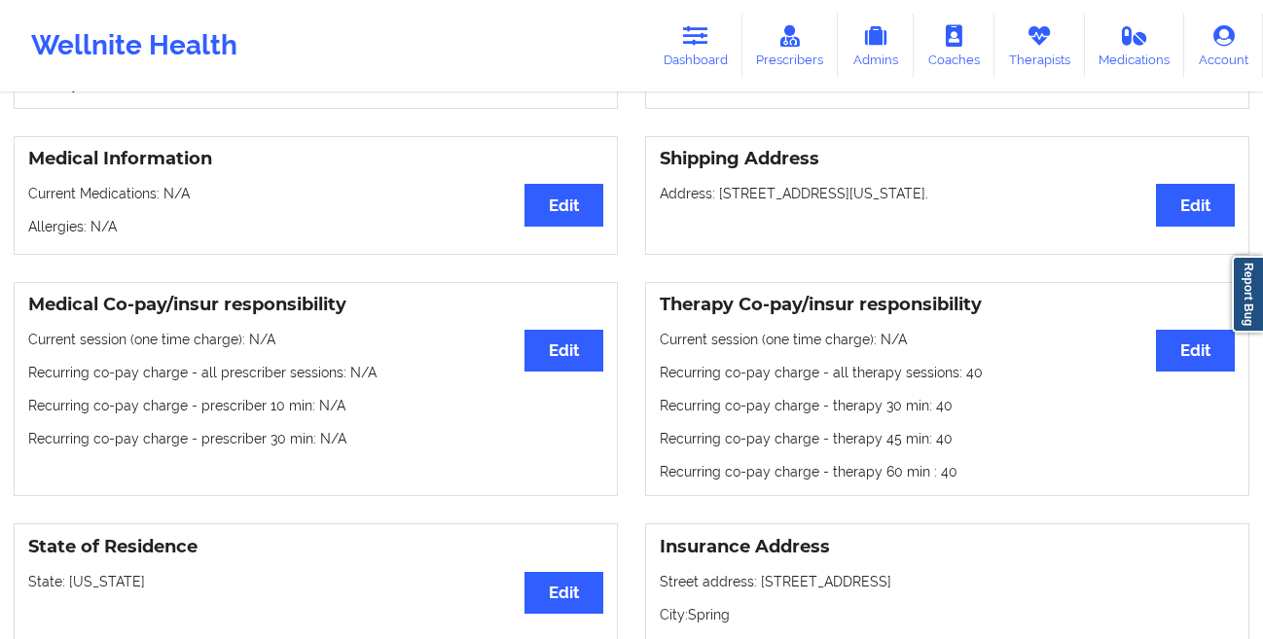
scroll to position [140, 0]
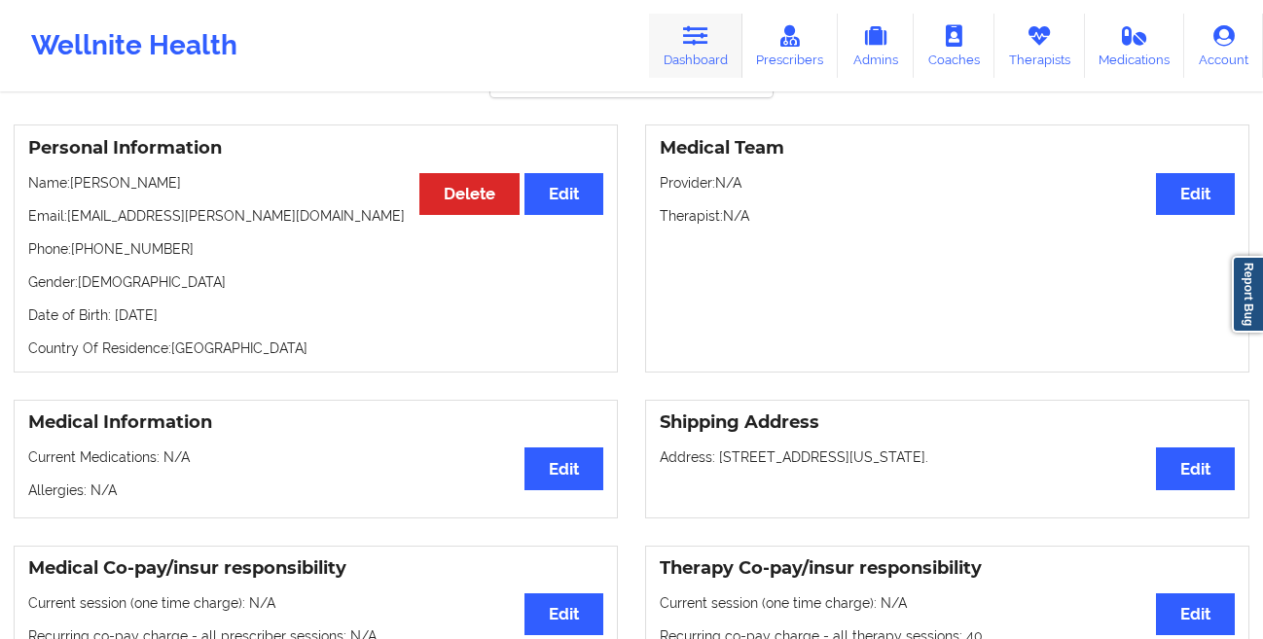
click at [698, 44] on icon at bounding box center [695, 35] width 25 height 21
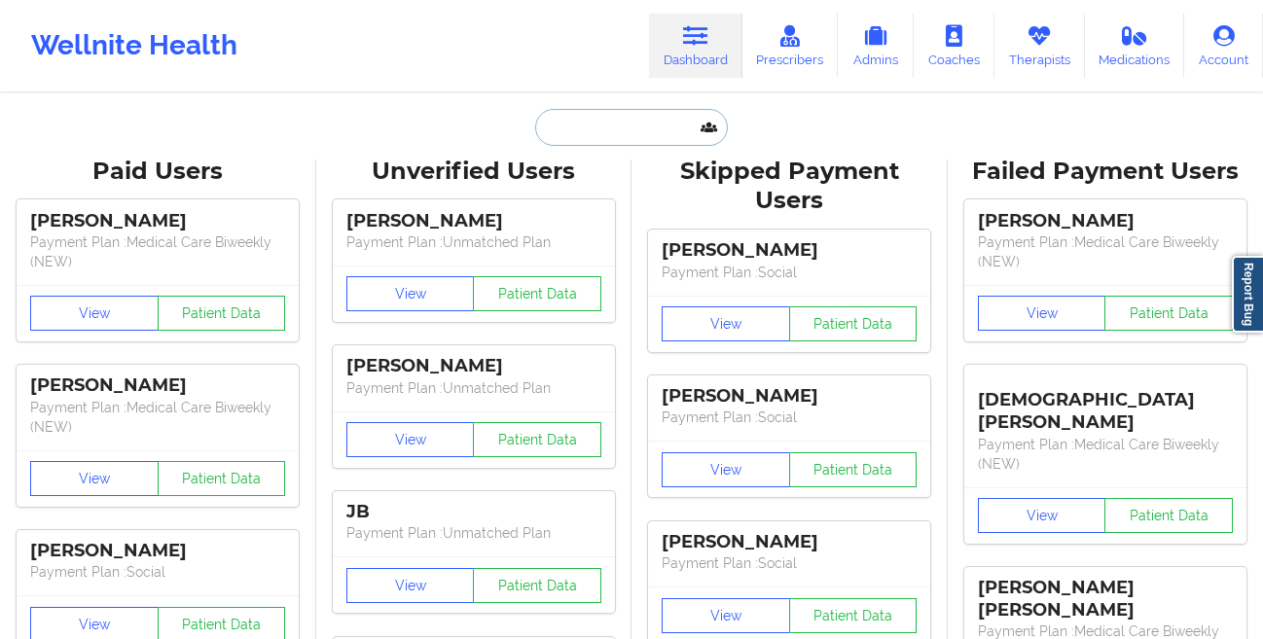
click at [618, 133] on input "text" at bounding box center [631, 127] width 193 height 37
paste input "[PERSON_NAME]"
type input "[PERSON_NAME]"
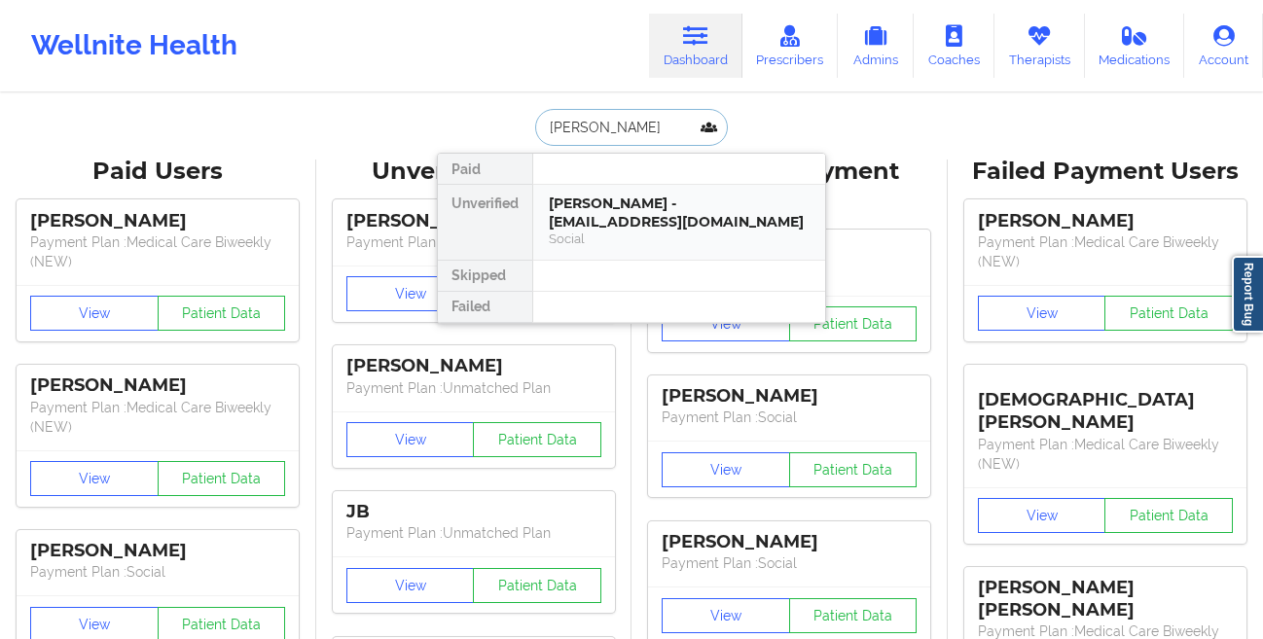
click at [564, 208] on div "[PERSON_NAME] - [EMAIL_ADDRESS][DOMAIN_NAME]" at bounding box center [679, 213] width 261 height 36
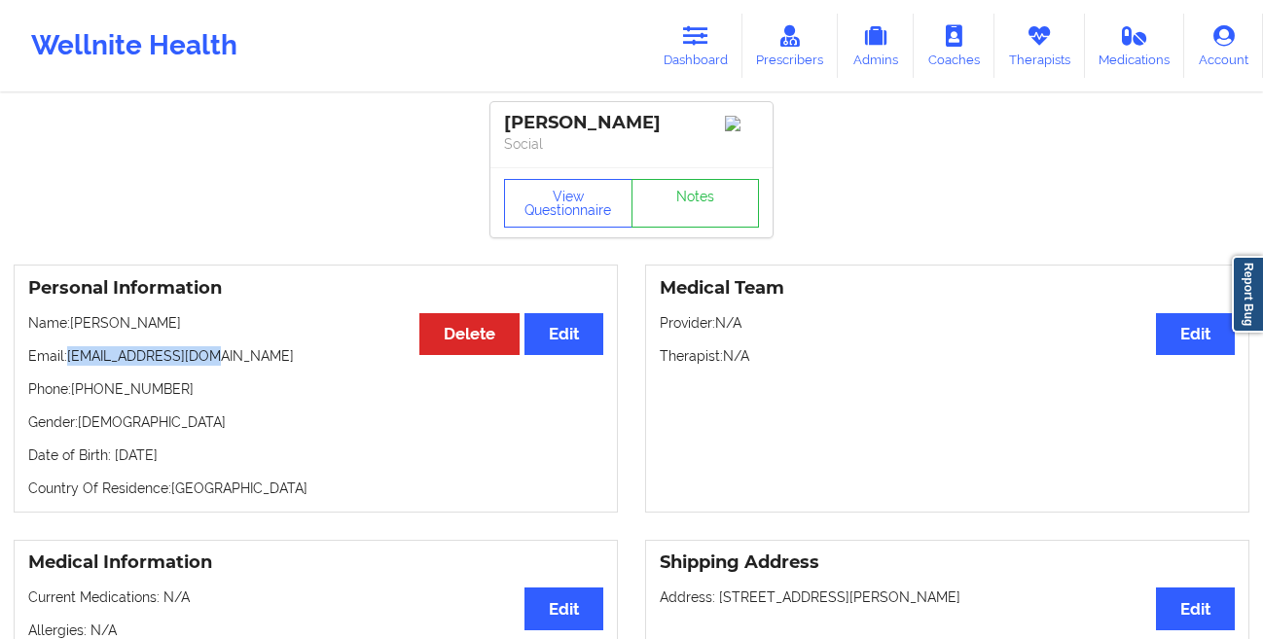
drag, startPoint x: 218, startPoint y: 368, endPoint x: 72, endPoint y: 367, distance: 145.9
click at [72, 366] on p "Email: [EMAIL_ADDRESS][DOMAIN_NAME]" at bounding box center [315, 355] width 575 height 19
copy p "[EMAIL_ADDRESS][DOMAIN_NAME]"
click at [688, 48] on link "Dashboard" at bounding box center [695, 46] width 93 height 64
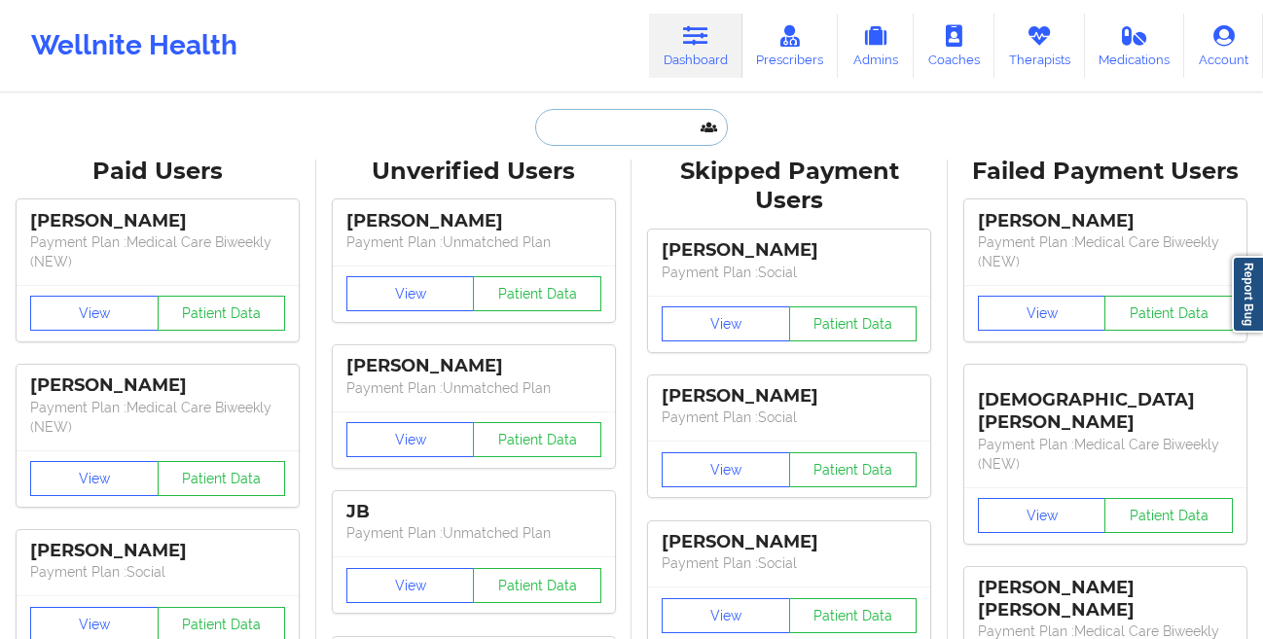
click at [584, 120] on input "text" at bounding box center [631, 127] width 193 height 37
paste input "[PERSON_NAME]"
type input "[PERSON_NAME]"
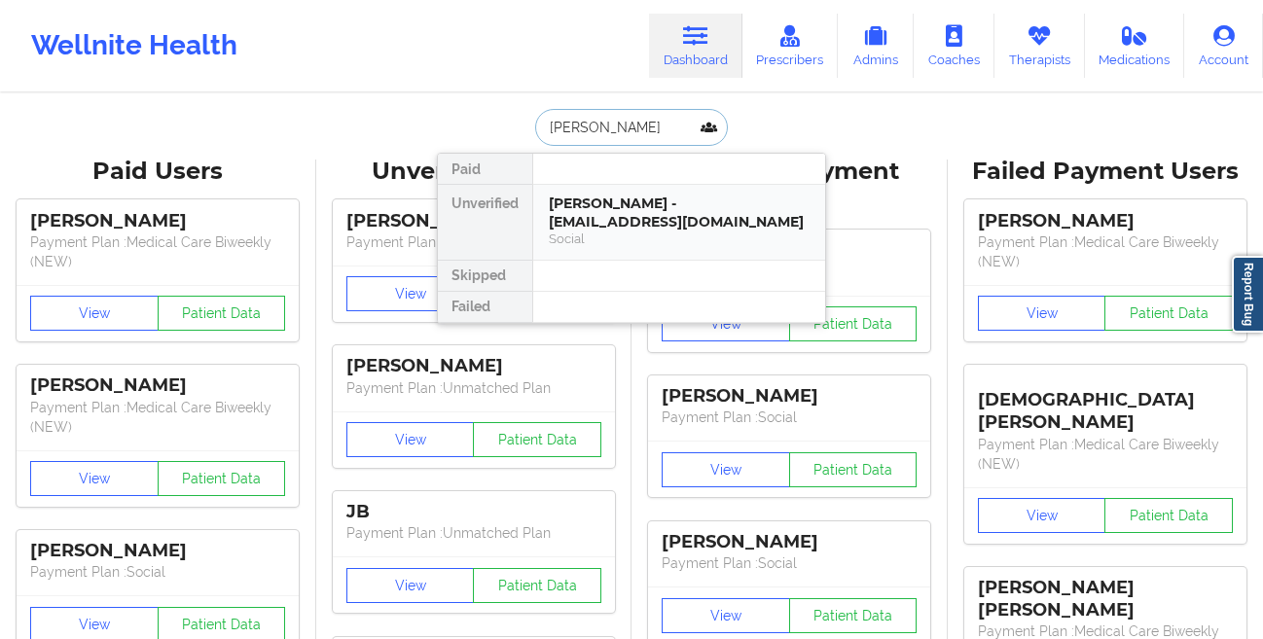
click at [579, 199] on div "[PERSON_NAME] - [EMAIL_ADDRESS][DOMAIN_NAME]" at bounding box center [679, 213] width 261 height 36
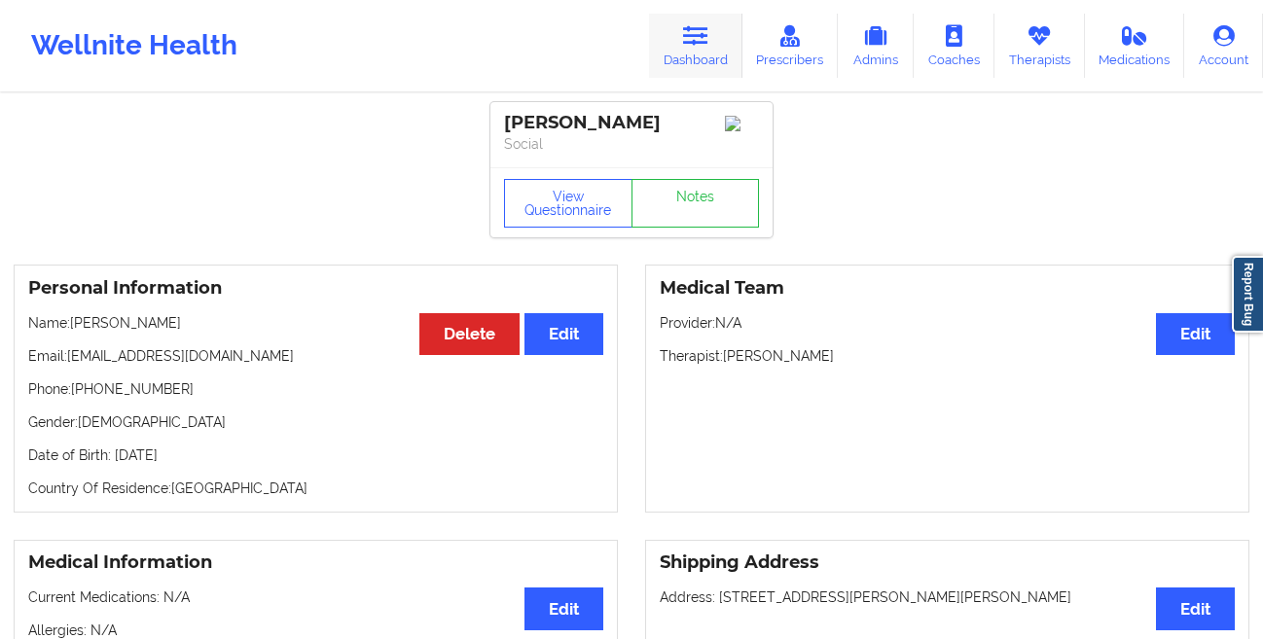
click at [688, 39] on icon at bounding box center [695, 35] width 25 height 21
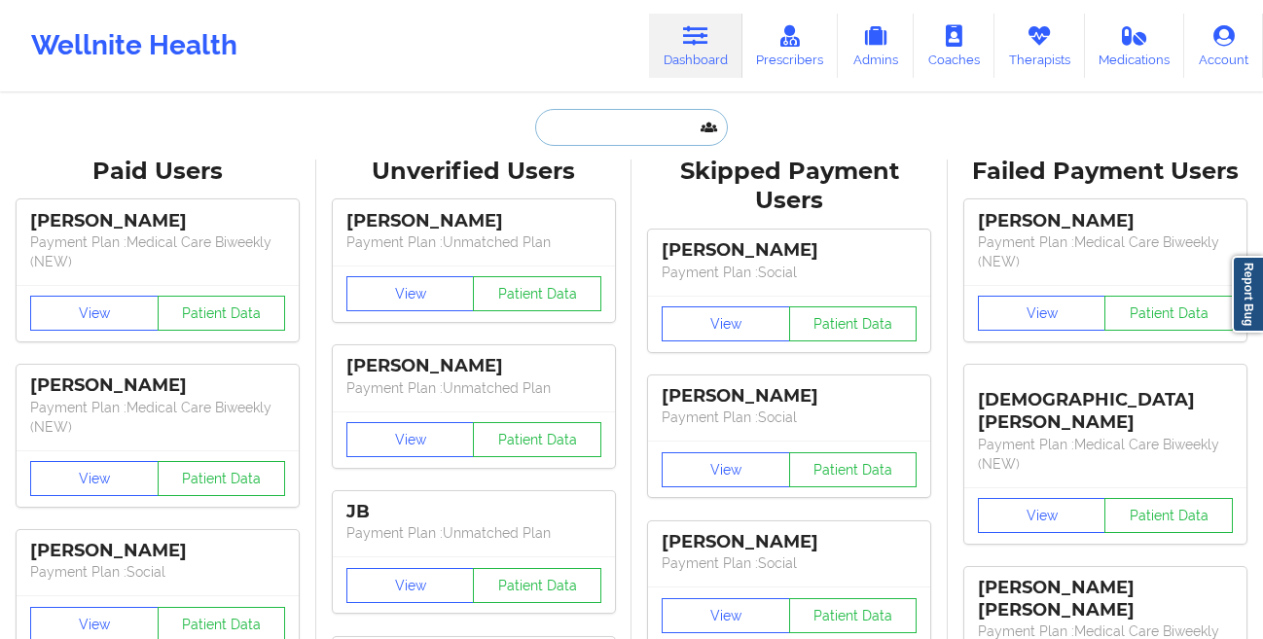
click at [594, 127] on input "text" at bounding box center [631, 127] width 193 height 37
paste input "3:00pm 3:30pm [DATE]"
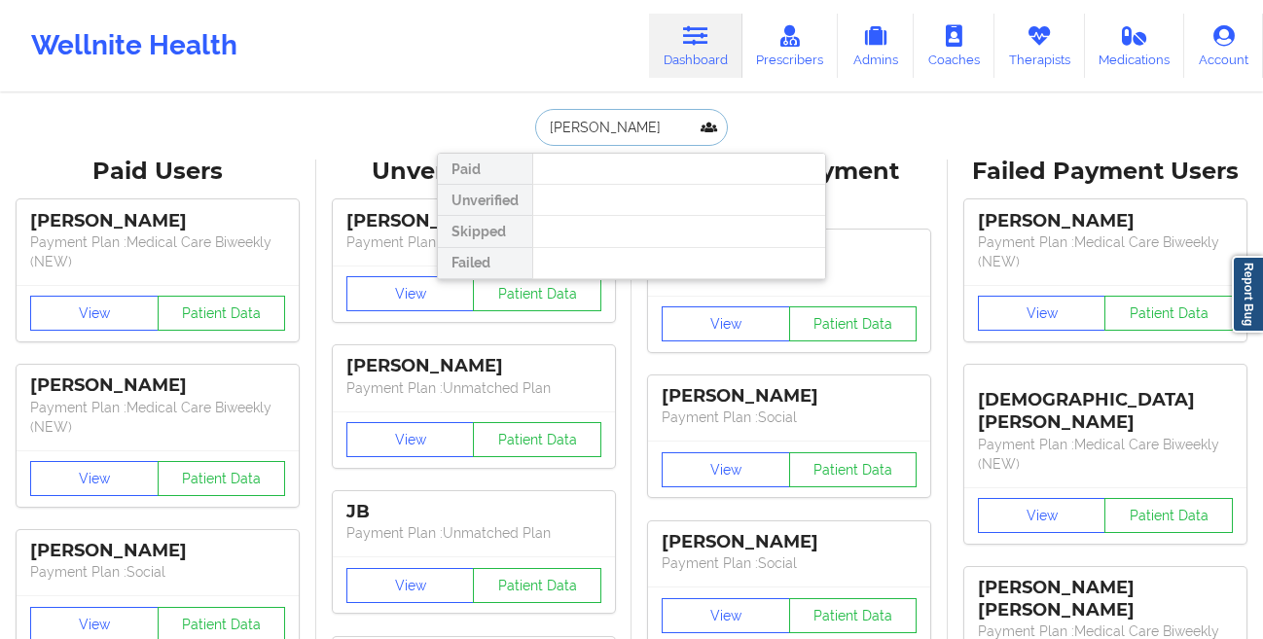
type input "[PERSON_NAME]"
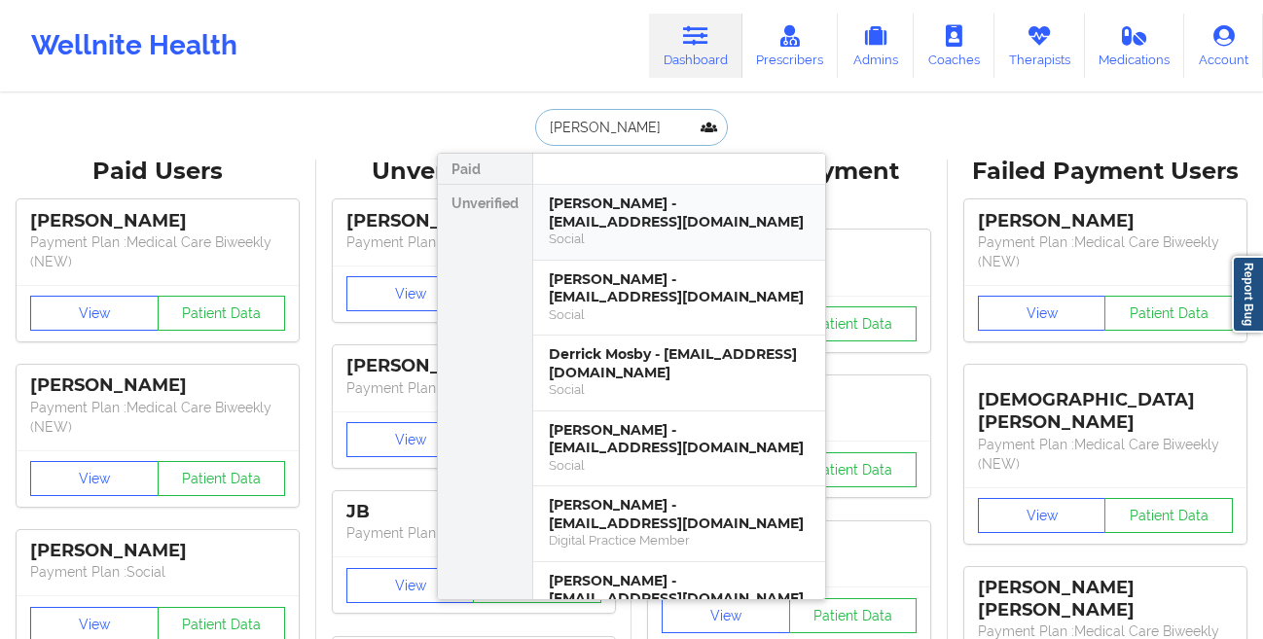
click at [615, 215] on div "[PERSON_NAME] - [EMAIL_ADDRESS][DOMAIN_NAME]" at bounding box center [679, 213] width 261 height 36
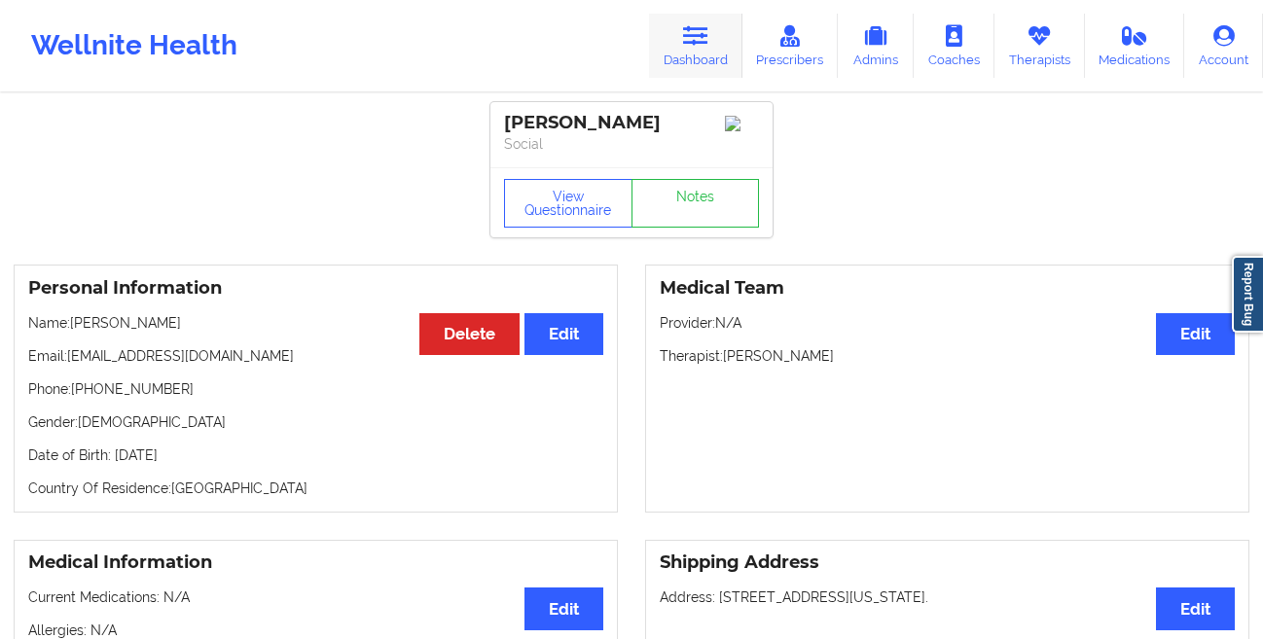
click at [697, 38] on icon at bounding box center [695, 35] width 25 height 21
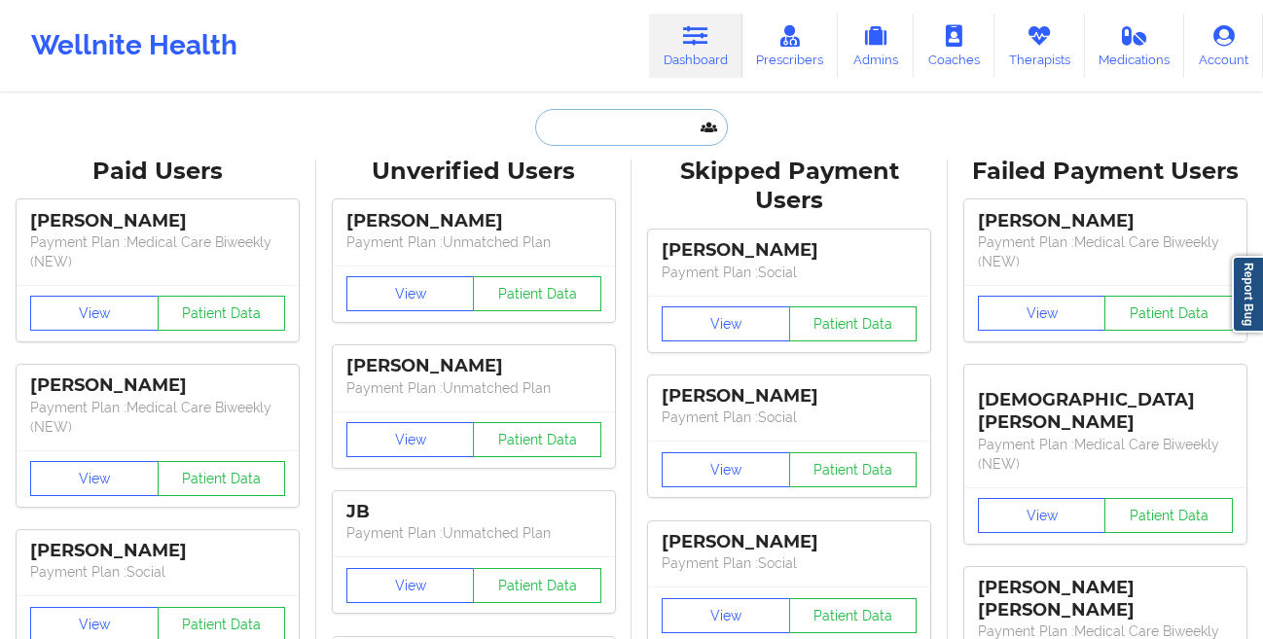
click at [573, 123] on input "text" at bounding box center [631, 127] width 193 height 37
paste input "[PERSON_NAME]"
type input "[PERSON_NAME]"
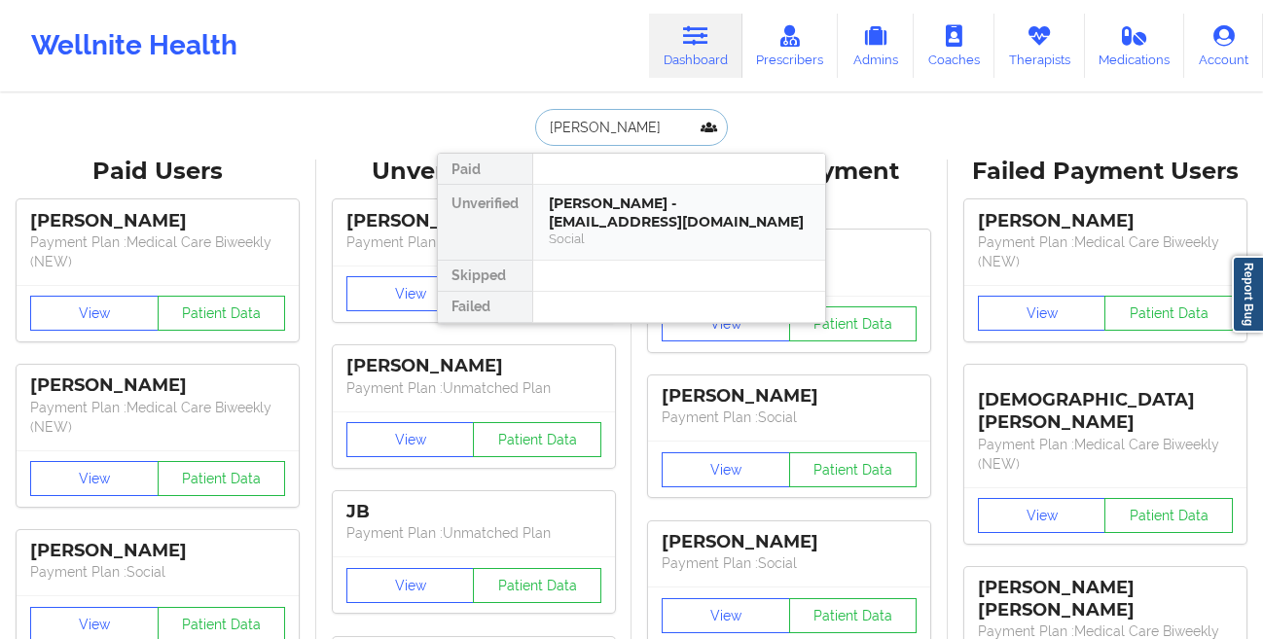
click at [564, 224] on div "[PERSON_NAME] - [EMAIL_ADDRESS][DOMAIN_NAME]" at bounding box center [679, 213] width 261 height 36
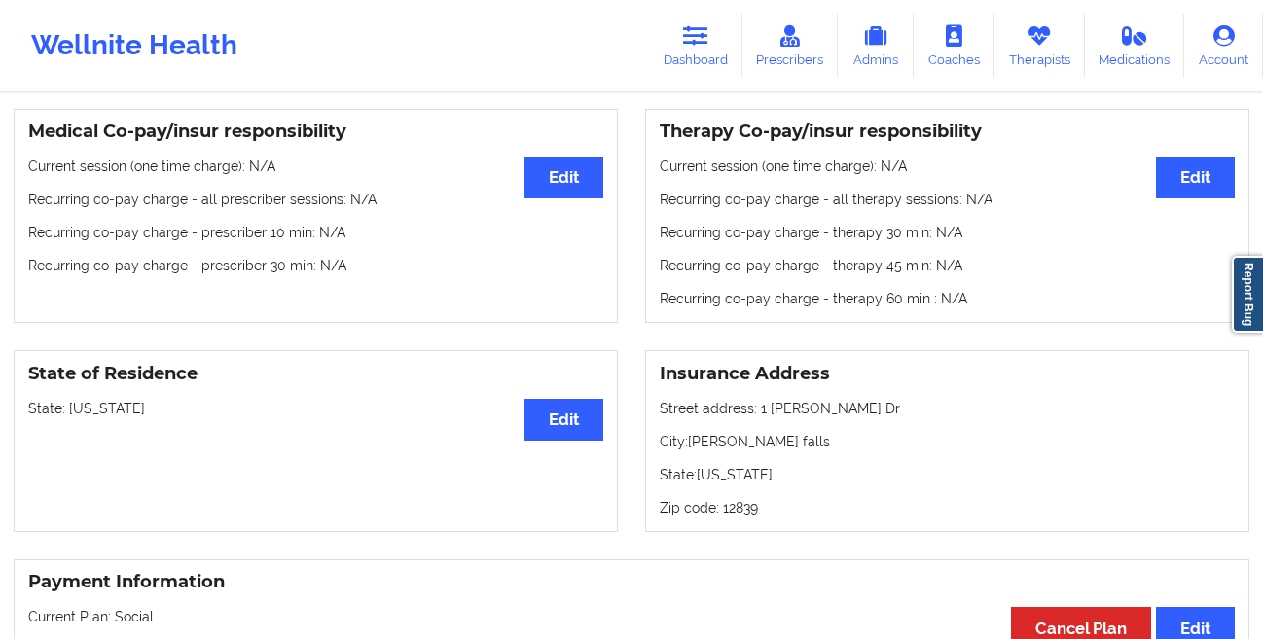
scroll to position [37, 0]
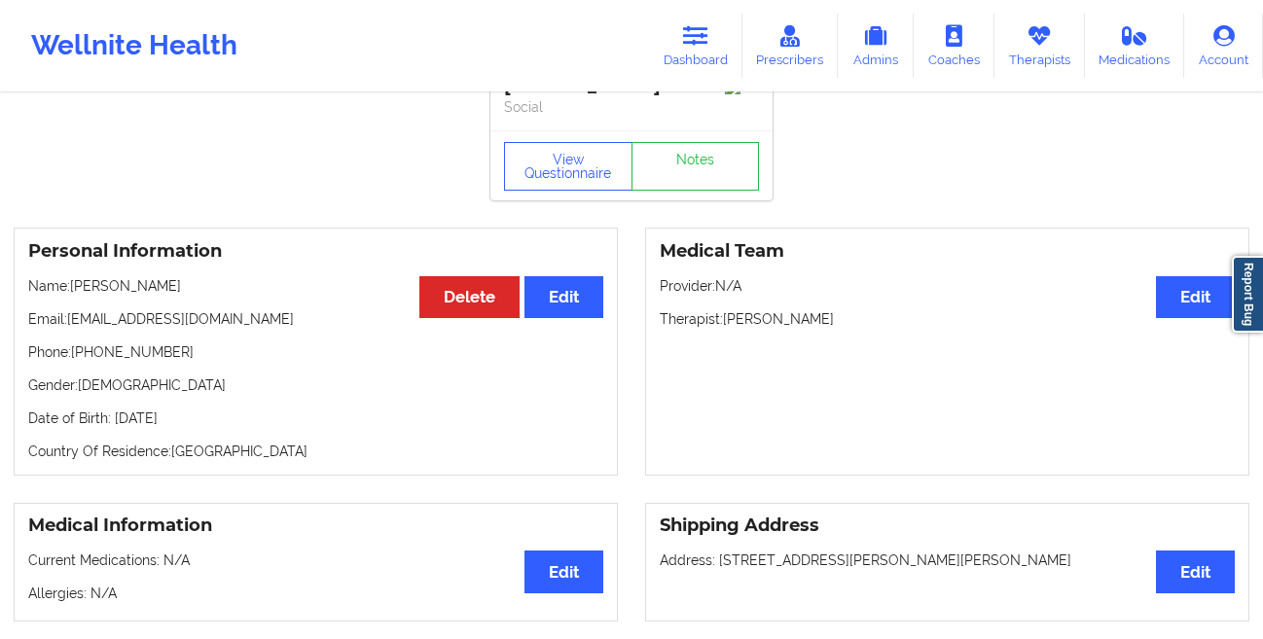
click at [573, 227] on div "Personal Information Edit Delete Name: [PERSON_NAME] Email: [EMAIL_ADDRESS][DOM…" at bounding box center [631, 351] width 1263 height 275
click at [547, 171] on button "View Questionnaire" at bounding box center [568, 166] width 128 height 49
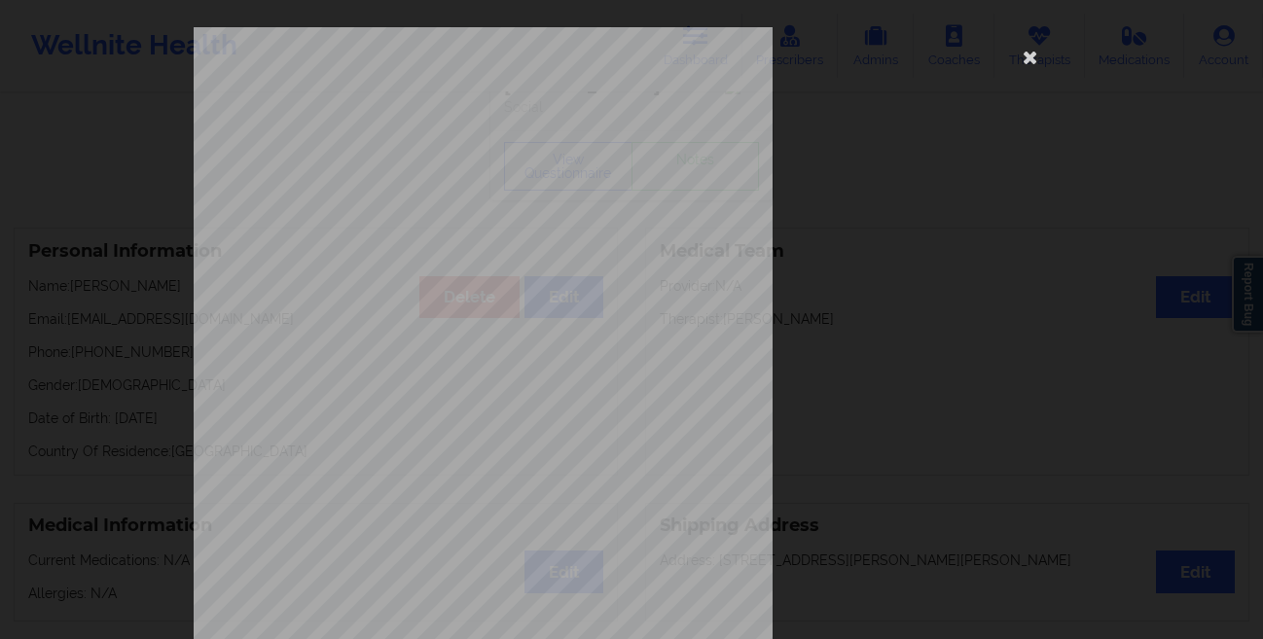
scroll to position [289, 0]
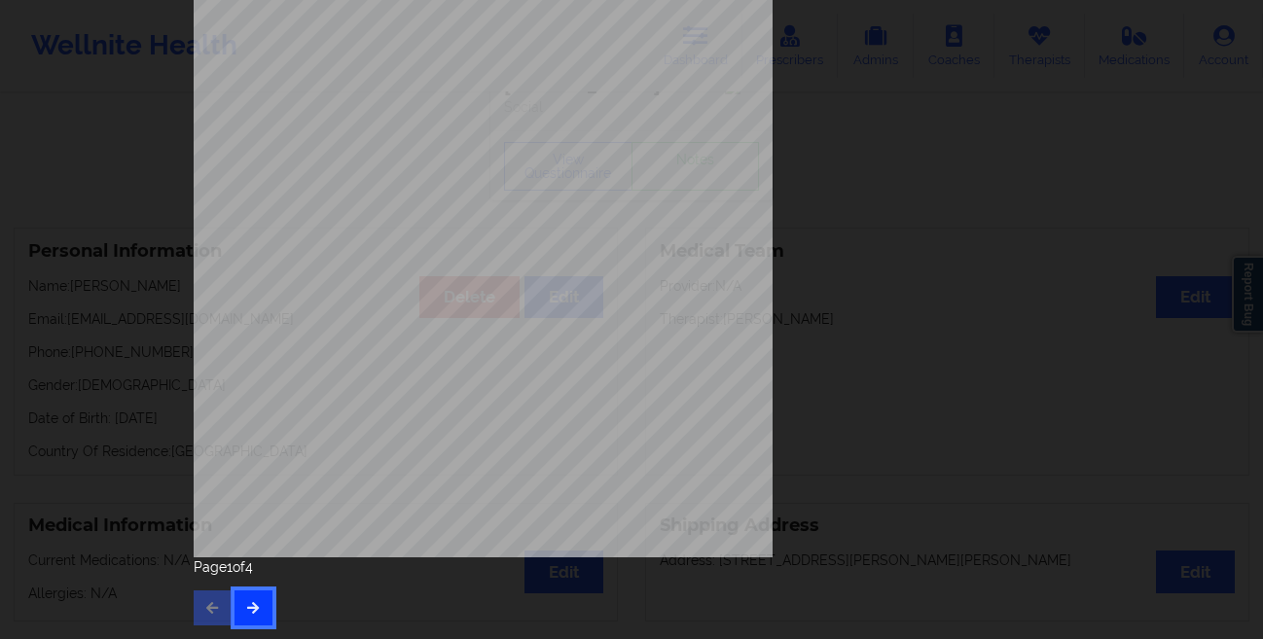
click at [252, 603] on icon "button" at bounding box center [253, 607] width 17 height 12
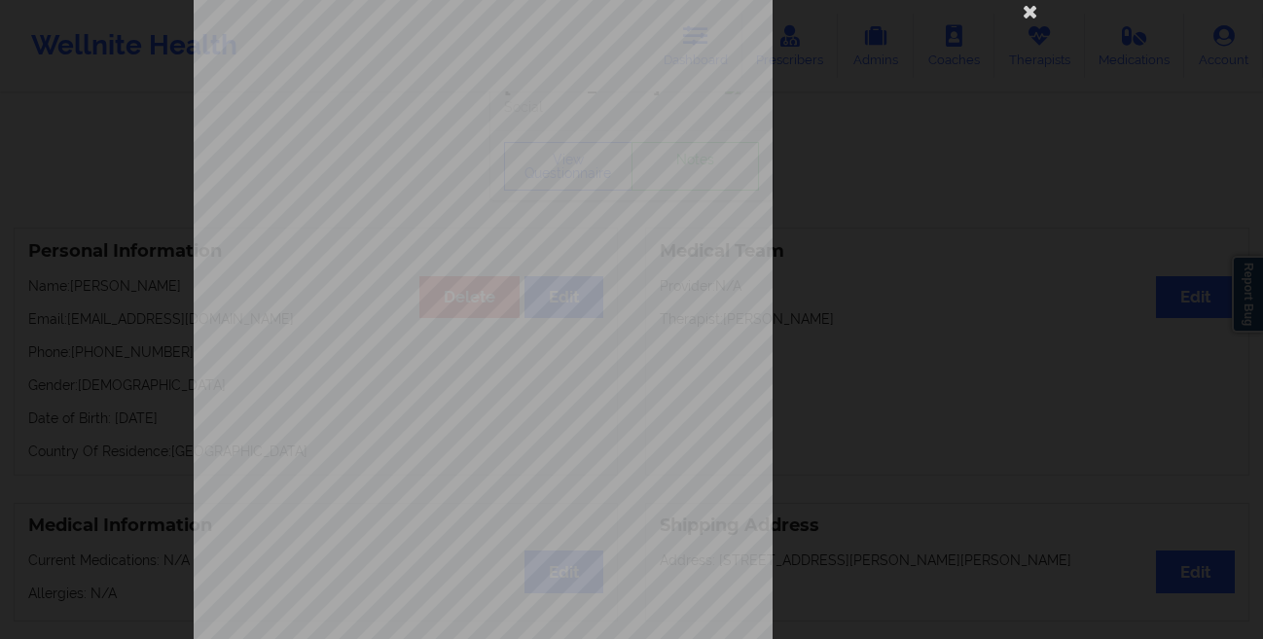
scroll to position [48, 0]
